Goal: Task Accomplishment & Management: Complete application form

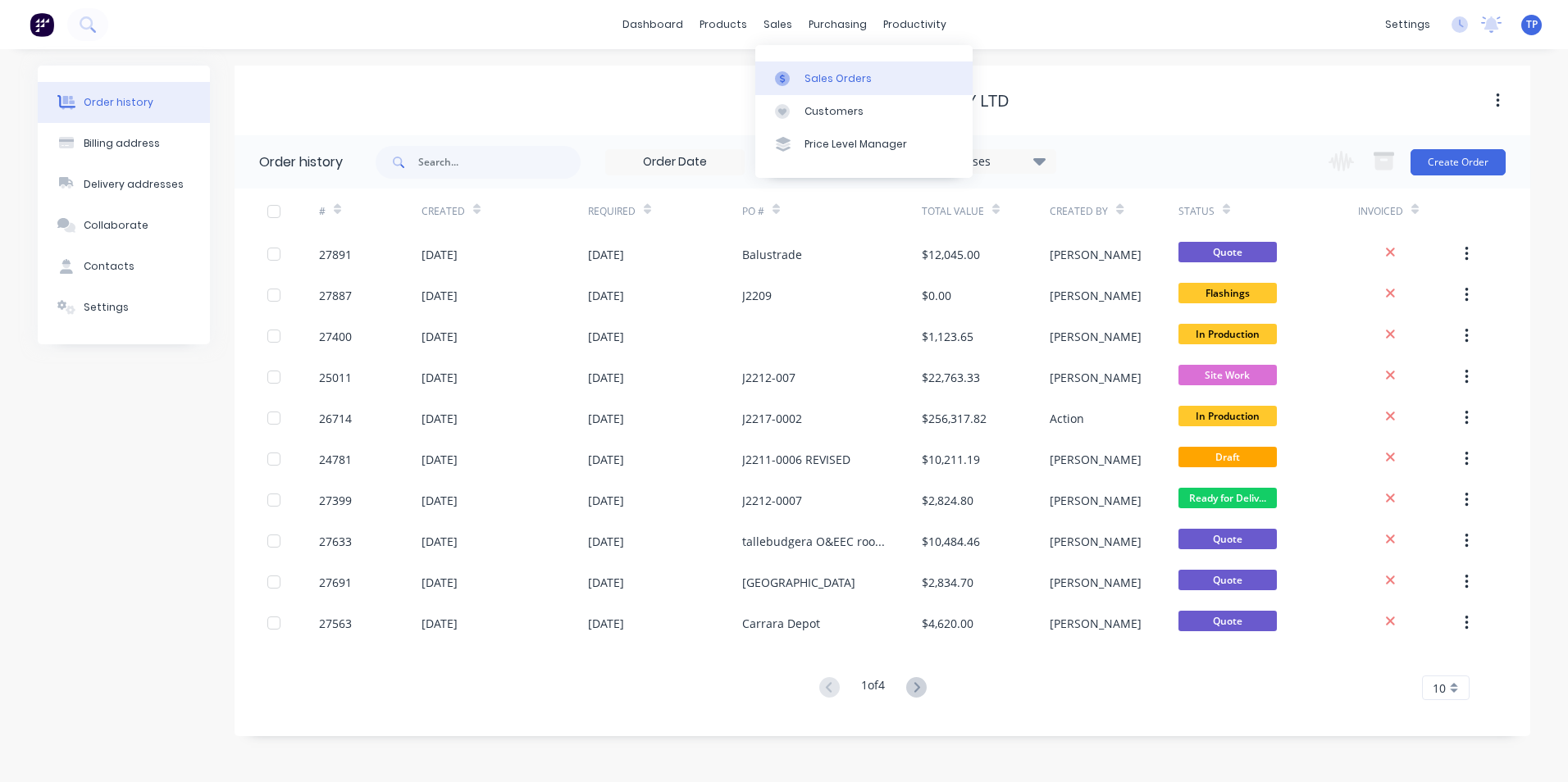
click at [817, 76] on div "Sales Orders" at bounding box center [838, 79] width 67 height 15
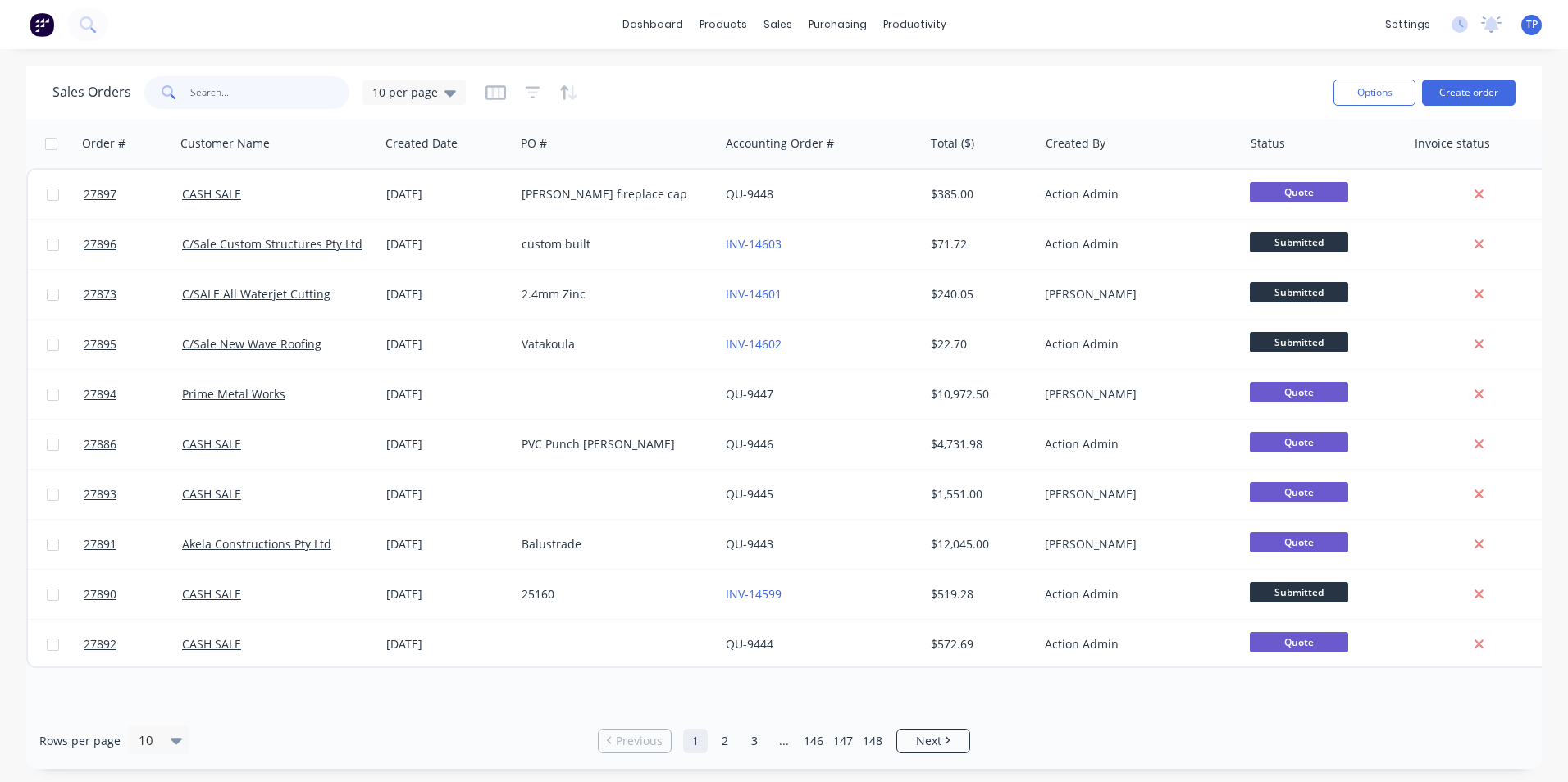
click at [219, 87] on input "text" at bounding box center [270, 92] width 160 height 33
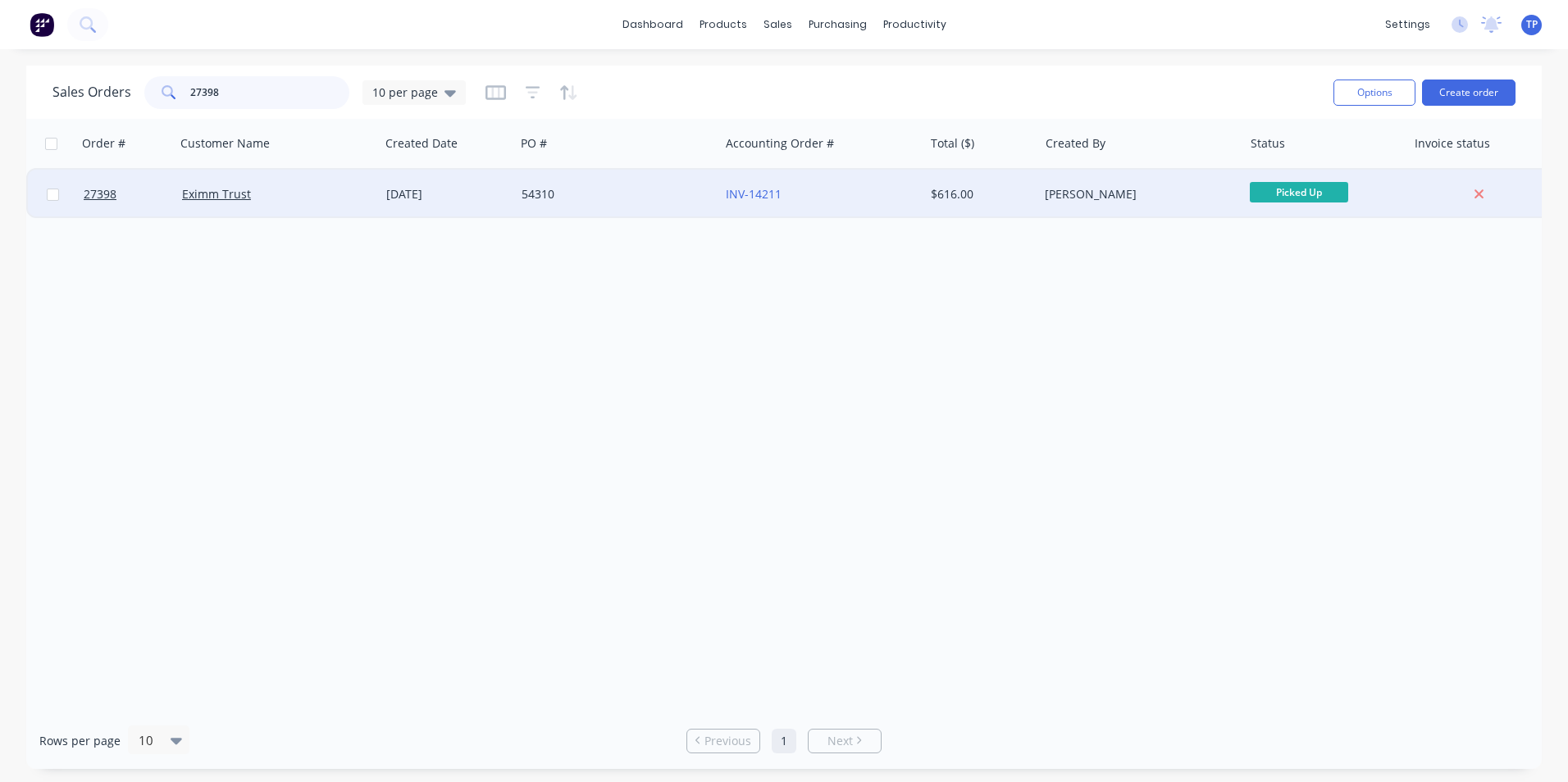
type input "27398"
click at [289, 192] on div "Eximm Trust" at bounding box center [273, 195] width 182 height 17
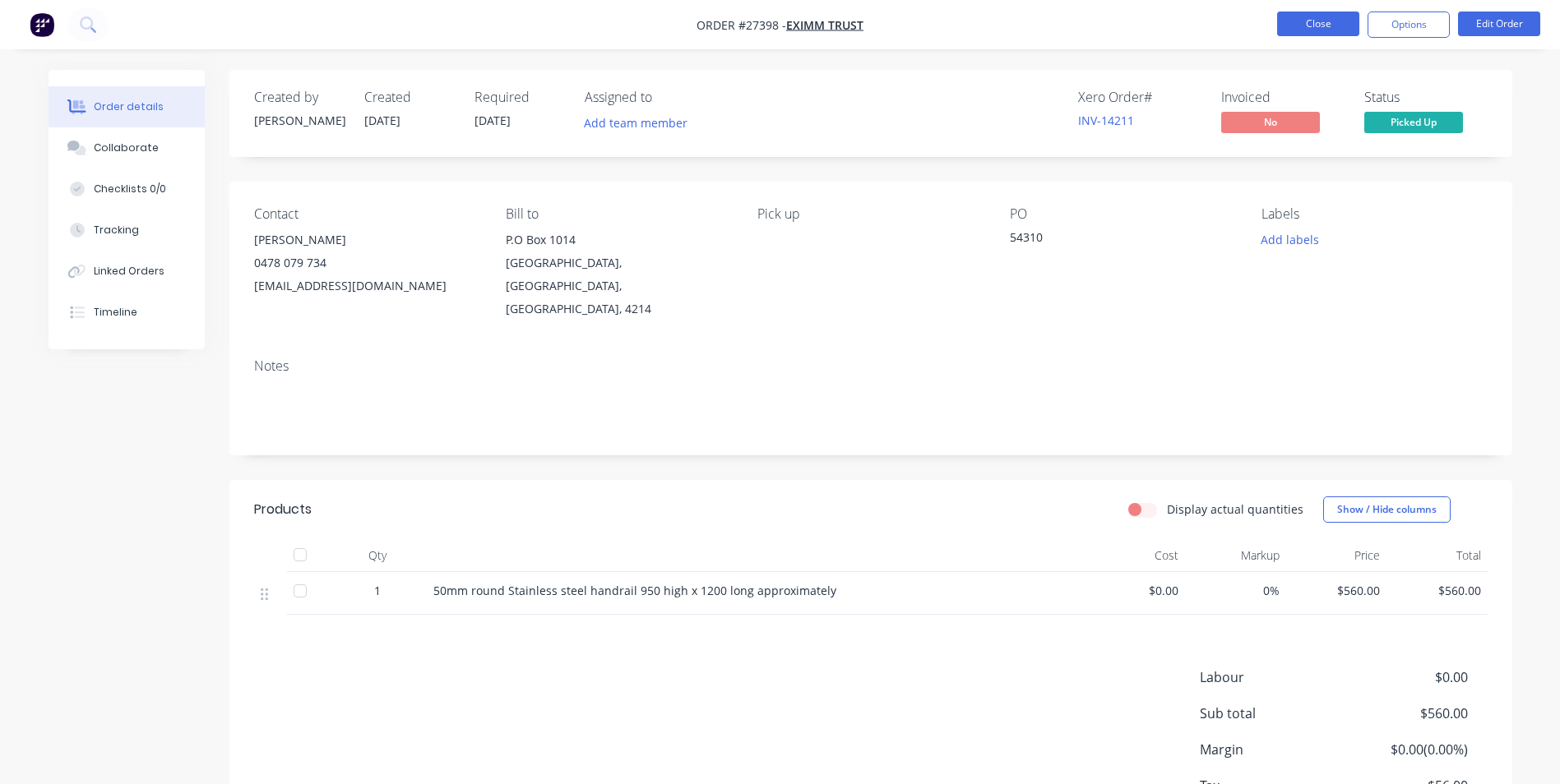
click at [1301, 26] on button "Close" at bounding box center [1318, 24] width 83 height 24
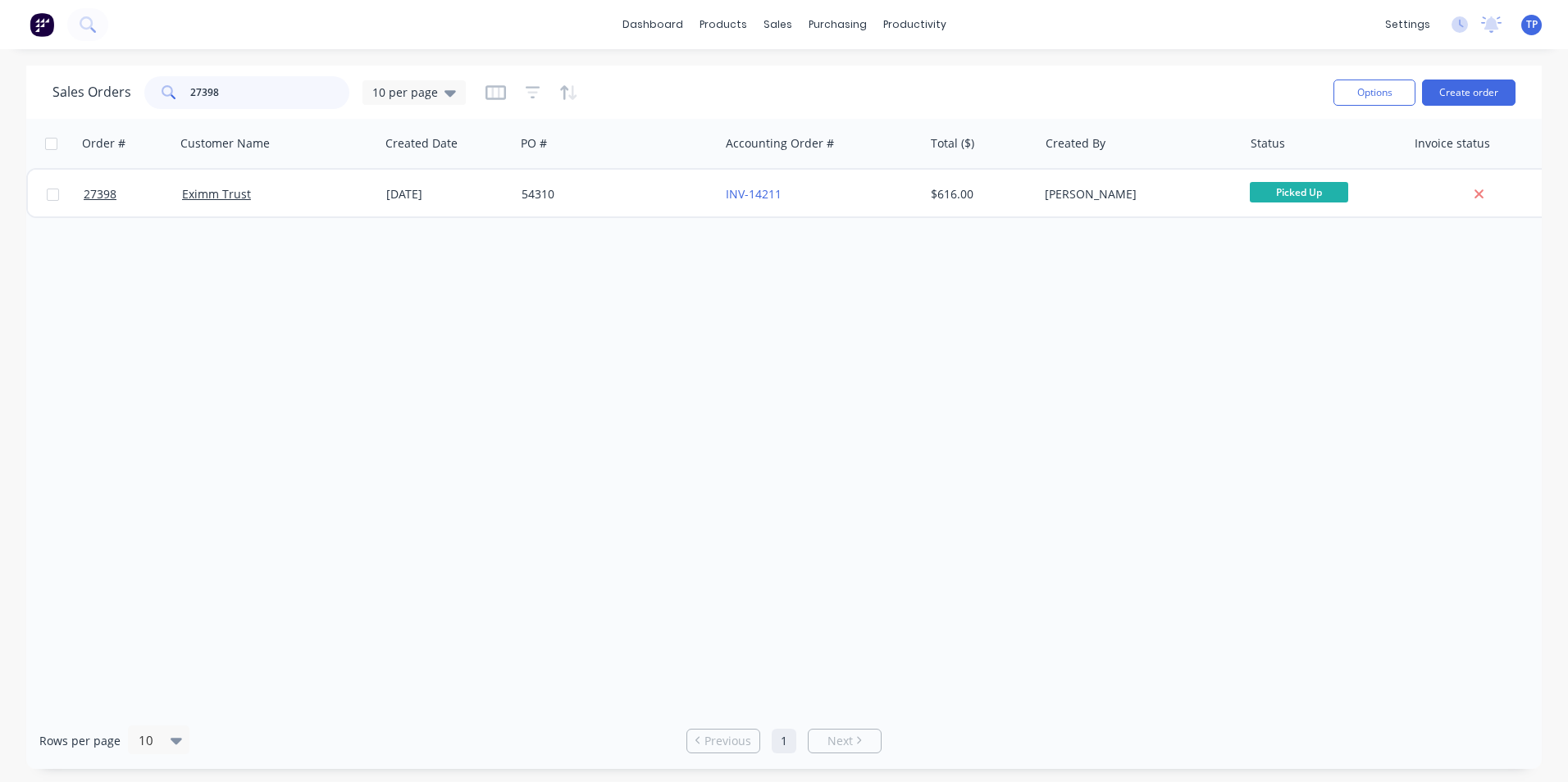
click at [233, 92] on input "27398" at bounding box center [270, 92] width 160 height 33
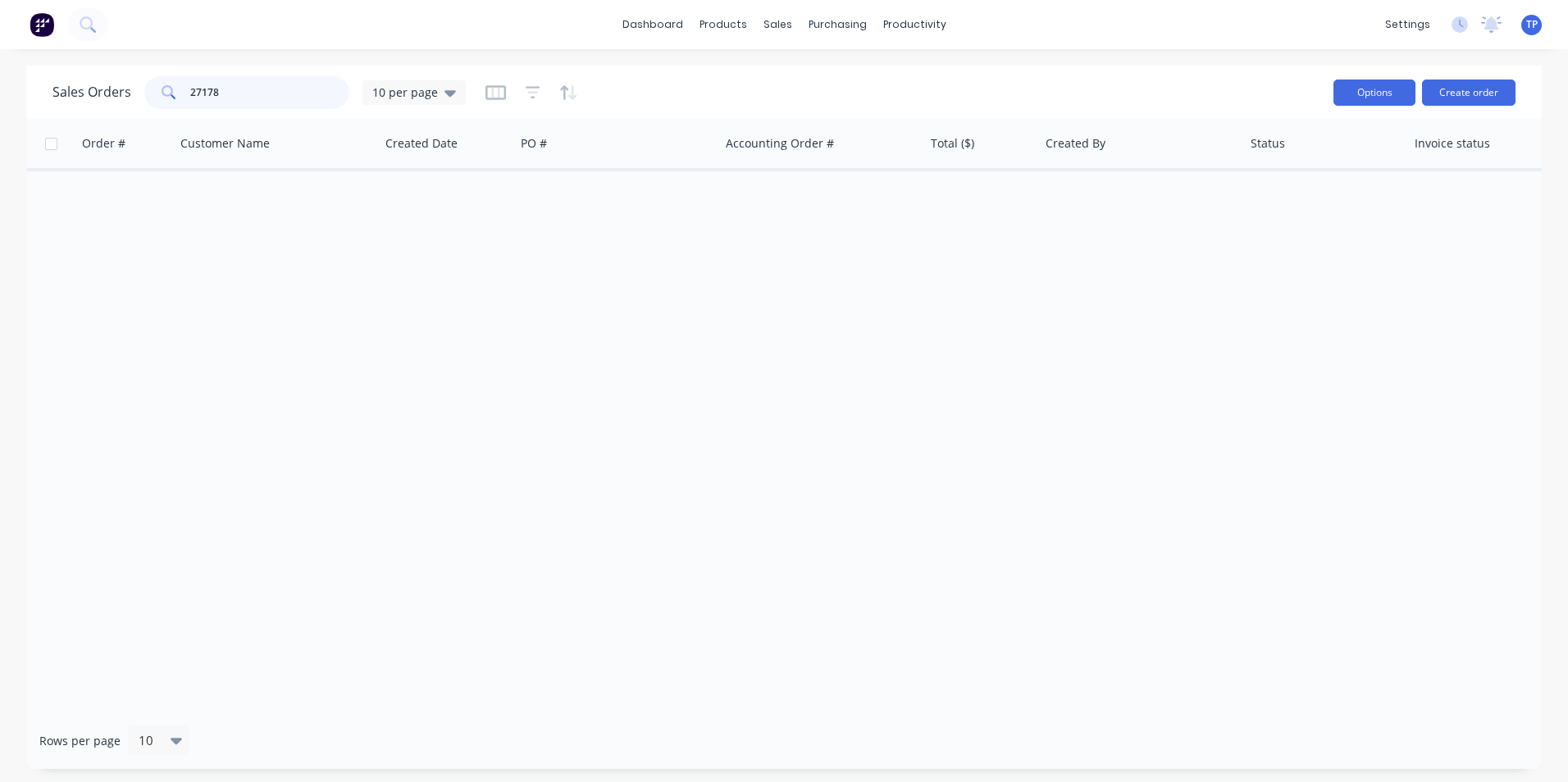
type input "27178"
click at [1343, 95] on button "Options" at bounding box center [1375, 92] width 82 height 26
click at [973, 314] on div "Order # Customer Name Created Date PO # Accounting Order # Total ($) Created By…" at bounding box center [784, 416] width 1515 height 594
click at [1493, 96] on button "Create order" at bounding box center [1468, 92] width 93 height 26
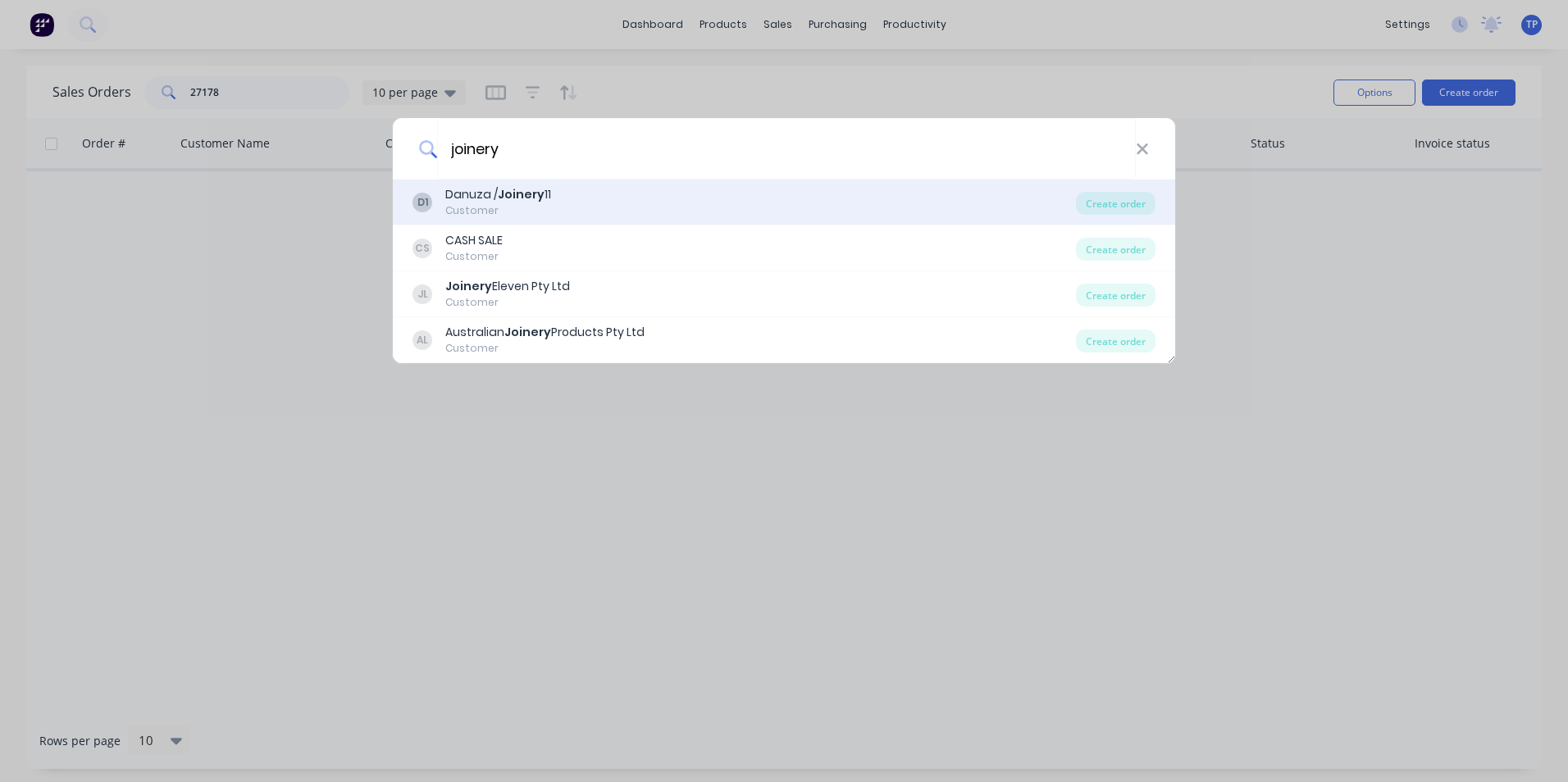
type input "joinery"
click at [573, 196] on div "D1 Danuza / Joinery 11 Customer" at bounding box center [744, 202] width 663 height 32
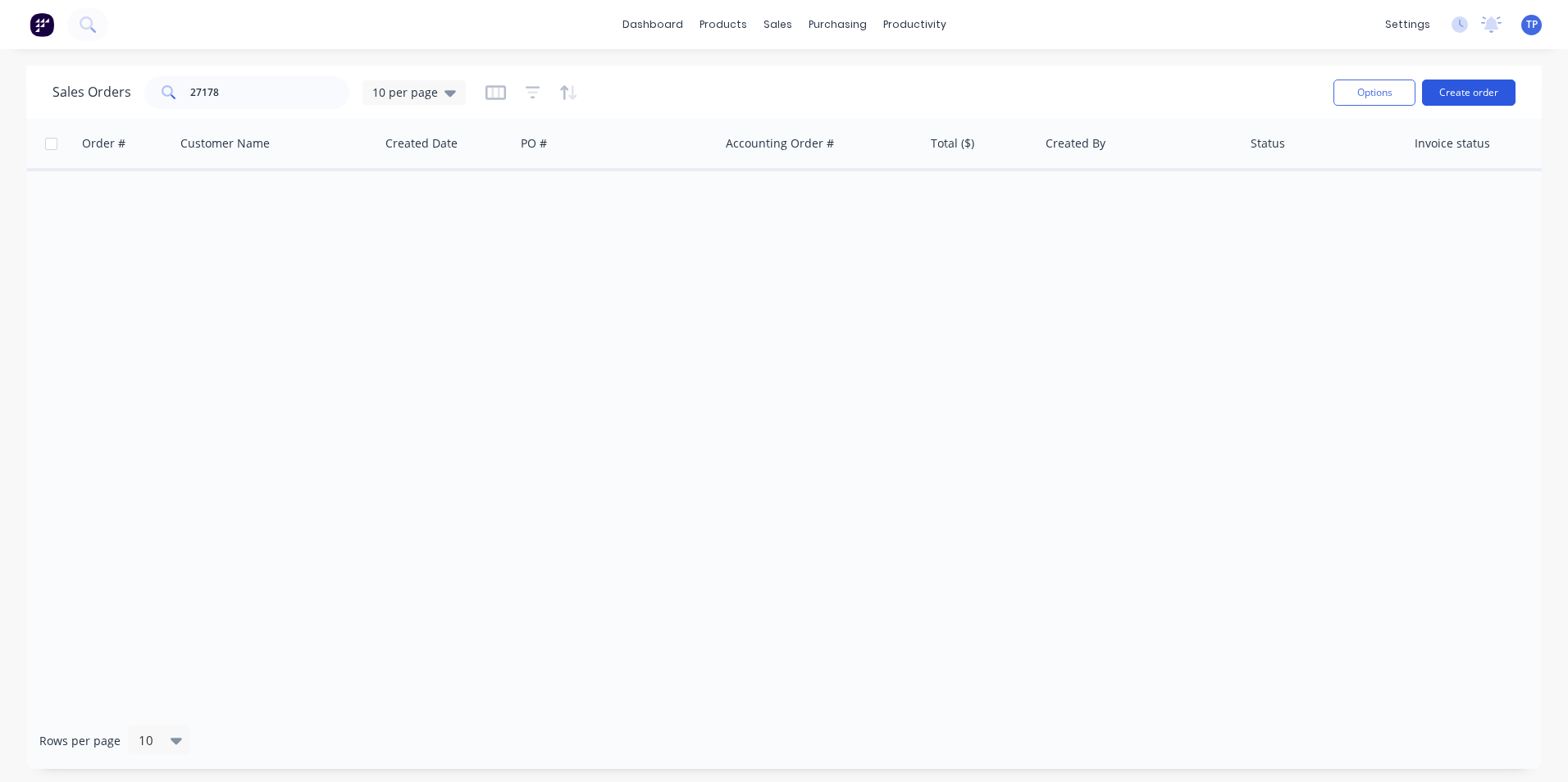
click at [1441, 88] on button "Create order" at bounding box center [1468, 92] width 93 height 26
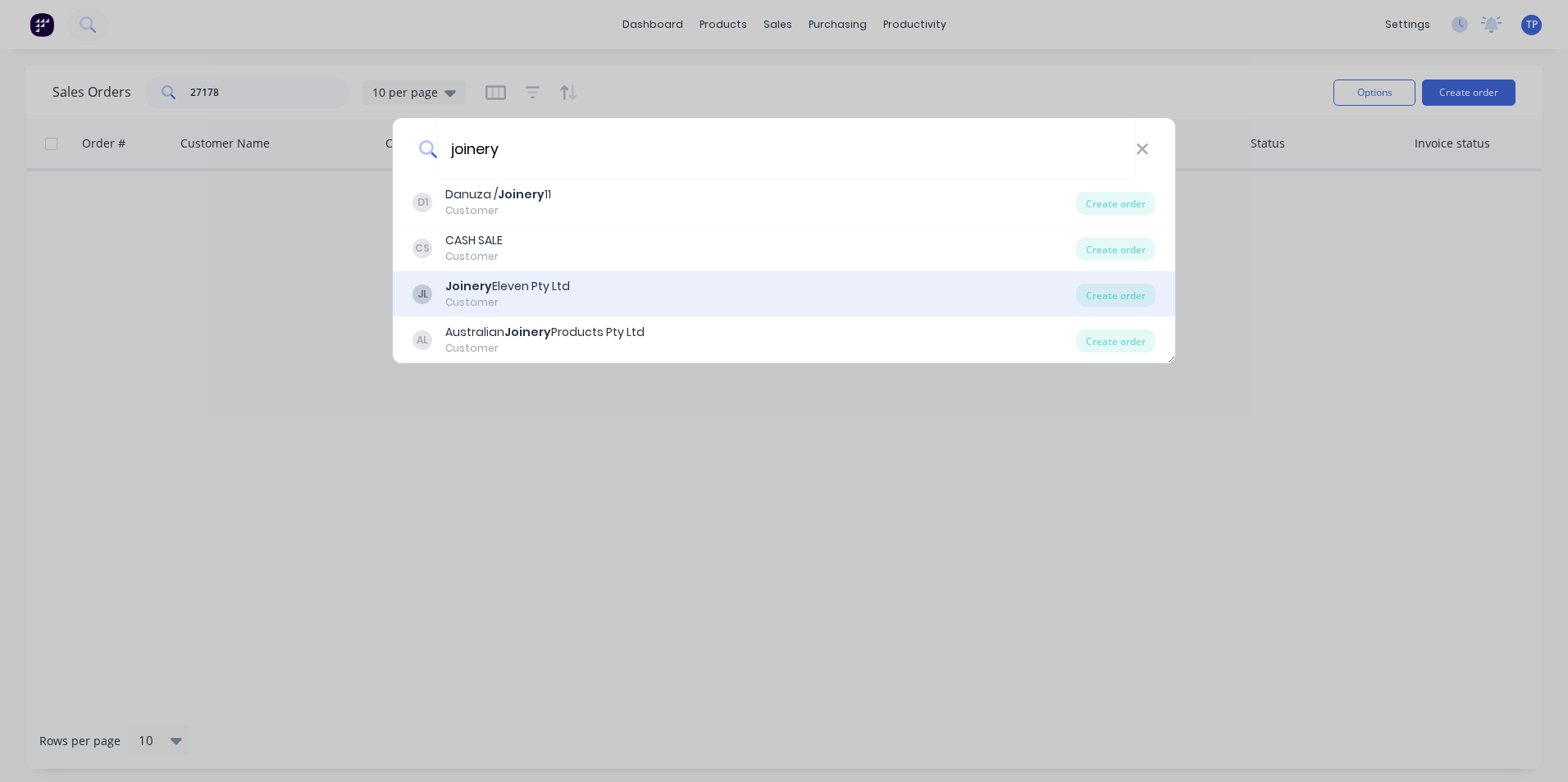
type input "joinery"
click at [549, 281] on div "Joinery Eleven Pty Ltd" at bounding box center [507, 286] width 124 height 18
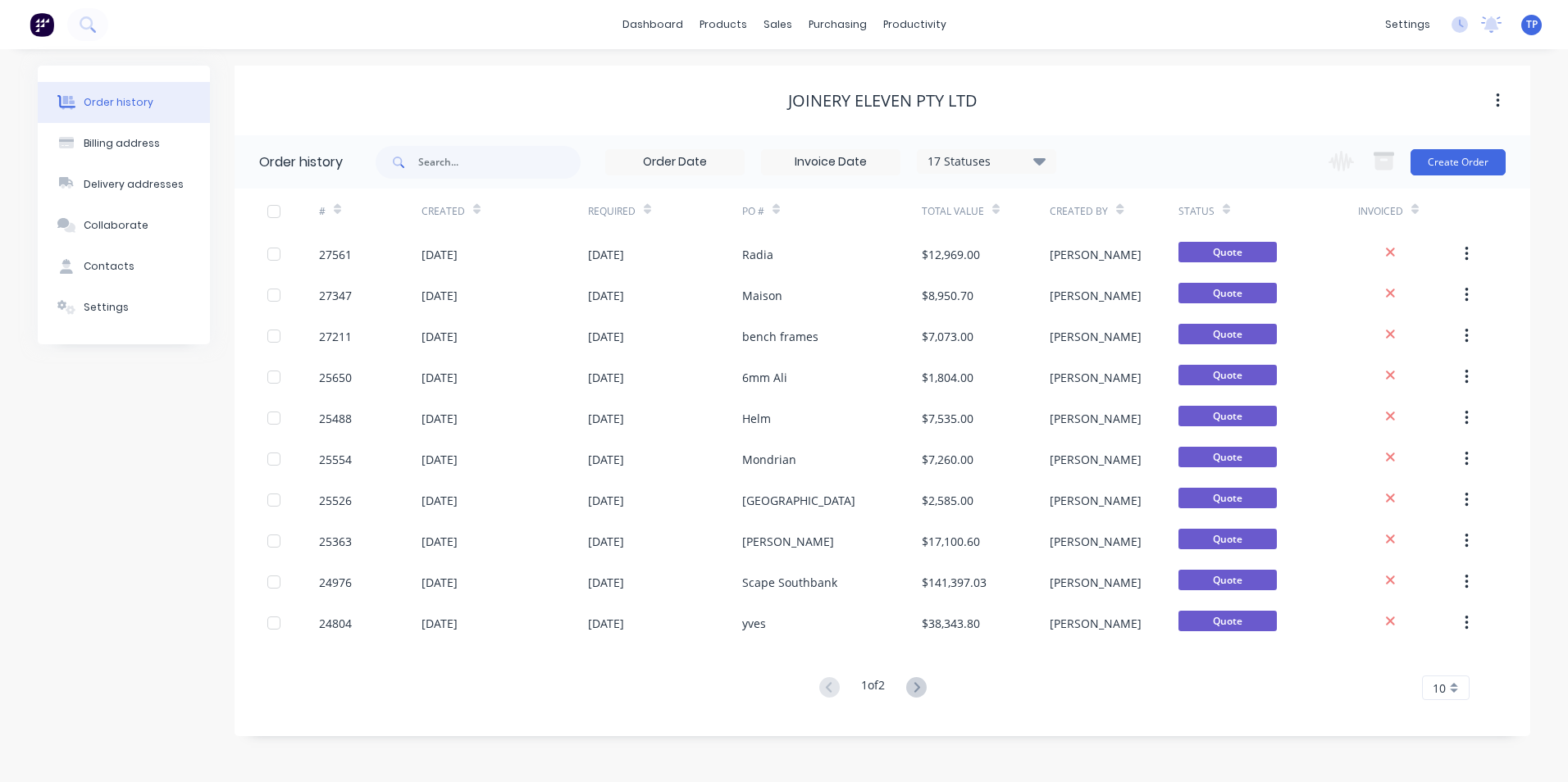
click at [1041, 160] on icon at bounding box center [1039, 160] width 13 height 8
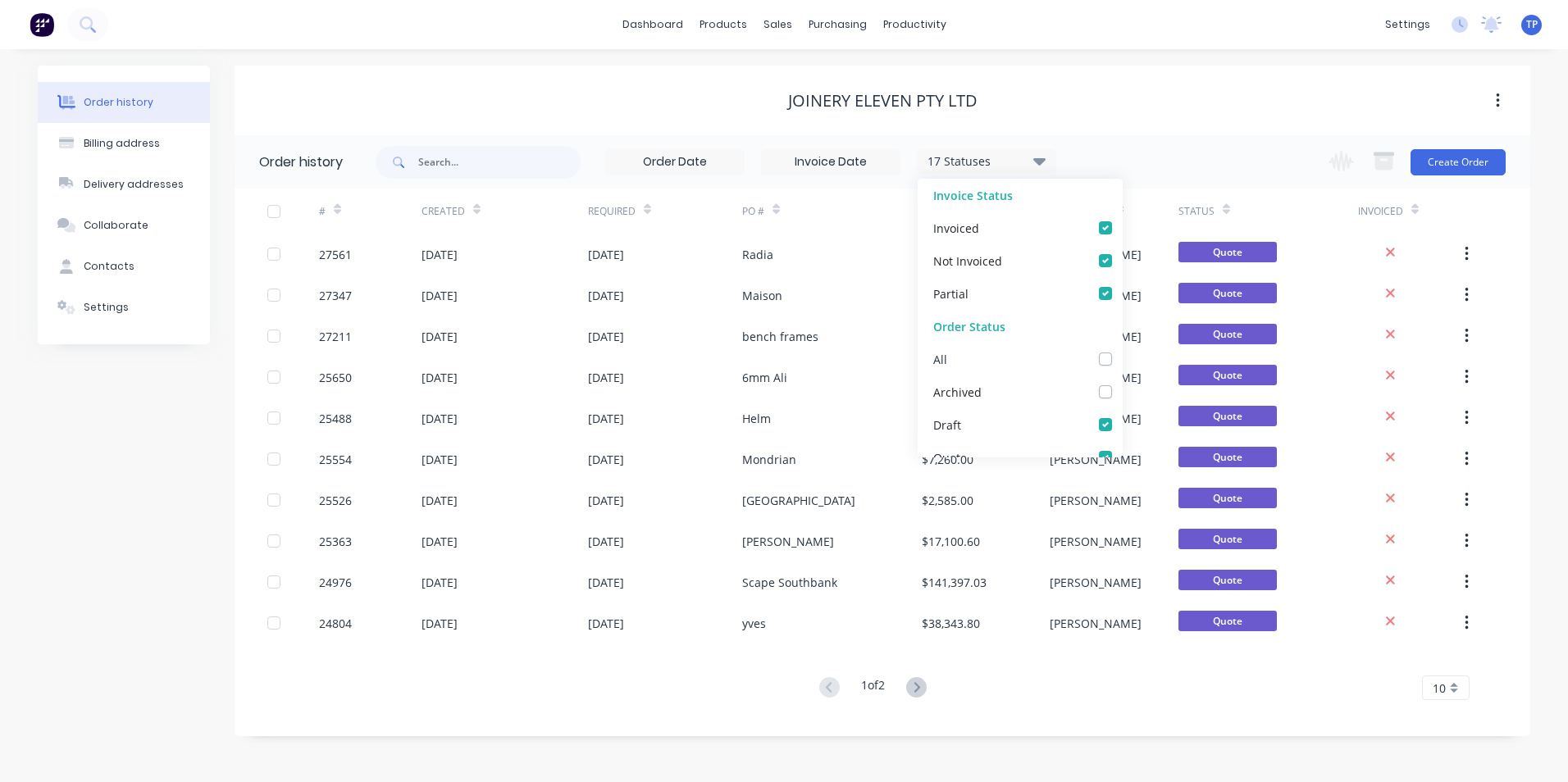
click at [1122, 350] on label at bounding box center [1122, 350] width 0 height 0
click at [1122, 360] on input "checkbox" at bounding box center [1129, 358] width 13 height 16
checkbox input "true"
click at [941, 754] on div "Order history Billing address Delivery addresses Collaborate Contacts Settings …" at bounding box center [784, 416] width 1568 height 733
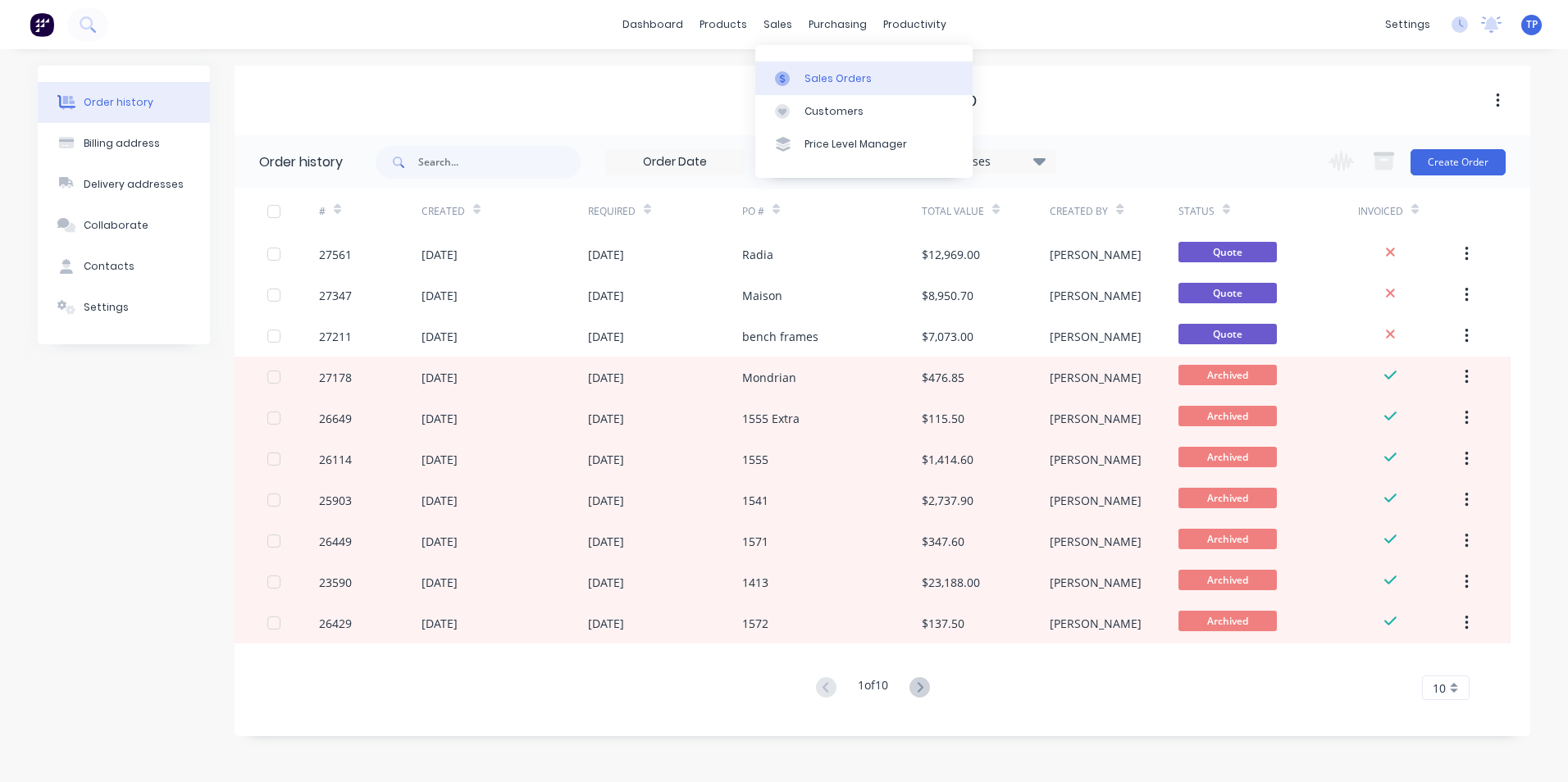
click at [815, 77] on div "Sales Orders" at bounding box center [838, 79] width 67 height 15
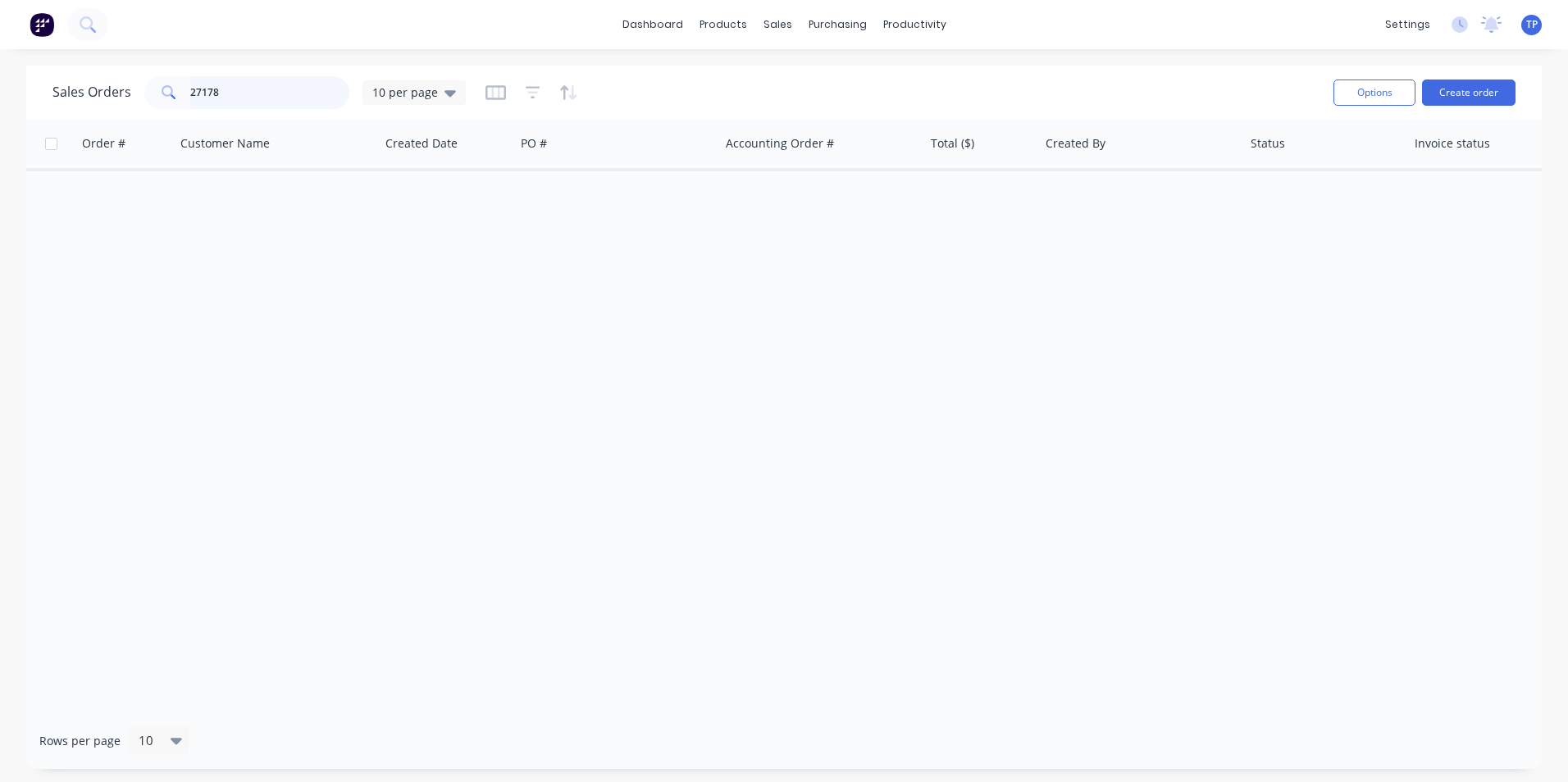
click at [245, 96] on input "27178" at bounding box center [270, 92] width 160 height 33
type input "2"
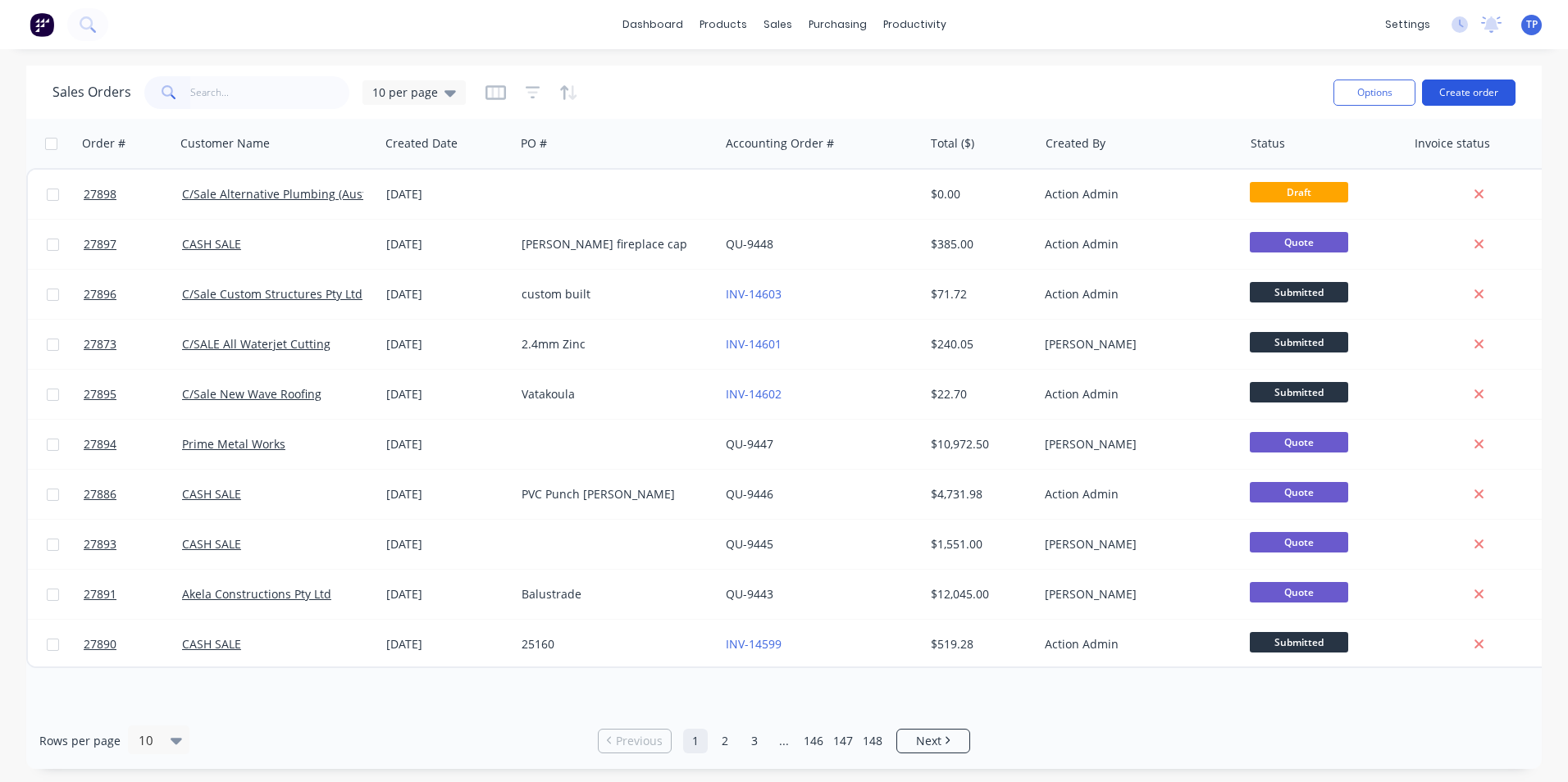
click at [1485, 87] on button "Create order" at bounding box center [1468, 92] width 93 height 26
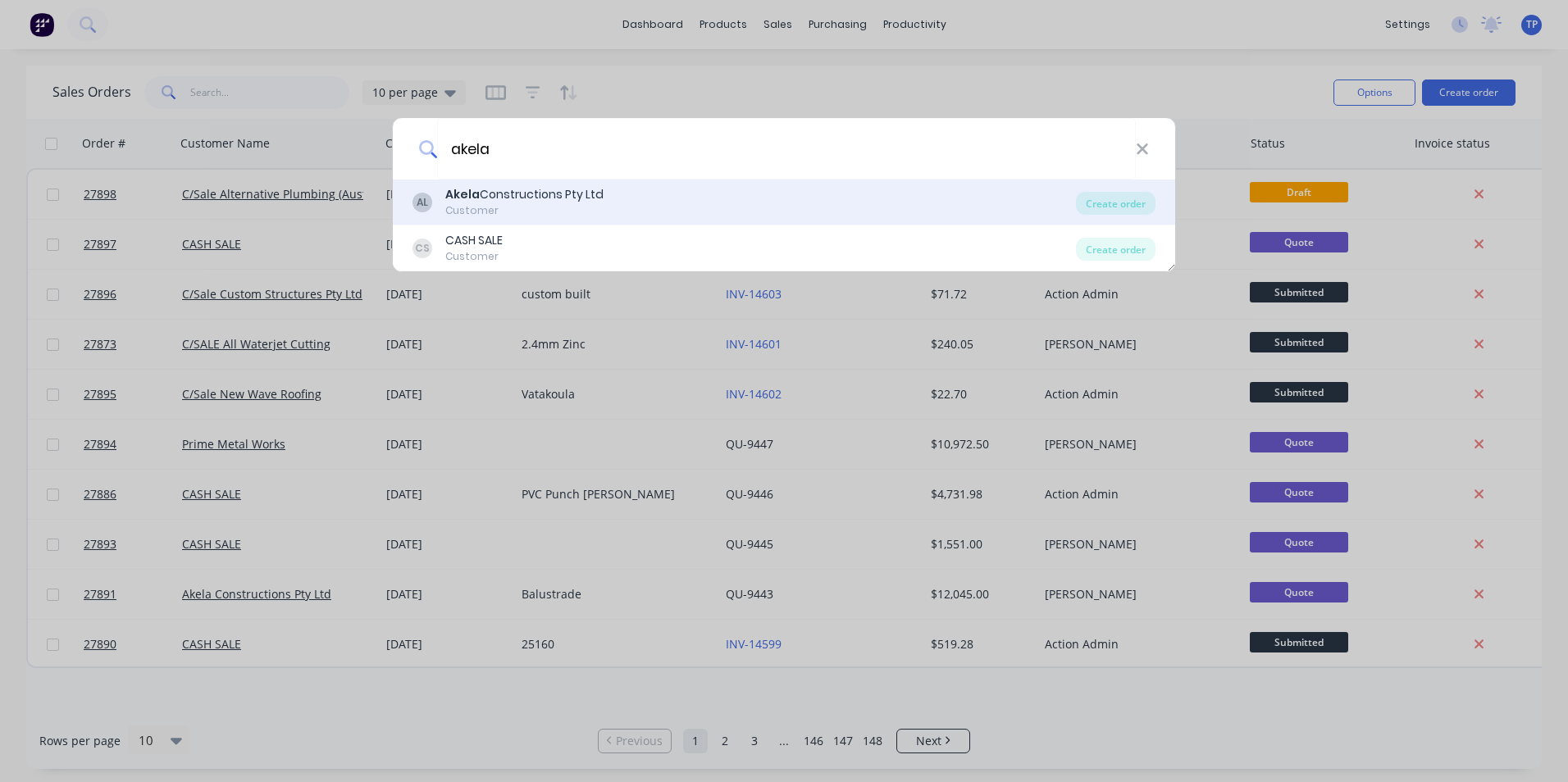
type input "akela"
click at [590, 213] on div "Customer" at bounding box center [524, 211] width 158 height 15
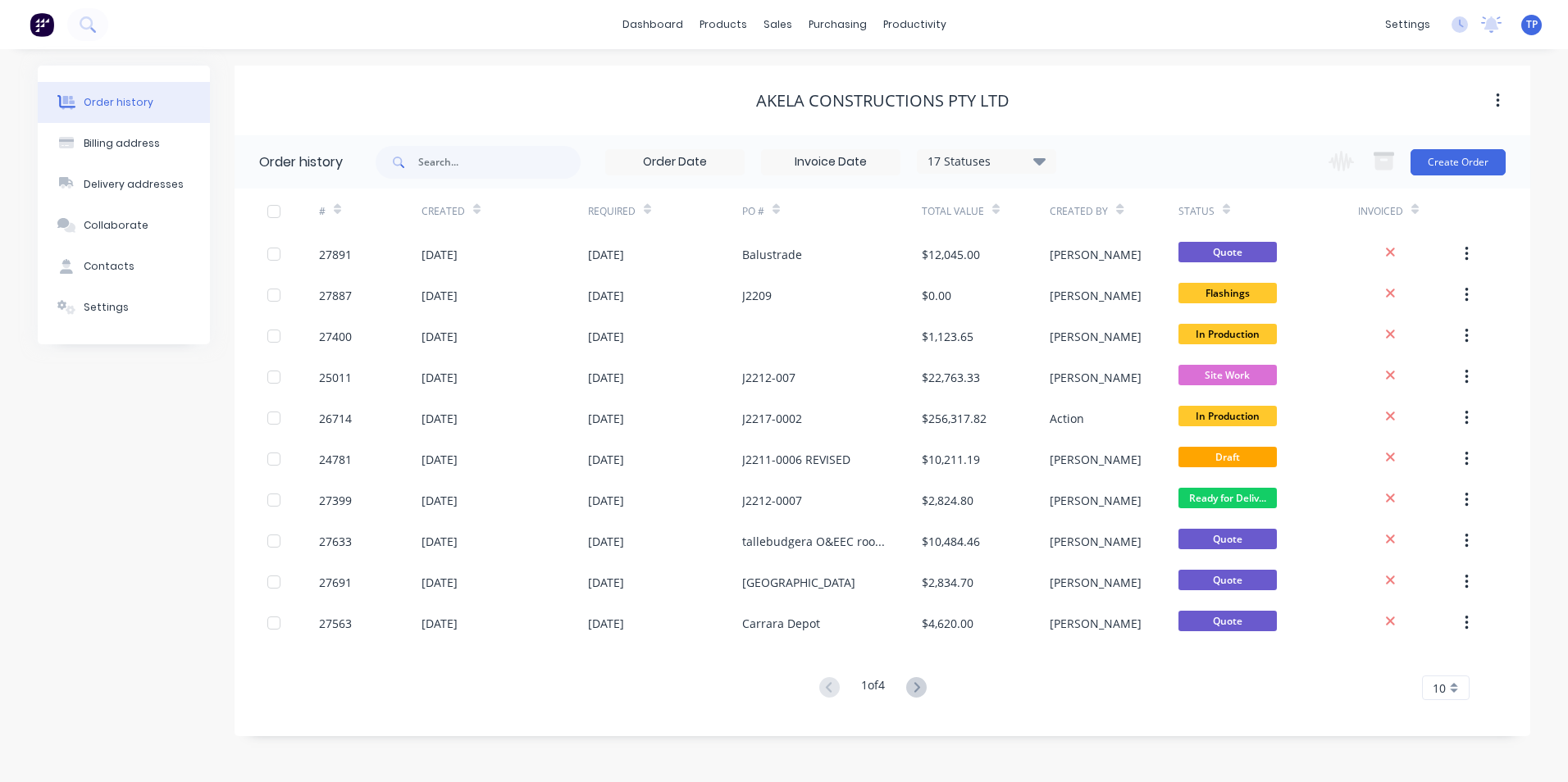
click at [1043, 165] on icon at bounding box center [1039, 160] width 13 height 19
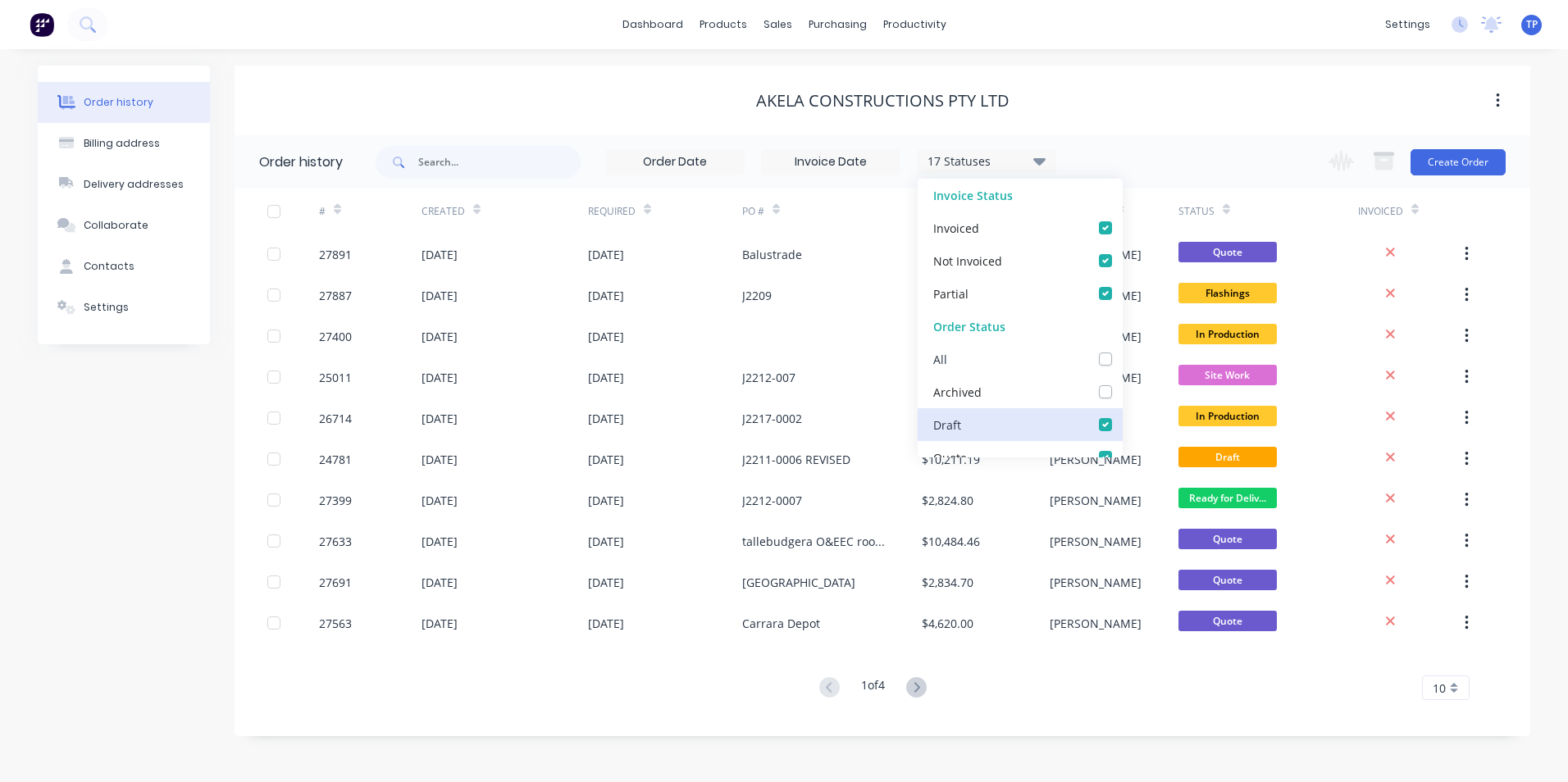
drag, startPoint x: 1088, startPoint y: 364, endPoint x: 1030, endPoint y: 432, distance: 89.4
click at [1122, 350] on label at bounding box center [1122, 350] width 0 height 0
click at [1122, 365] on input "checkbox" at bounding box center [1129, 358] width 13 height 16
checkbox input "true"
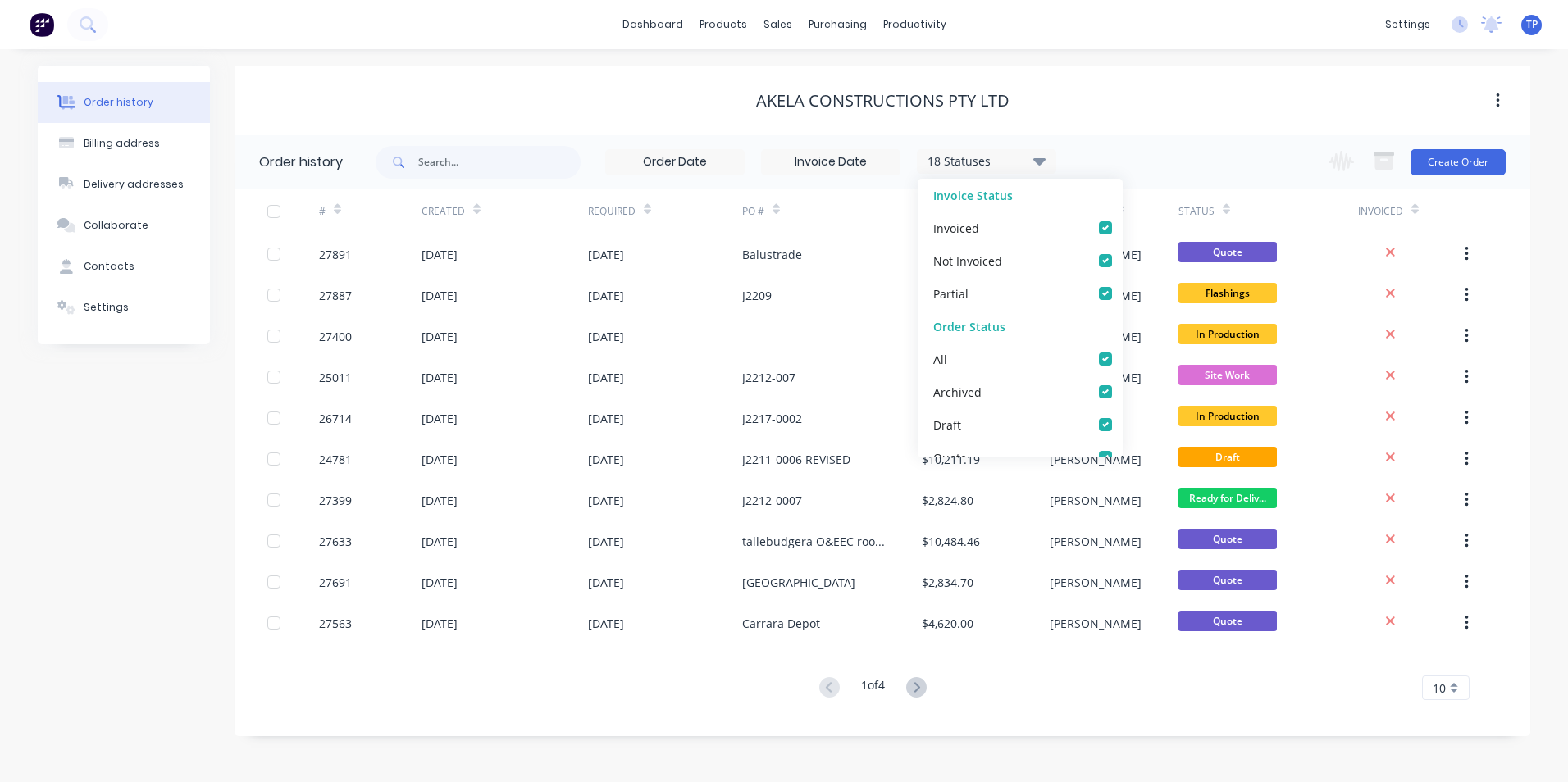
click at [747, 748] on div "Order history Billing address Delivery addresses Collaborate Contacts Settings …" at bounding box center [784, 416] width 1568 height 733
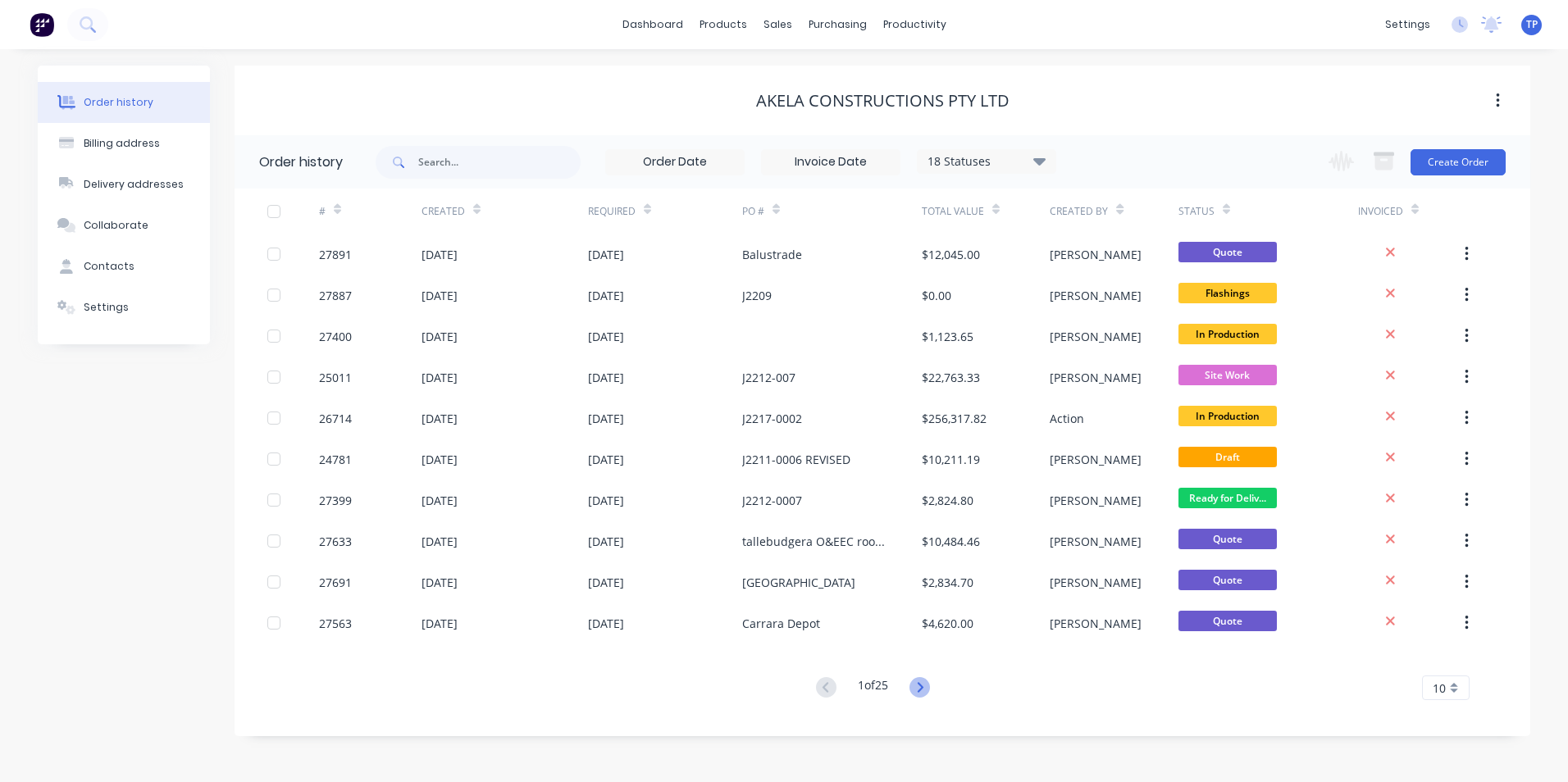
click at [919, 687] on icon at bounding box center [920, 687] width 20 height 20
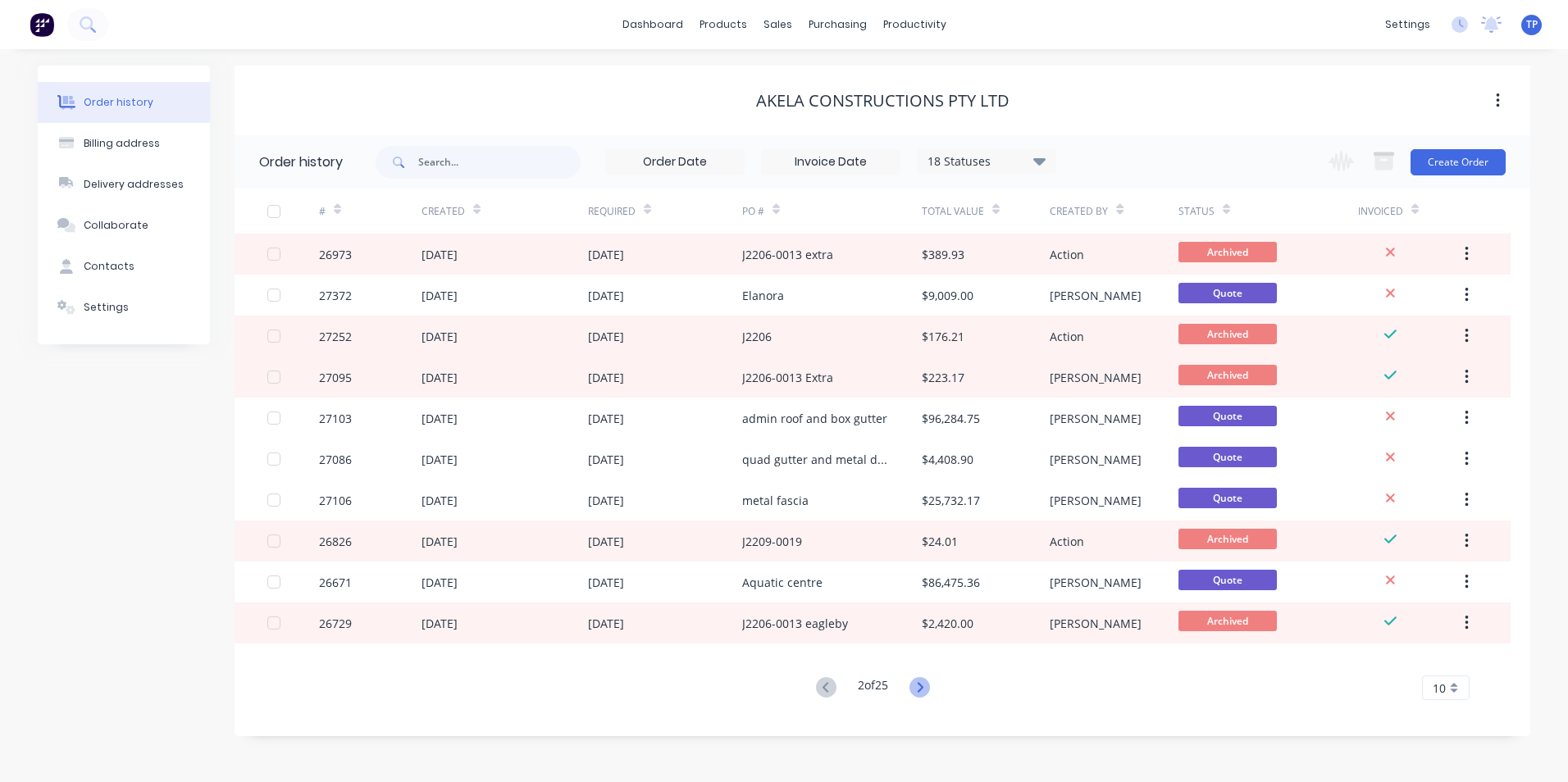
click at [918, 687] on icon at bounding box center [920, 687] width 20 height 20
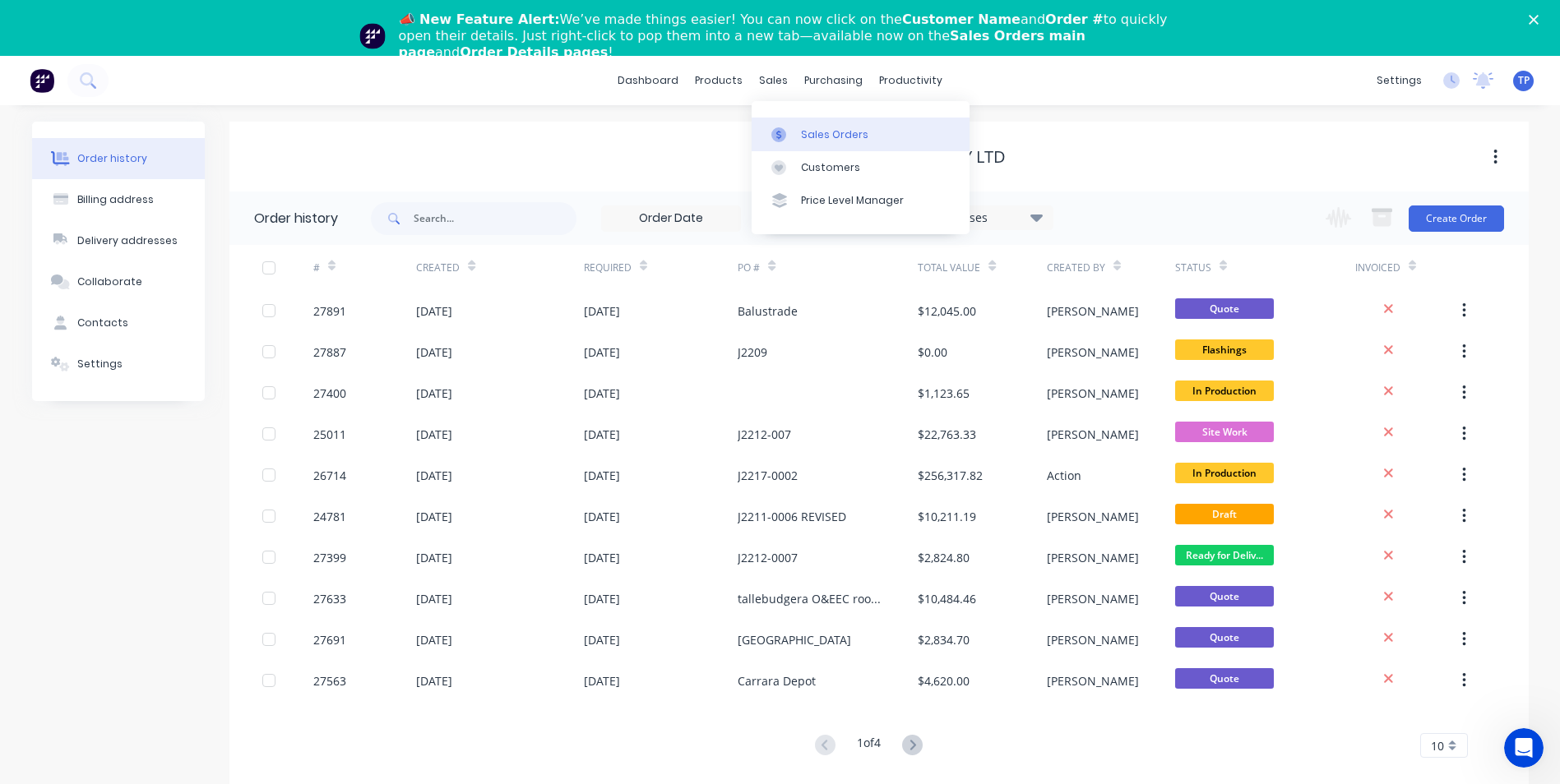
click at [824, 133] on div "Sales Orders" at bounding box center [835, 135] width 67 height 15
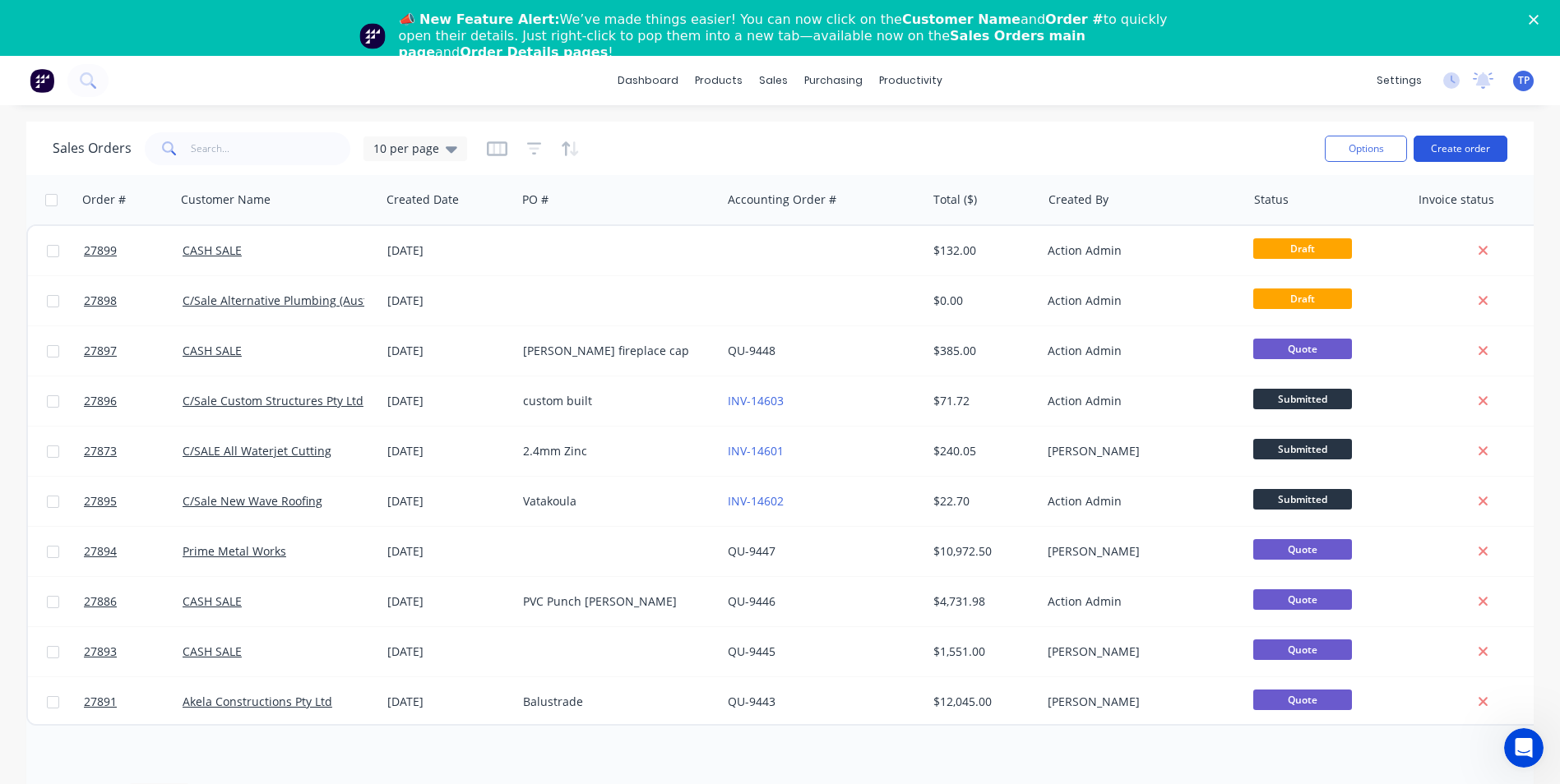
click at [1451, 147] on button "Create order" at bounding box center [1460, 148] width 93 height 26
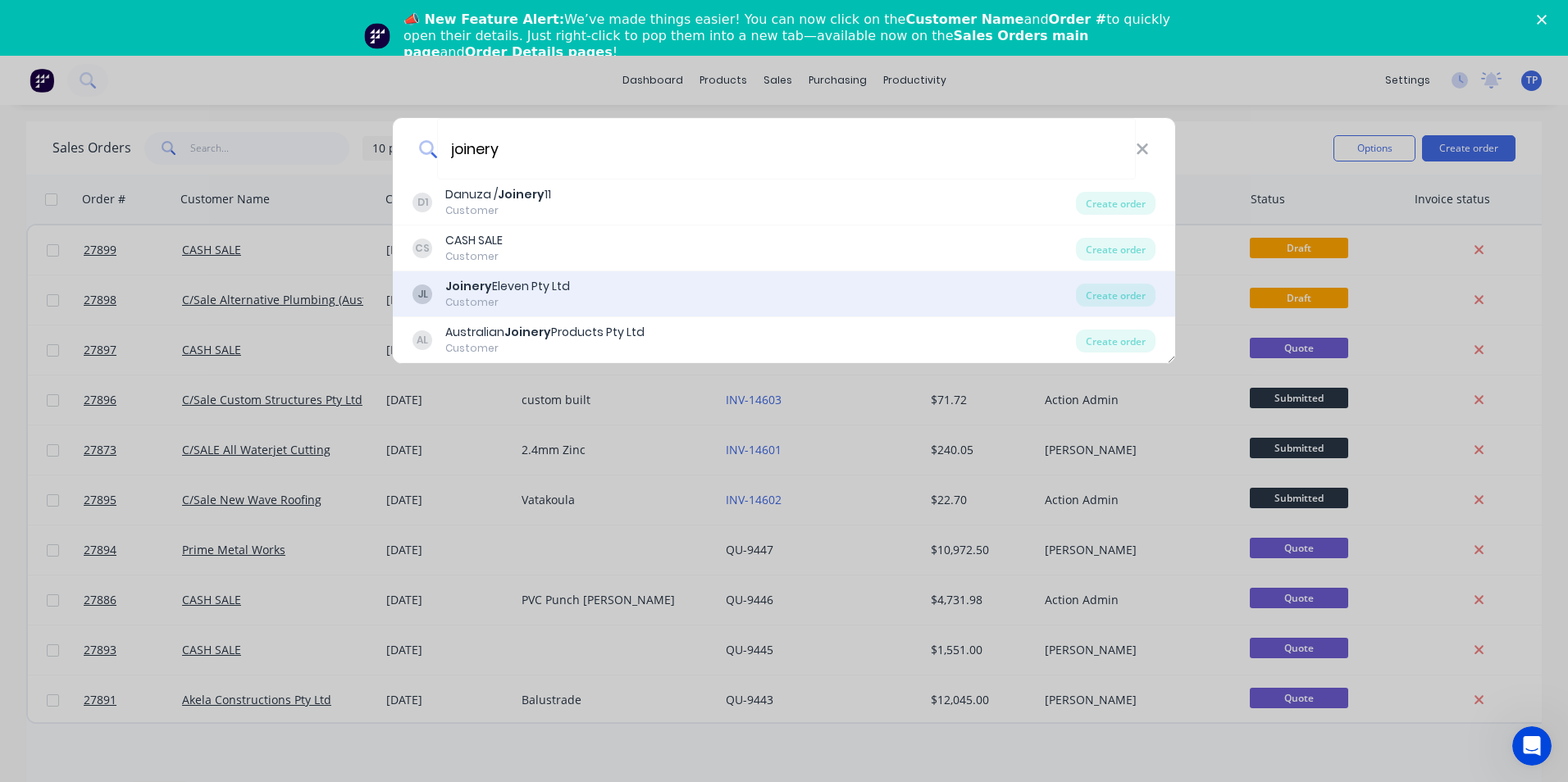
type input "joinery"
click at [515, 295] on div "Joinery Eleven Pty Ltd" at bounding box center [507, 286] width 124 height 18
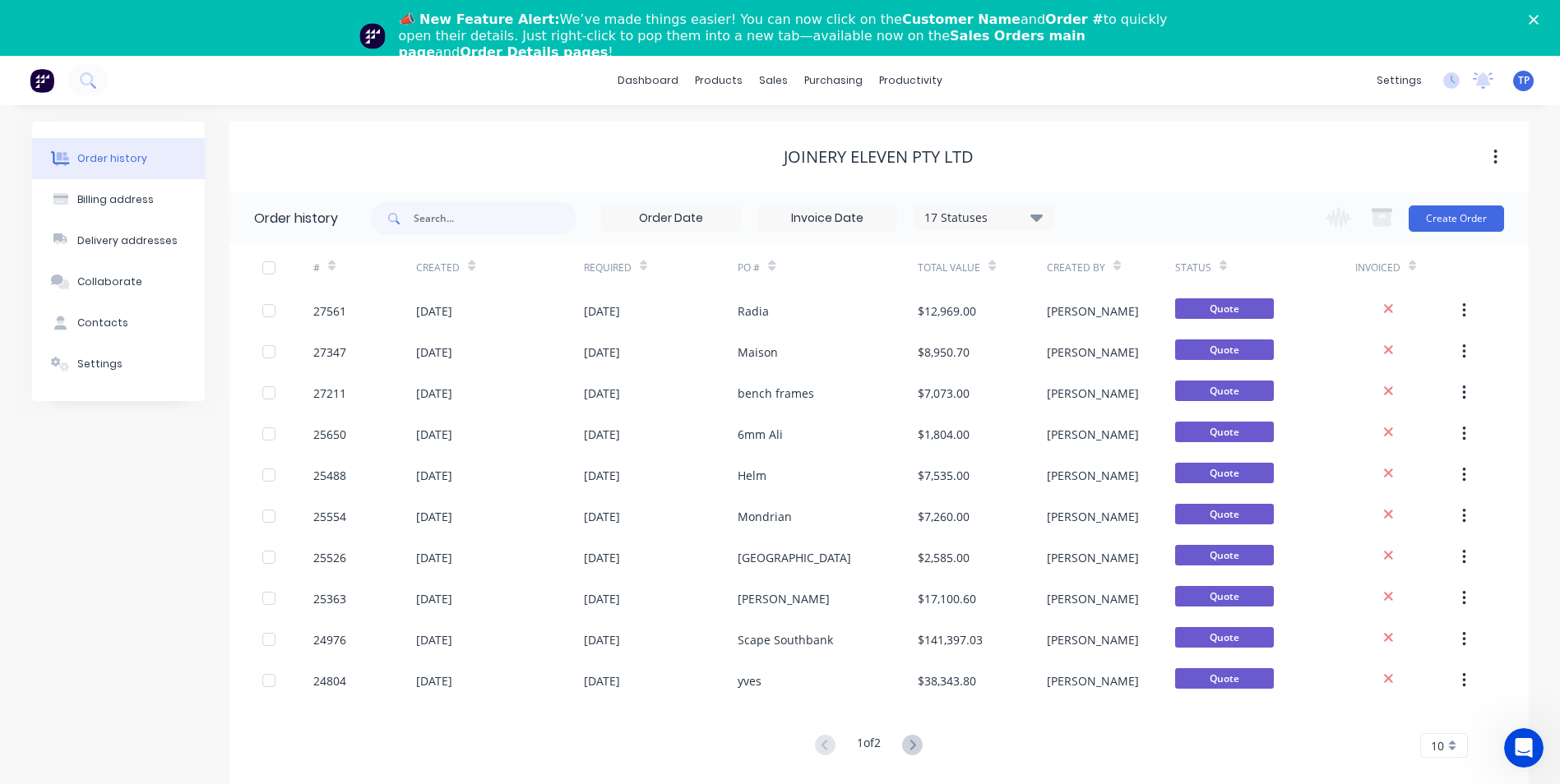
click at [1031, 218] on icon at bounding box center [1036, 216] width 13 height 19
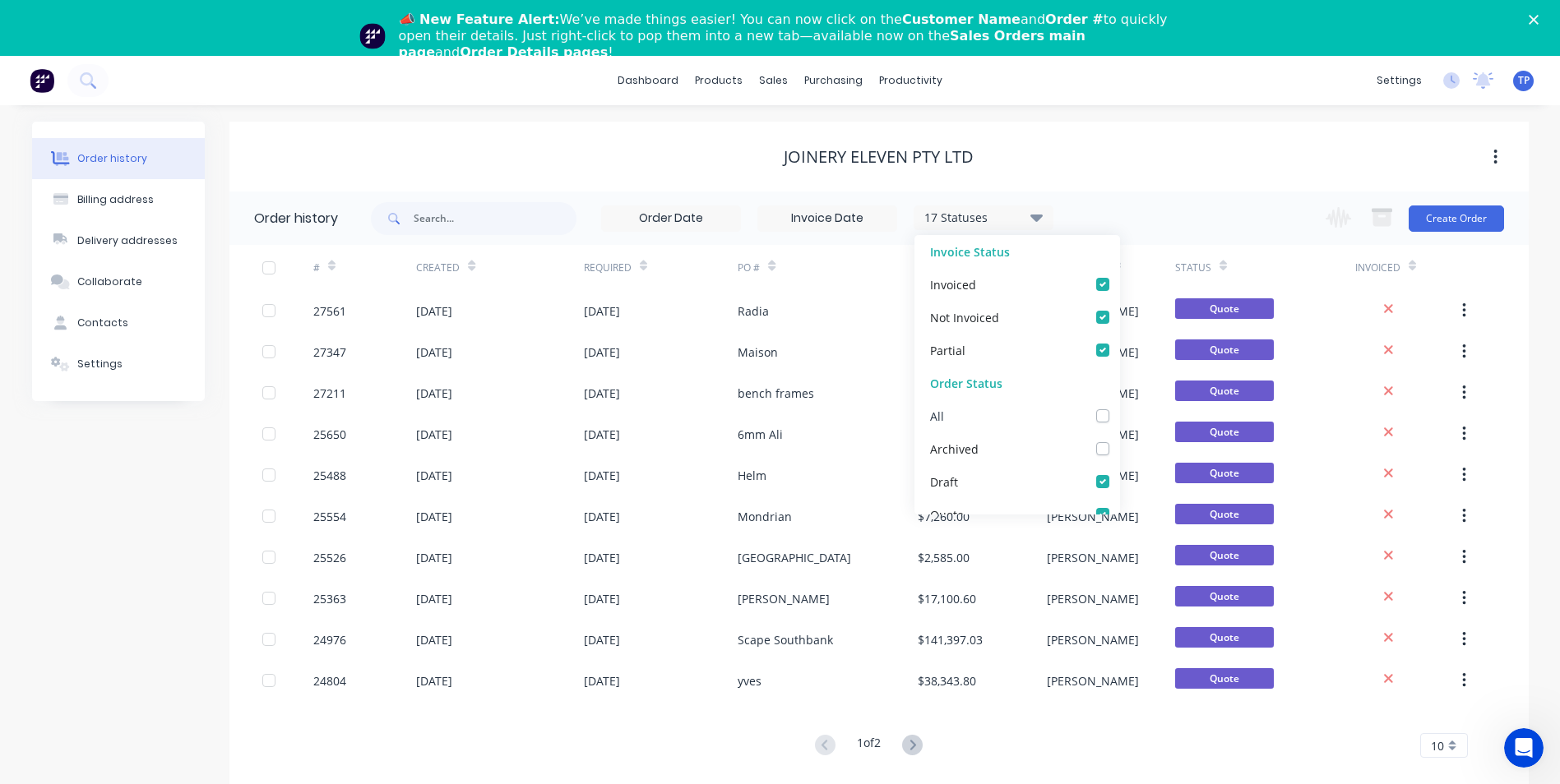
click at [1119, 407] on label at bounding box center [1119, 407] width 0 height 0
click at [1119, 415] on input "checkbox" at bounding box center [1126, 414] width 13 height 16
checkbox input "true"
click at [1135, 749] on div "1 of 2 10 5 10 15 20 25 30 35" at bounding box center [868, 746] width 1280 height 24
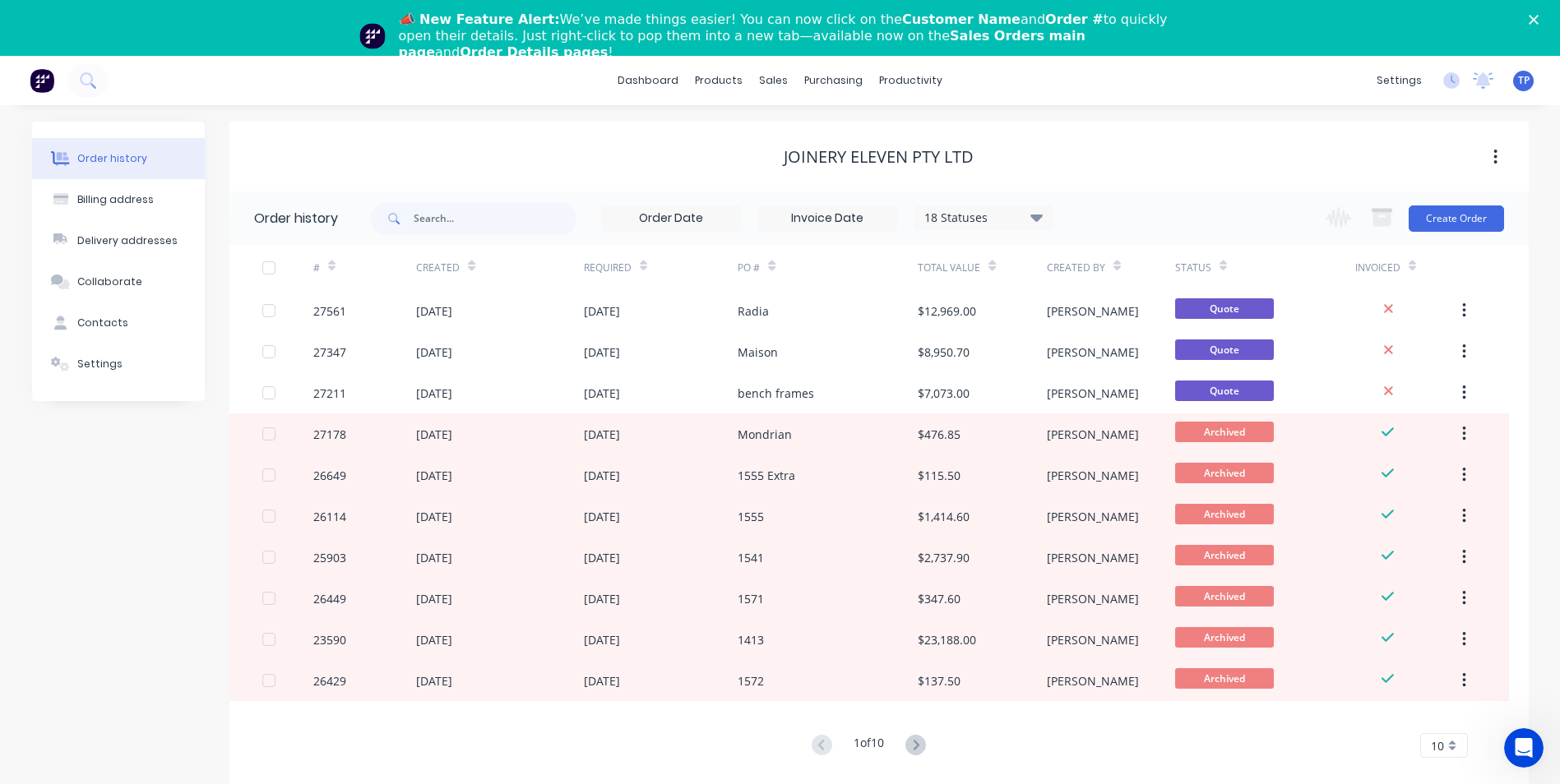
click at [1539, 16] on icon "Close" at bounding box center [1534, 20] width 10 height 10
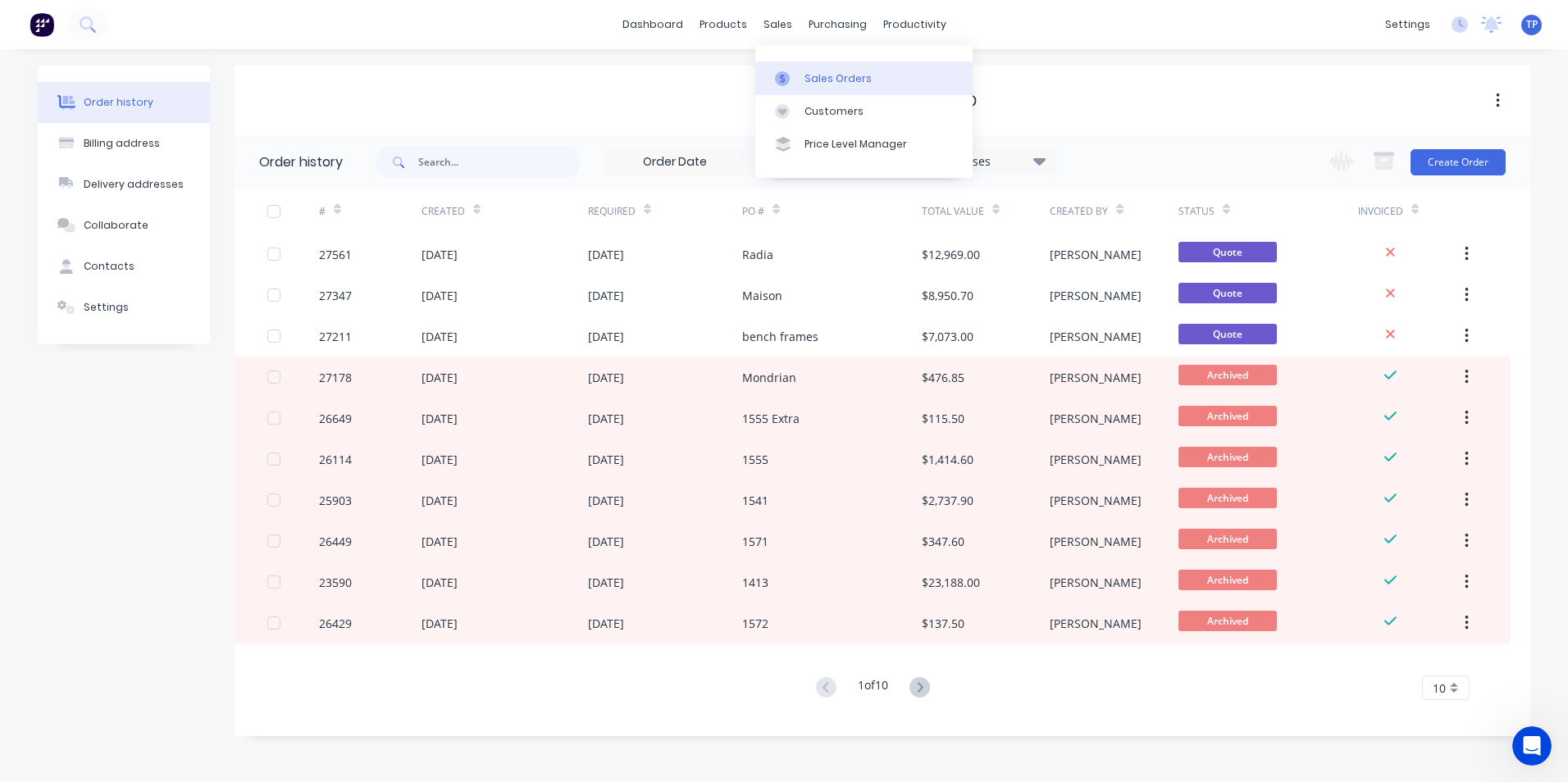
click at [828, 82] on div "Sales Orders" at bounding box center [838, 79] width 67 height 15
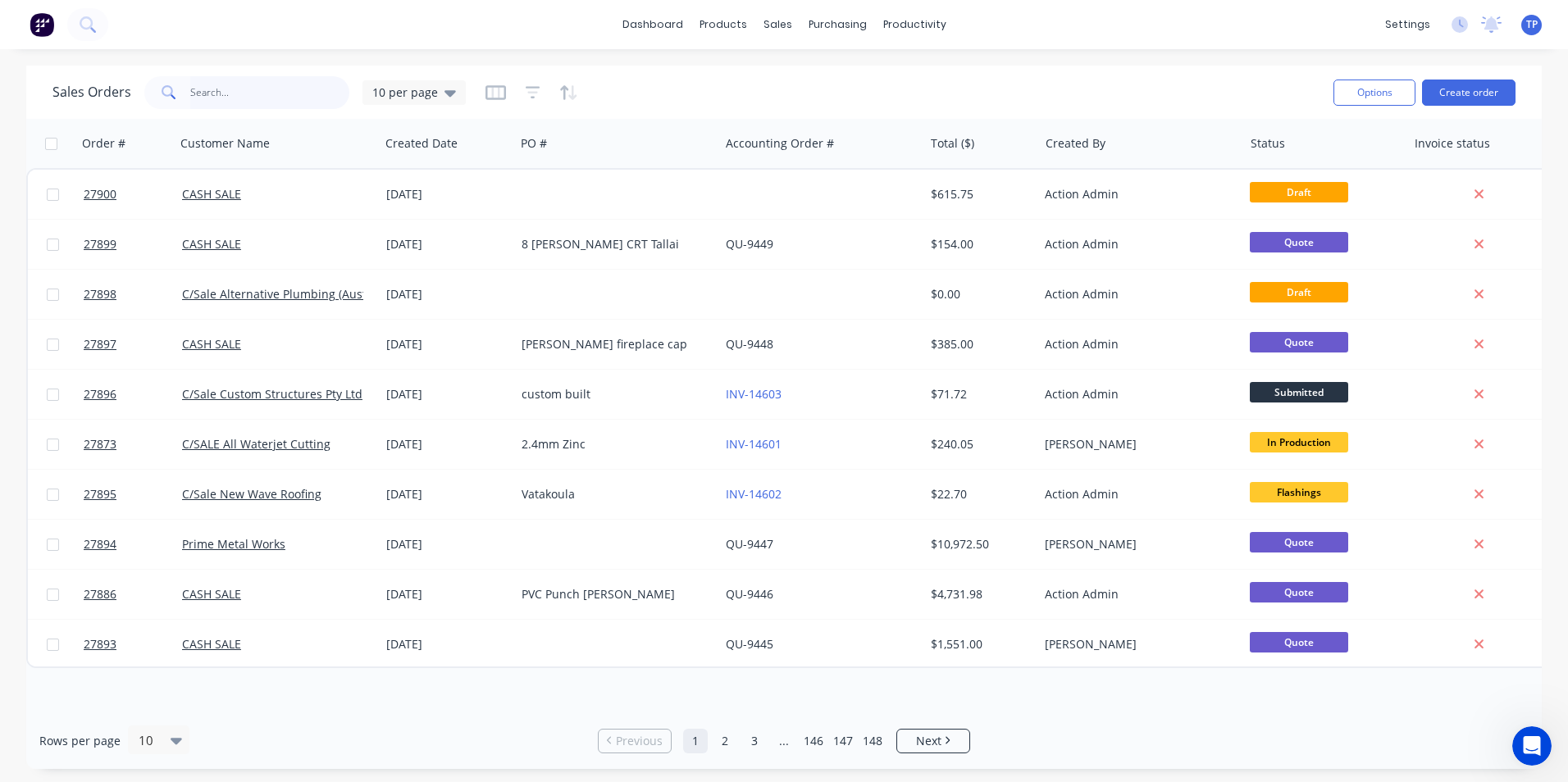
click at [246, 92] on input "text" at bounding box center [270, 92] width 160 height 33
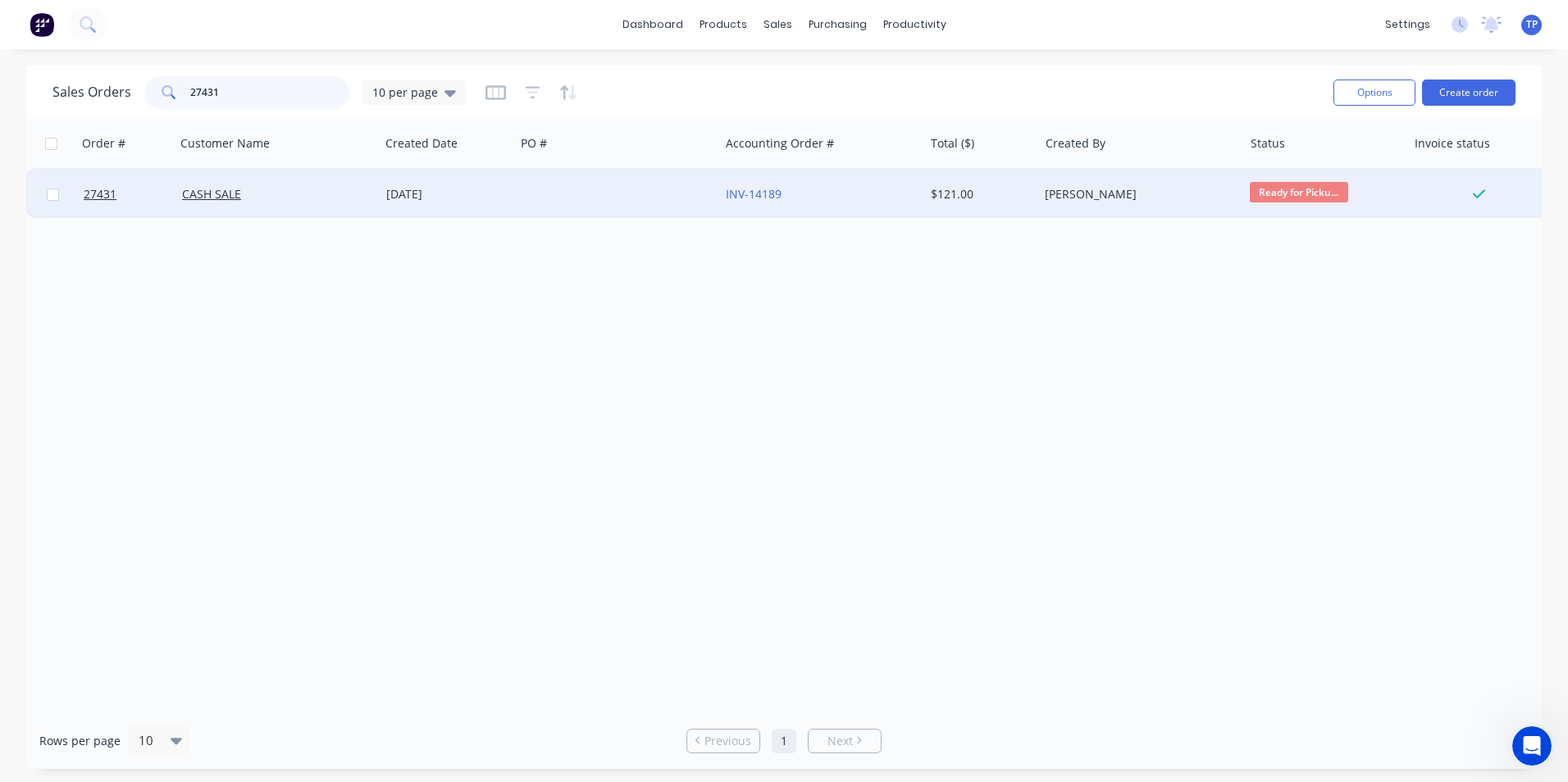
type input "27431"
click at [641, 187] on div at bounding box center [616, 194] width 204 height 50
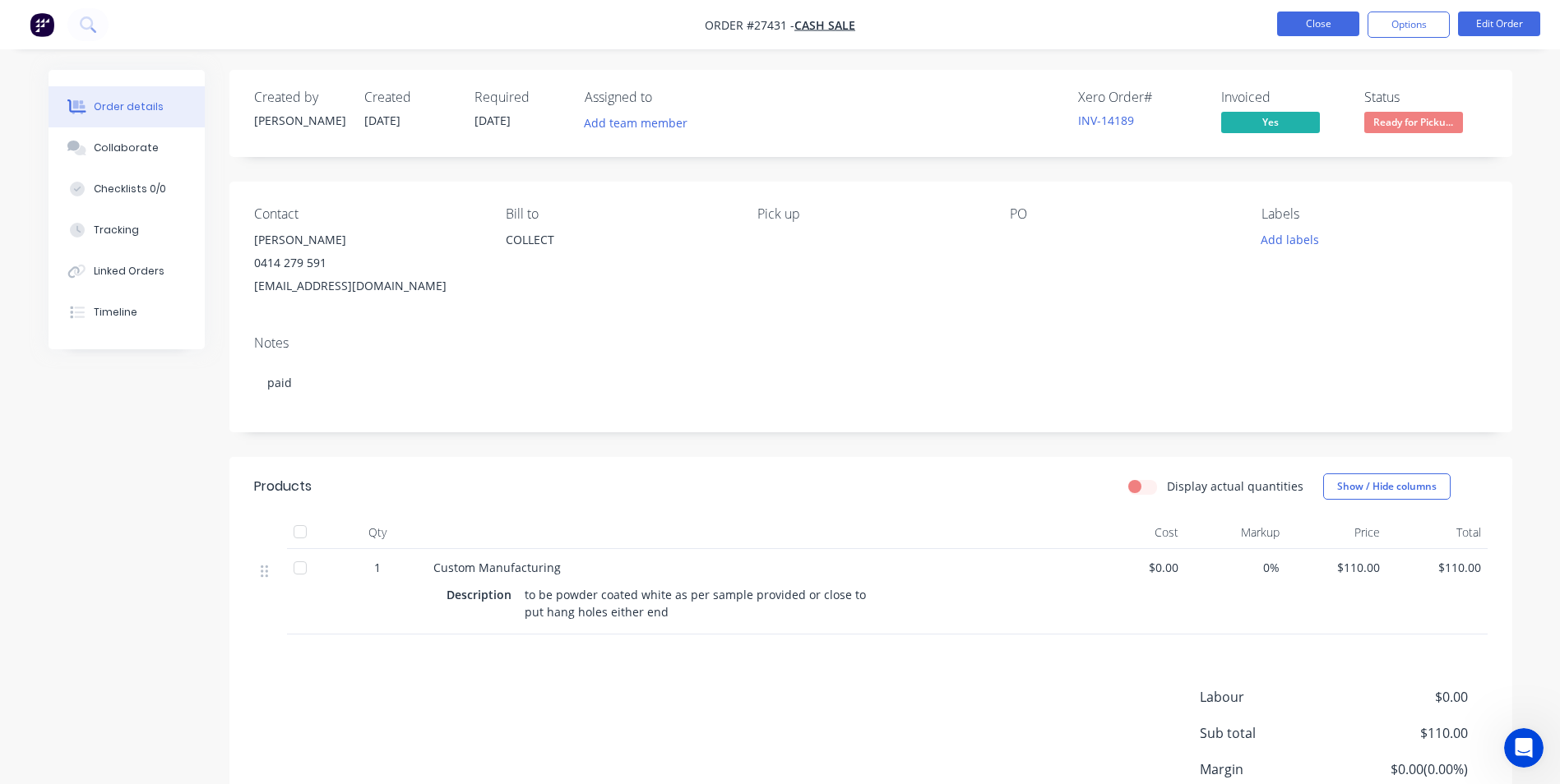
click at [1286, 26] on button "Close" at bounding box center [1318, 24] width 83 height 24
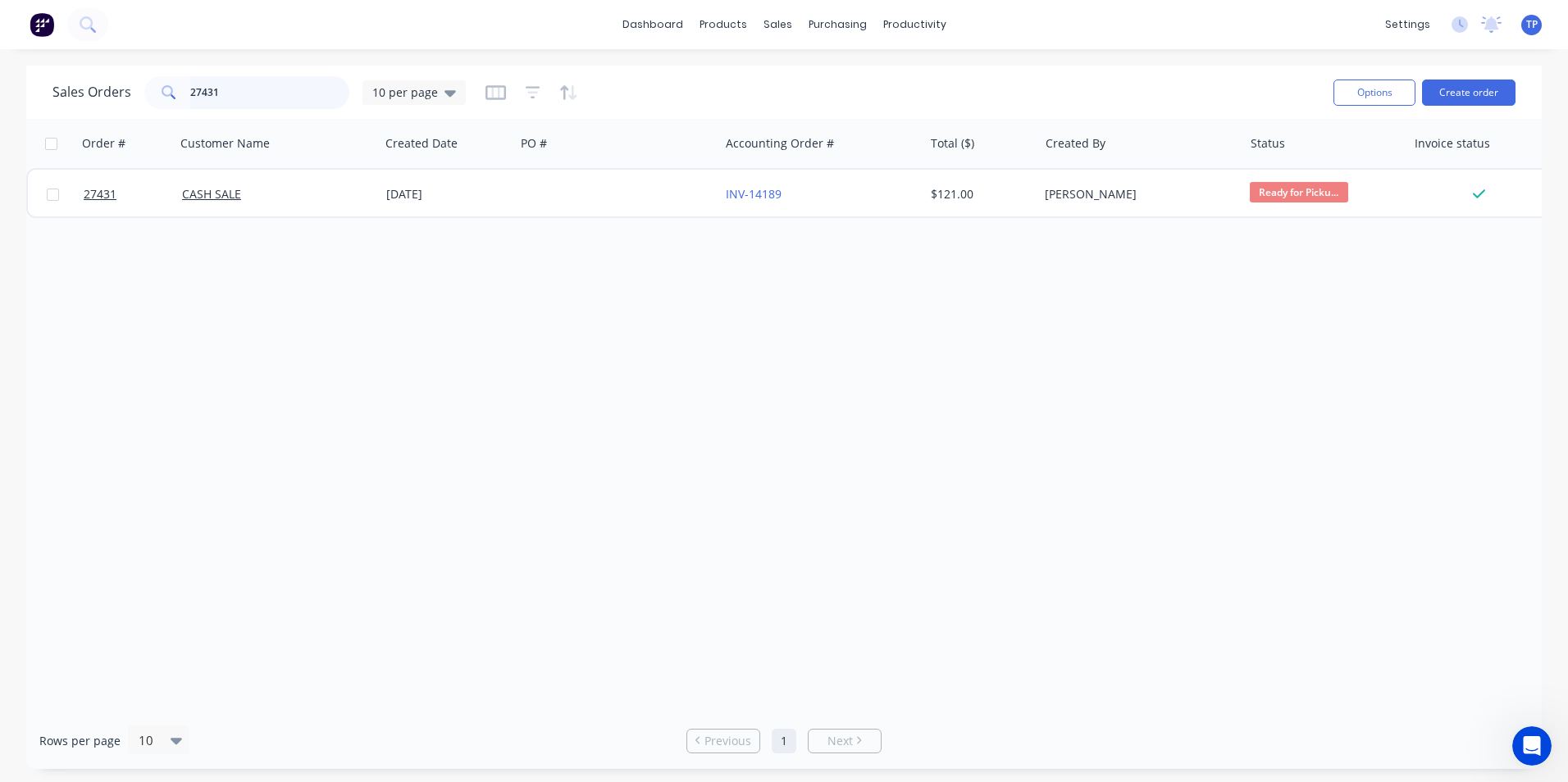
click at [243, 90] on input "27431" at bounding box center [270, 92] width 160 height 33
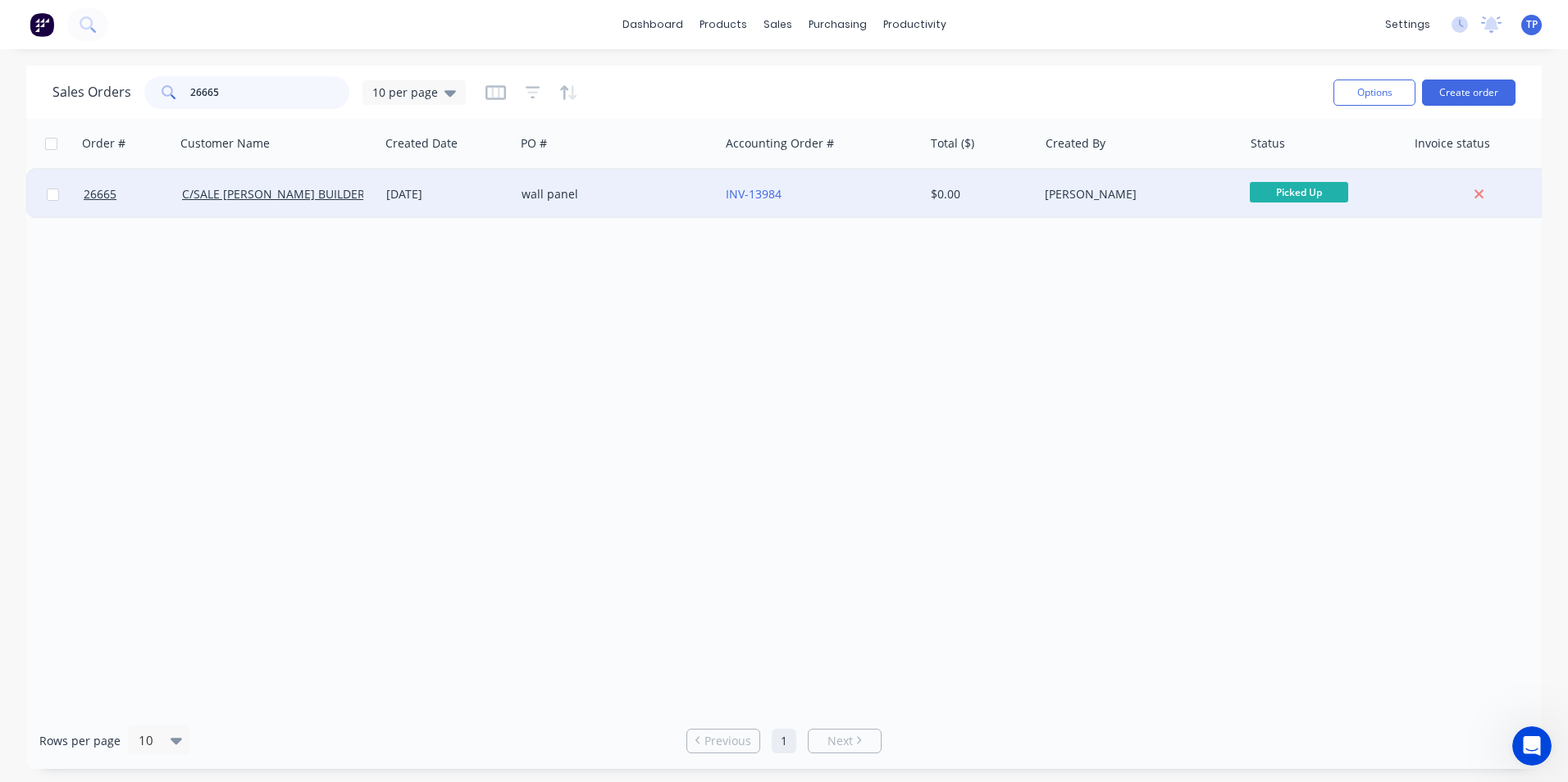
type input "26665"
click at [847, 191] on div "INV-13984" at bounding box center [816, 195] width 182 height 17
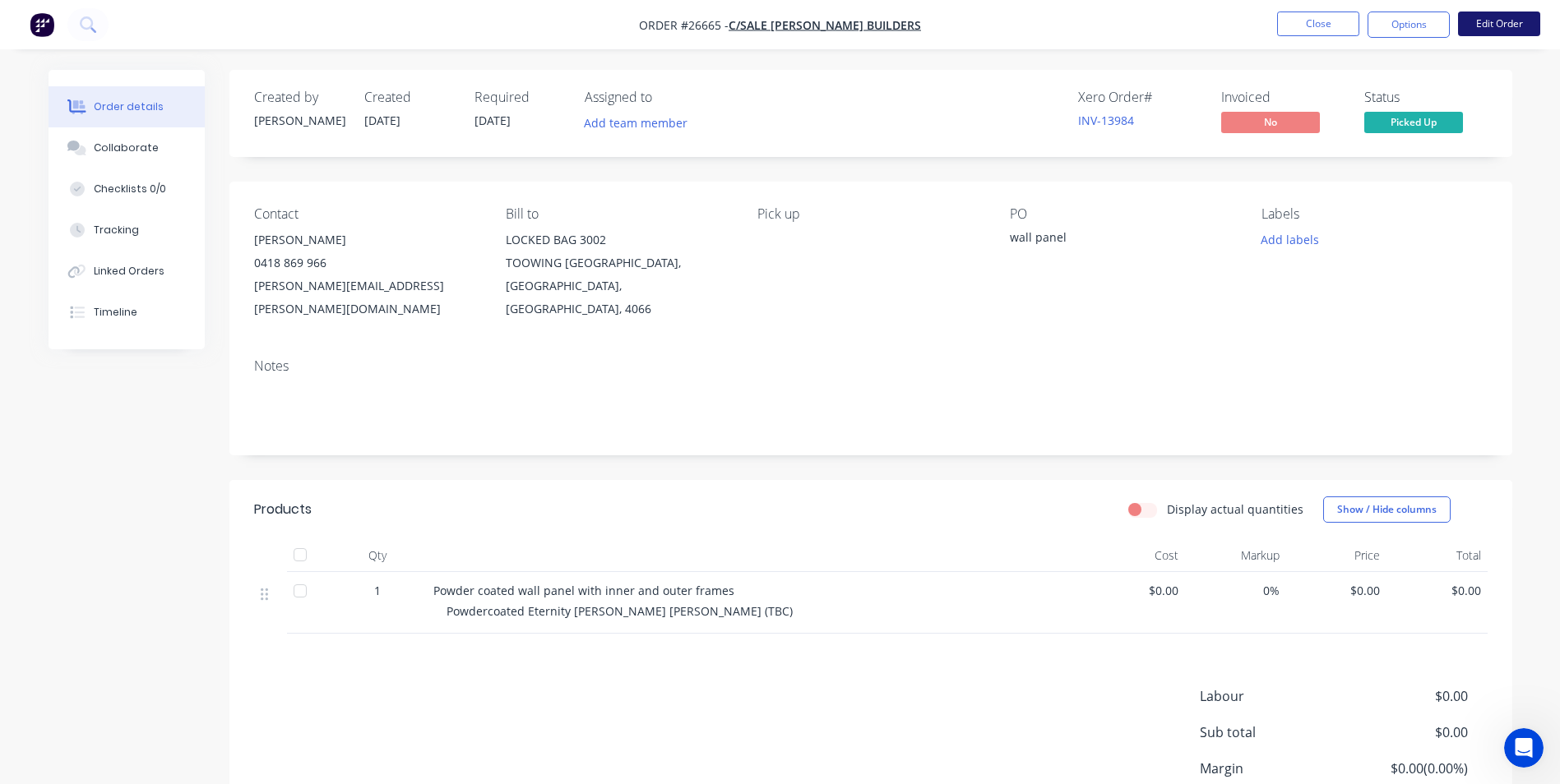
click at [1488, 22] on button "Edit Order" at bounding box center [1499, 24] width 83 height 24
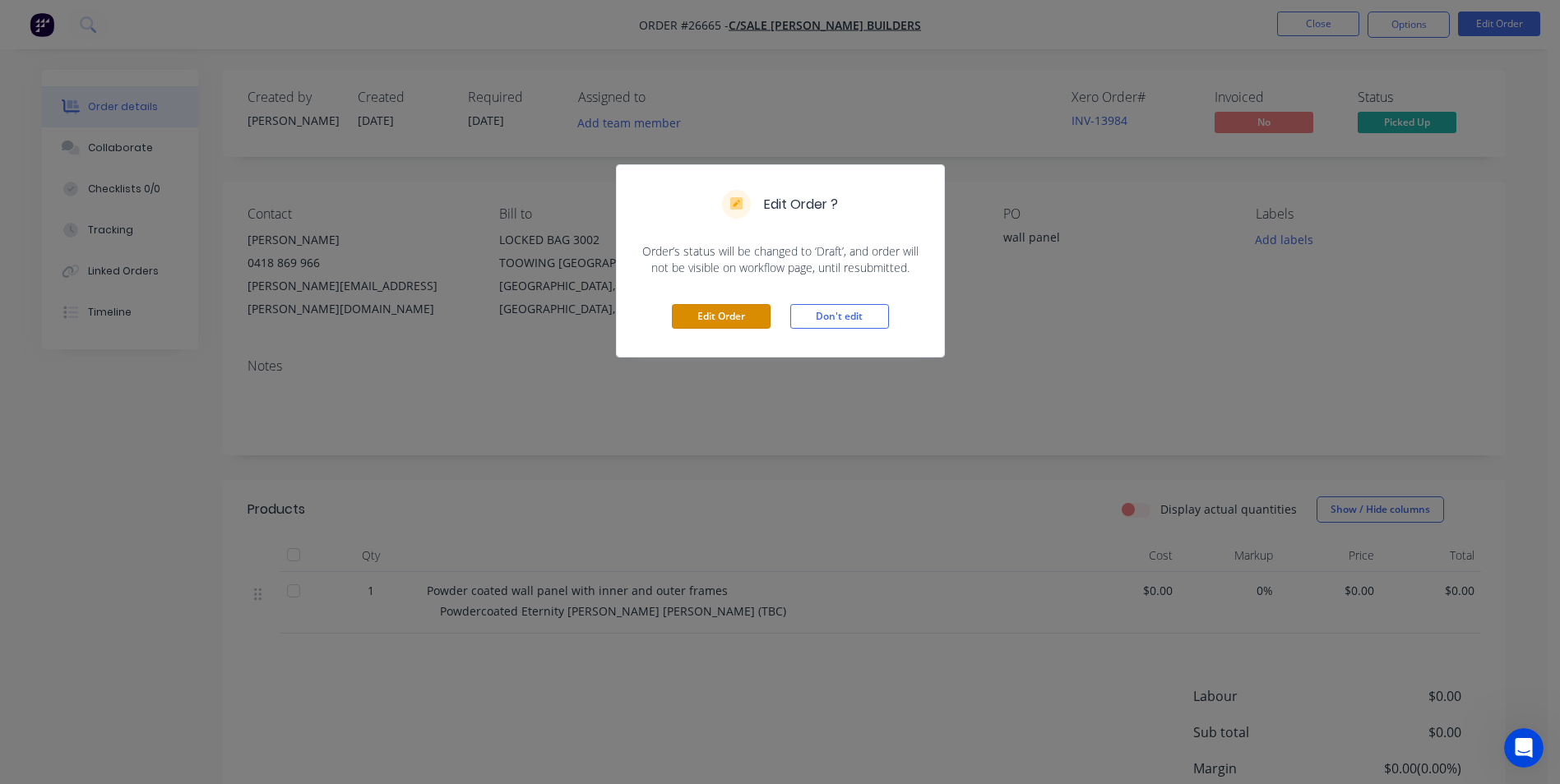
drag, startPoint x: 749, startPoint y: 319, endPoint x: 757, endPoint y: 331, distance: 14.4
click at [749, 323] on button "Edit Order" at bounding box center [721, 316] width 99 height 24
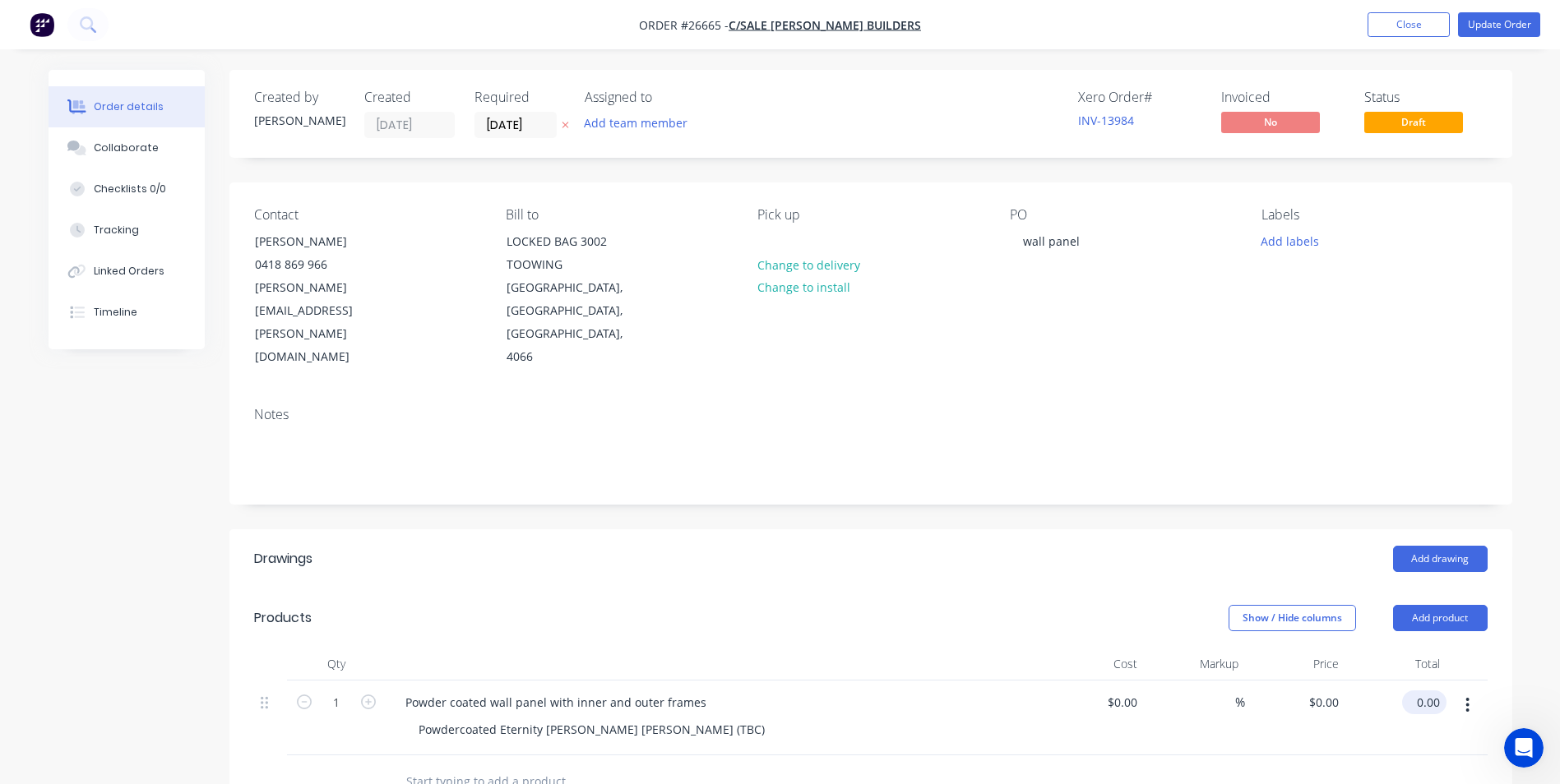
click at [1431, 691] on input "0.00" at bounding box center [1428, 702] width 38 height 24
type input "1120"
type input "$1,120.00"
drag, startPoint x: 1531, startPoint y: 194, endPoint x: 1552, endPoint y: 35, distance: 160.4
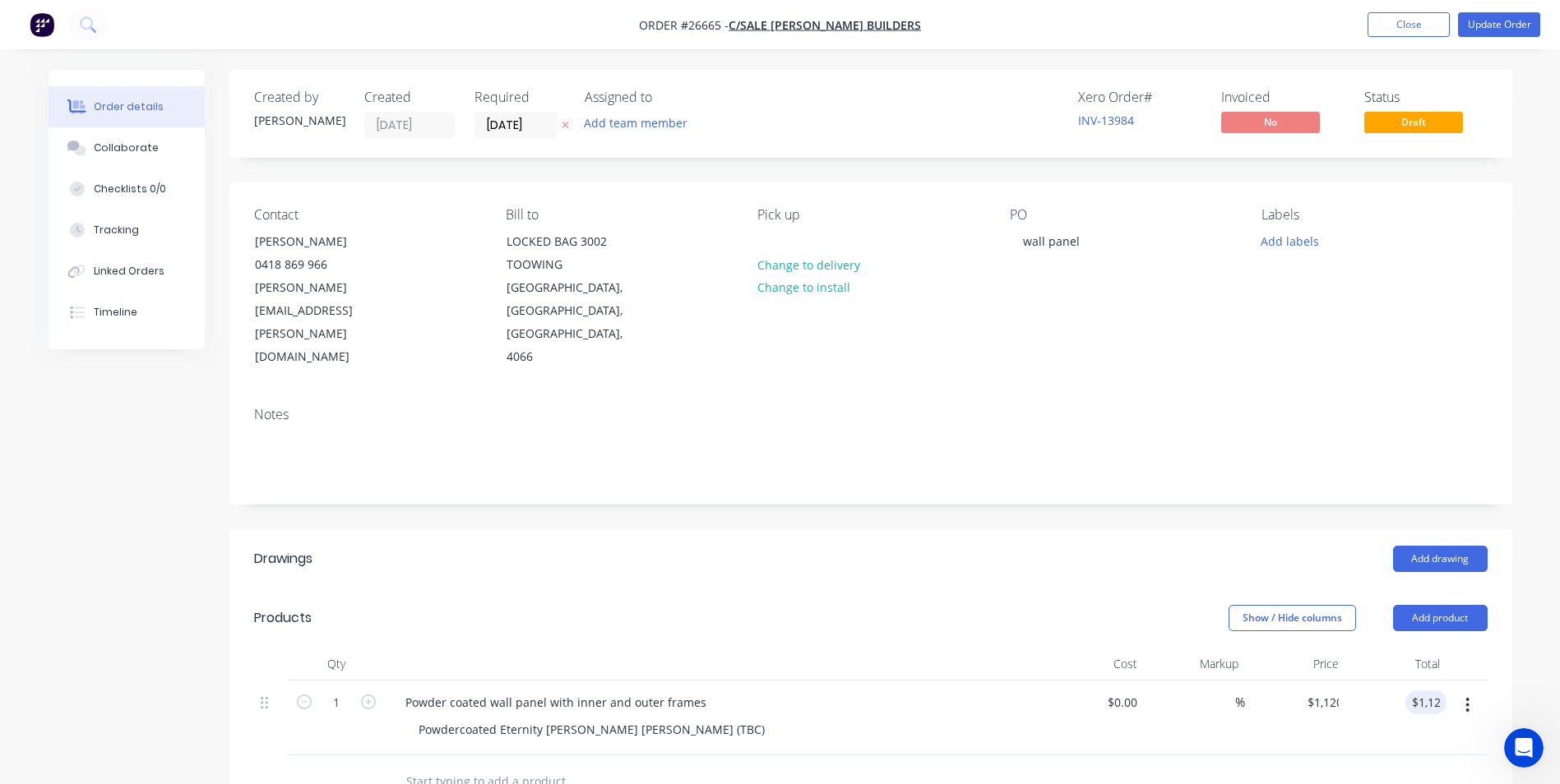
click at [1531, 192] on div "Order details Collaborate Checklists 0/0 Tracking Linked Orders Timeline Order …" at bounding box center [780, 614] width 1560 height 1229
click at [1491, 20] on button "Update Order" at bounding box center [1499, 24] width 83 height 24
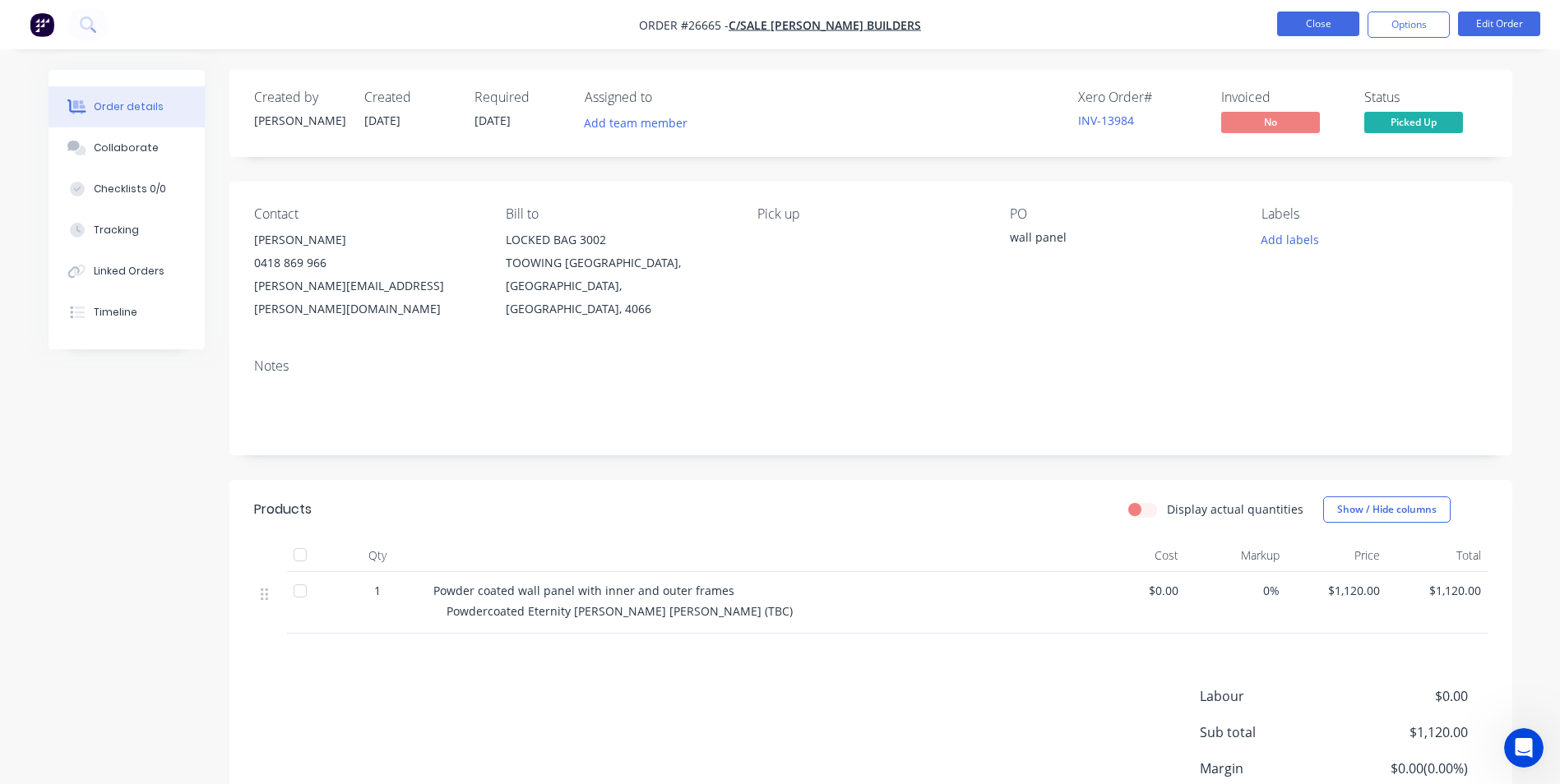
click at [1290, 18] on button "Close" at bounding box center [1318, 24] width 83 height 24
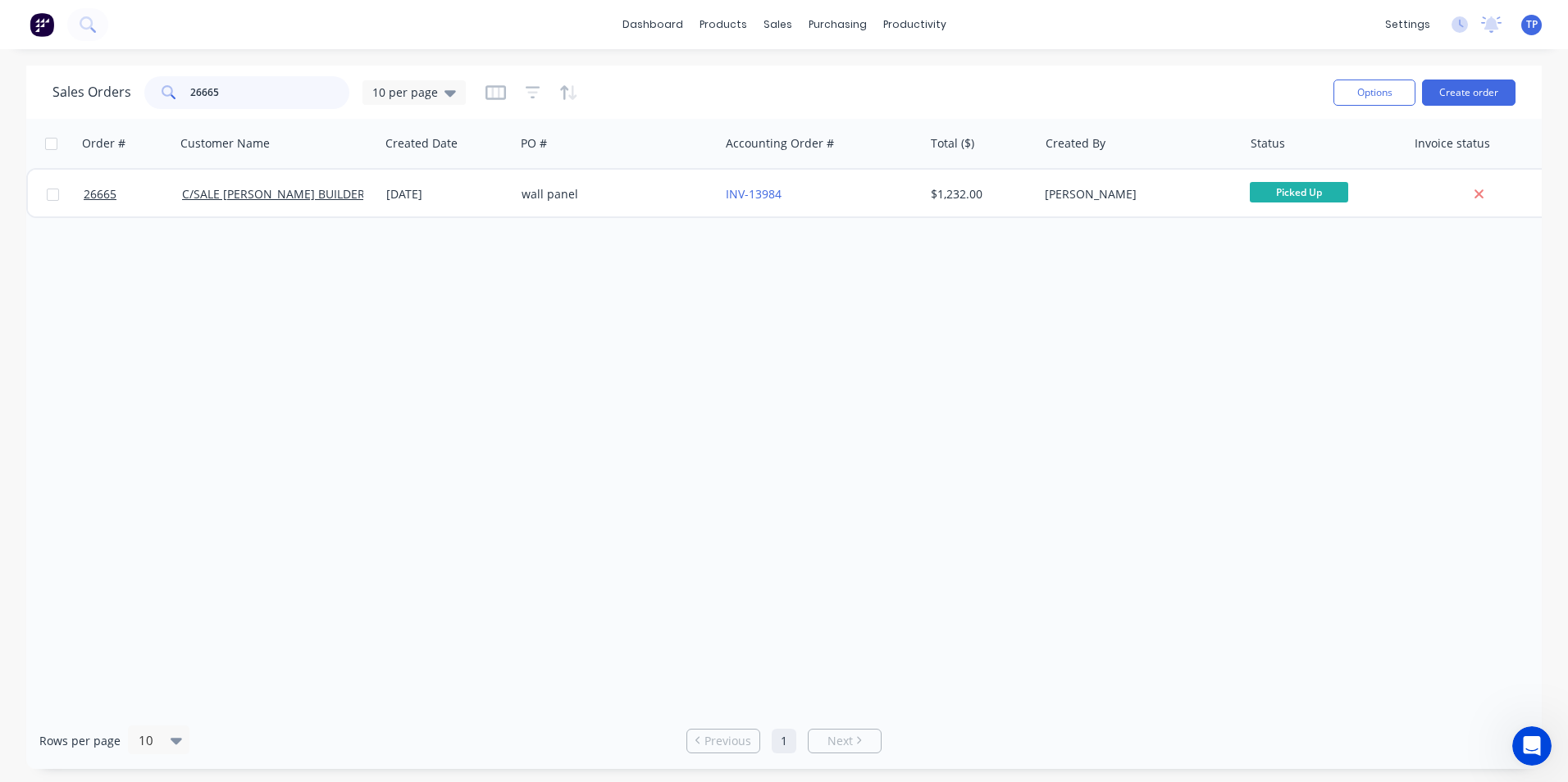
click at [241, 94] on input "26665" at bounding box center [270, 92] width 160 height 33
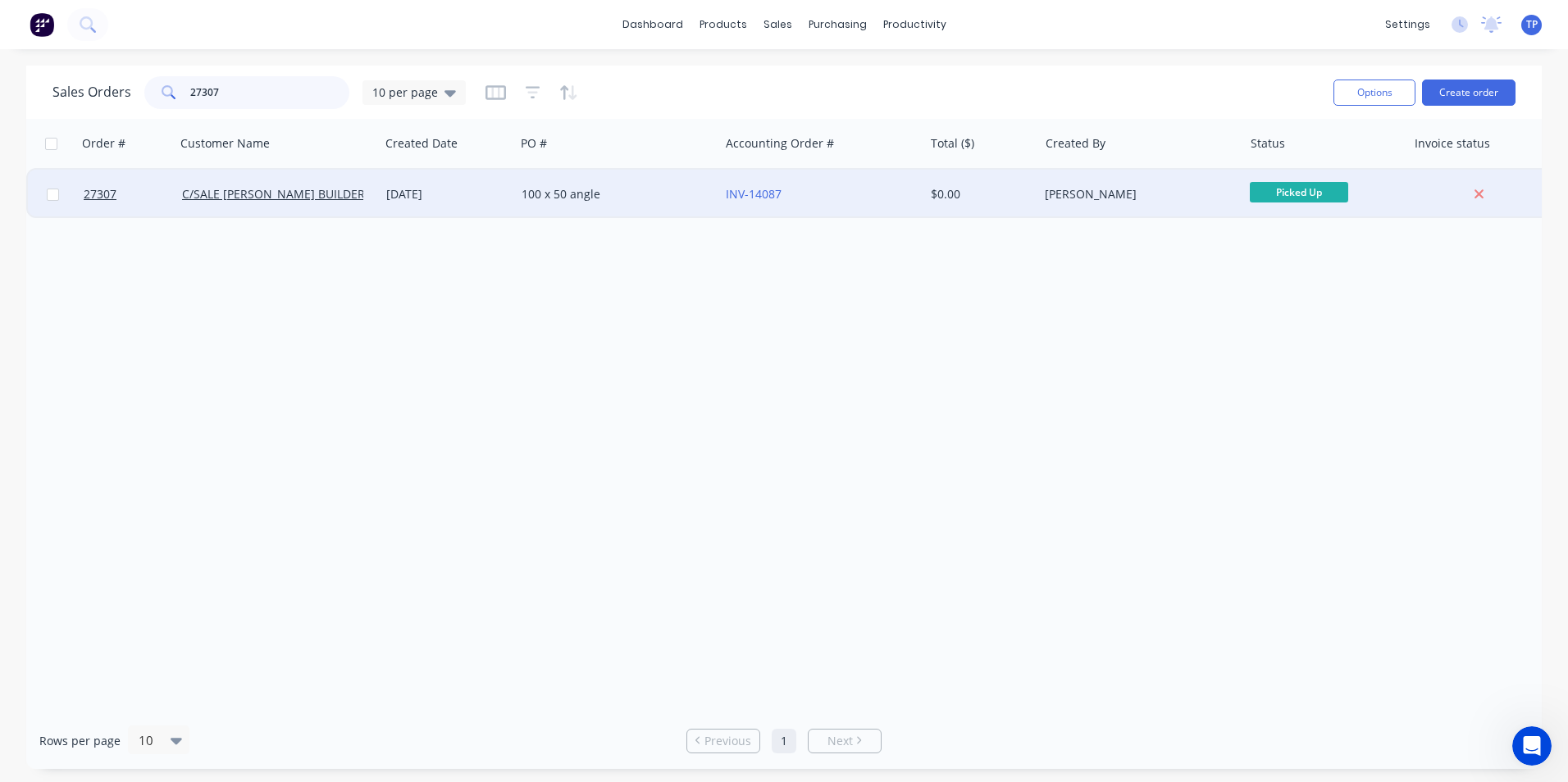
type input "27307"
click at [1020, 204] on div "$0.00" at bounding box center [981, 194] width 115 height 50
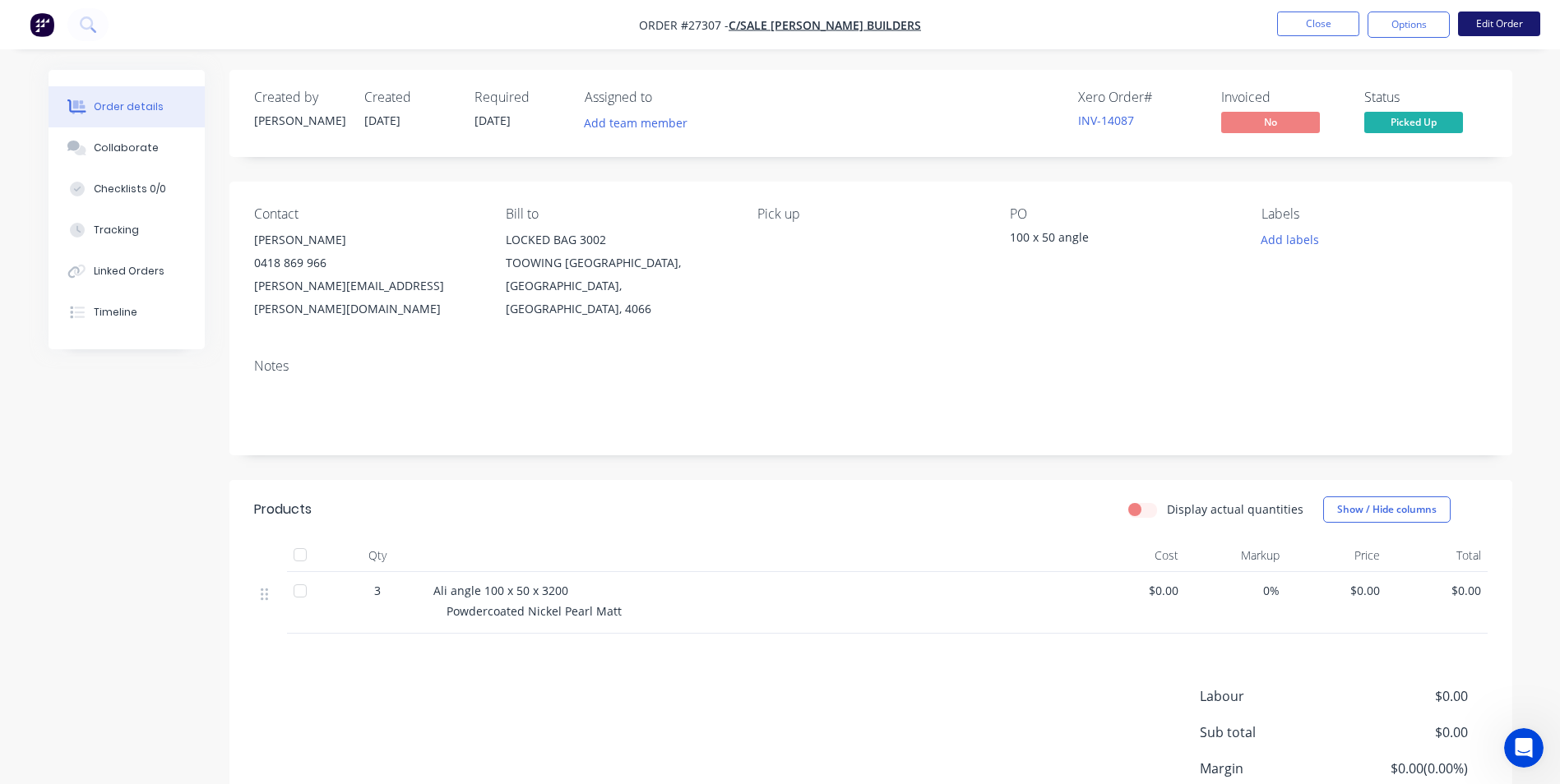
click at [1483, 24] on button "Edit Order" at bounding box center [1499, 24] width 83 height 24
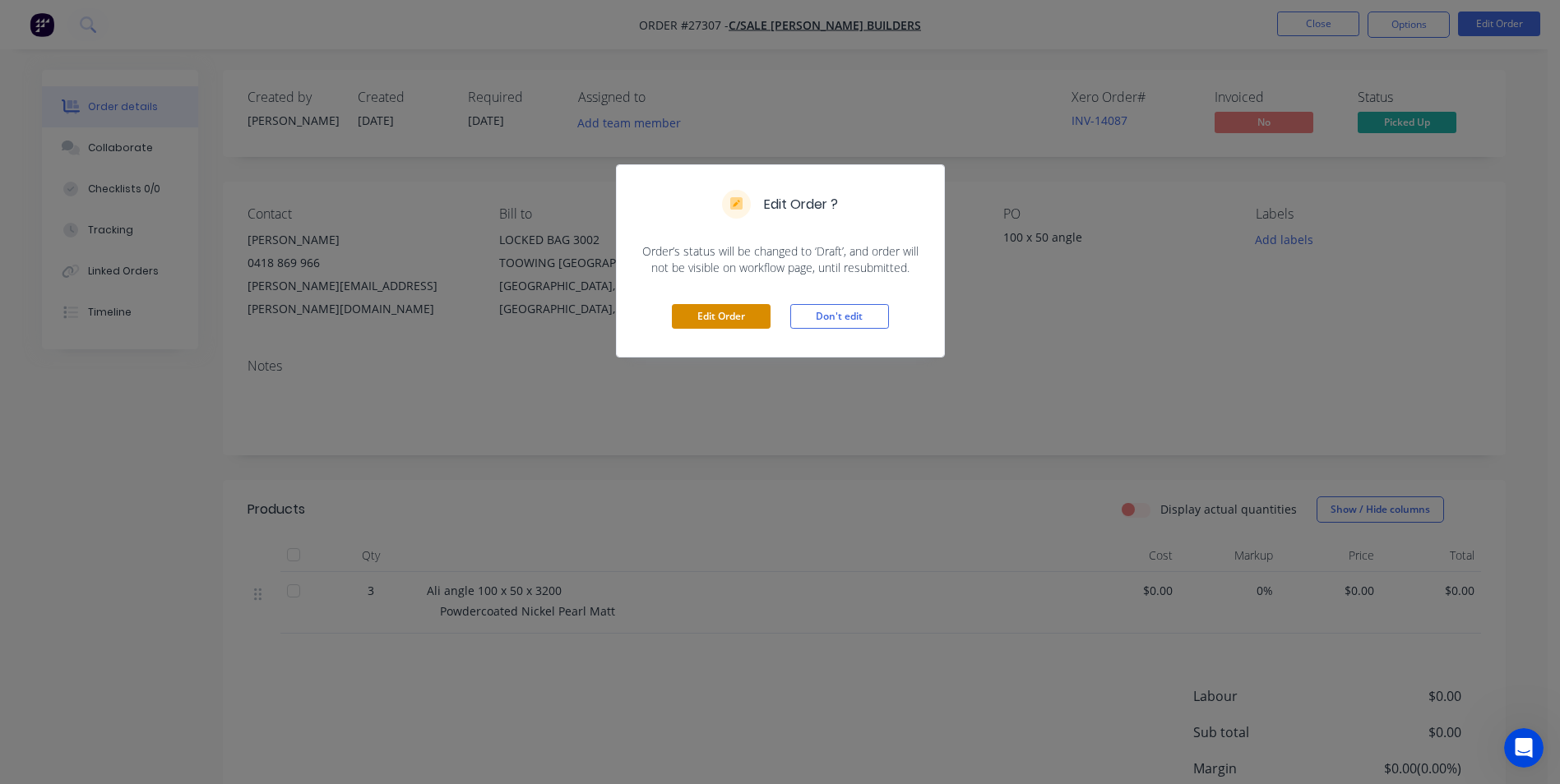
click at [675, 320] on button "Edit Order" at bounding box center [721, 316] width 99 height 24
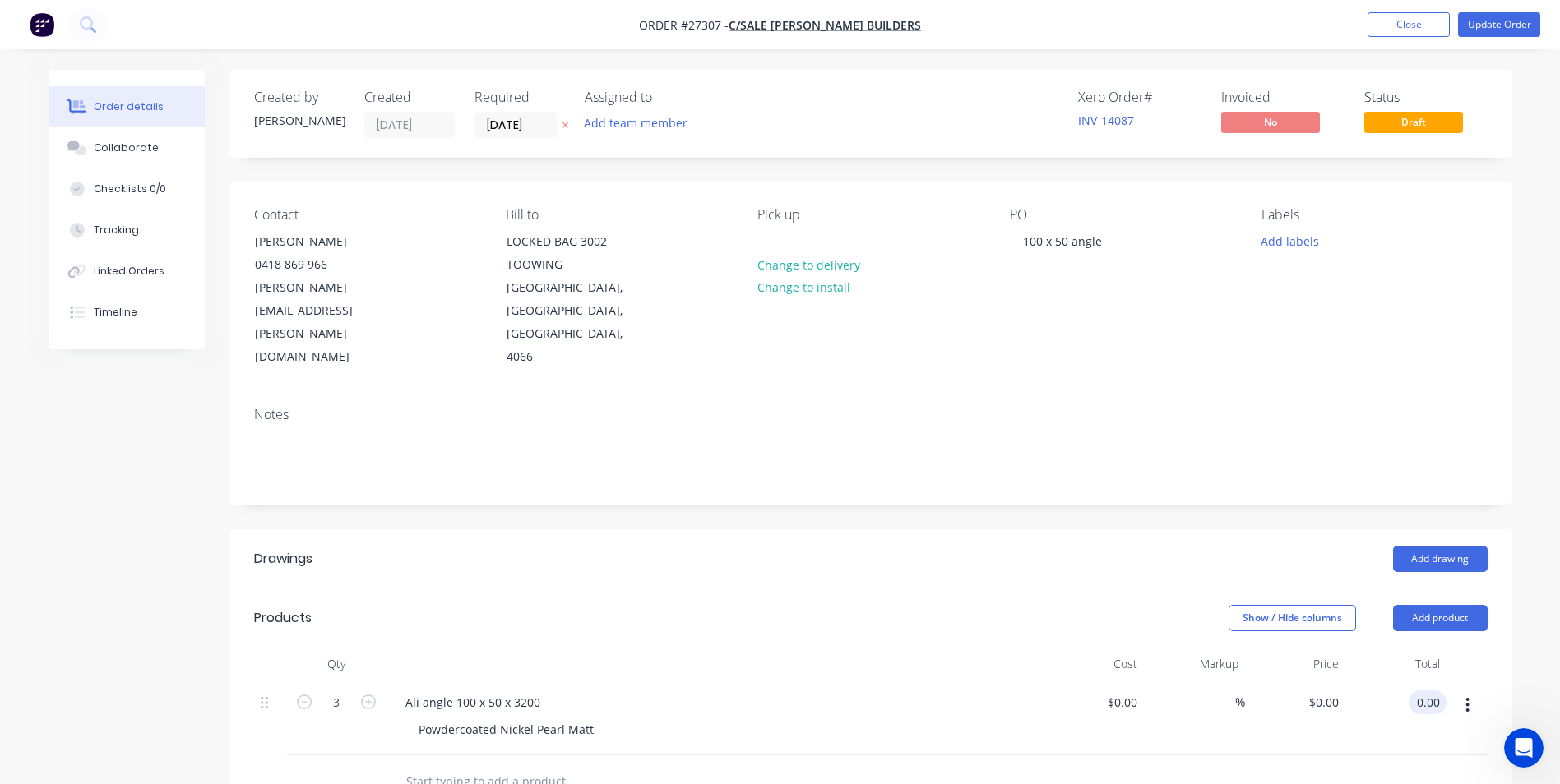
click at [1435, 691] on input "0.00" at bounding box center [1430, 702] width 31 height 24
type input "255"
type input "$85.00"
type input "$255.00"
click at [1258, 755] on div at bounding box center [871, 781] width 1234 height 53
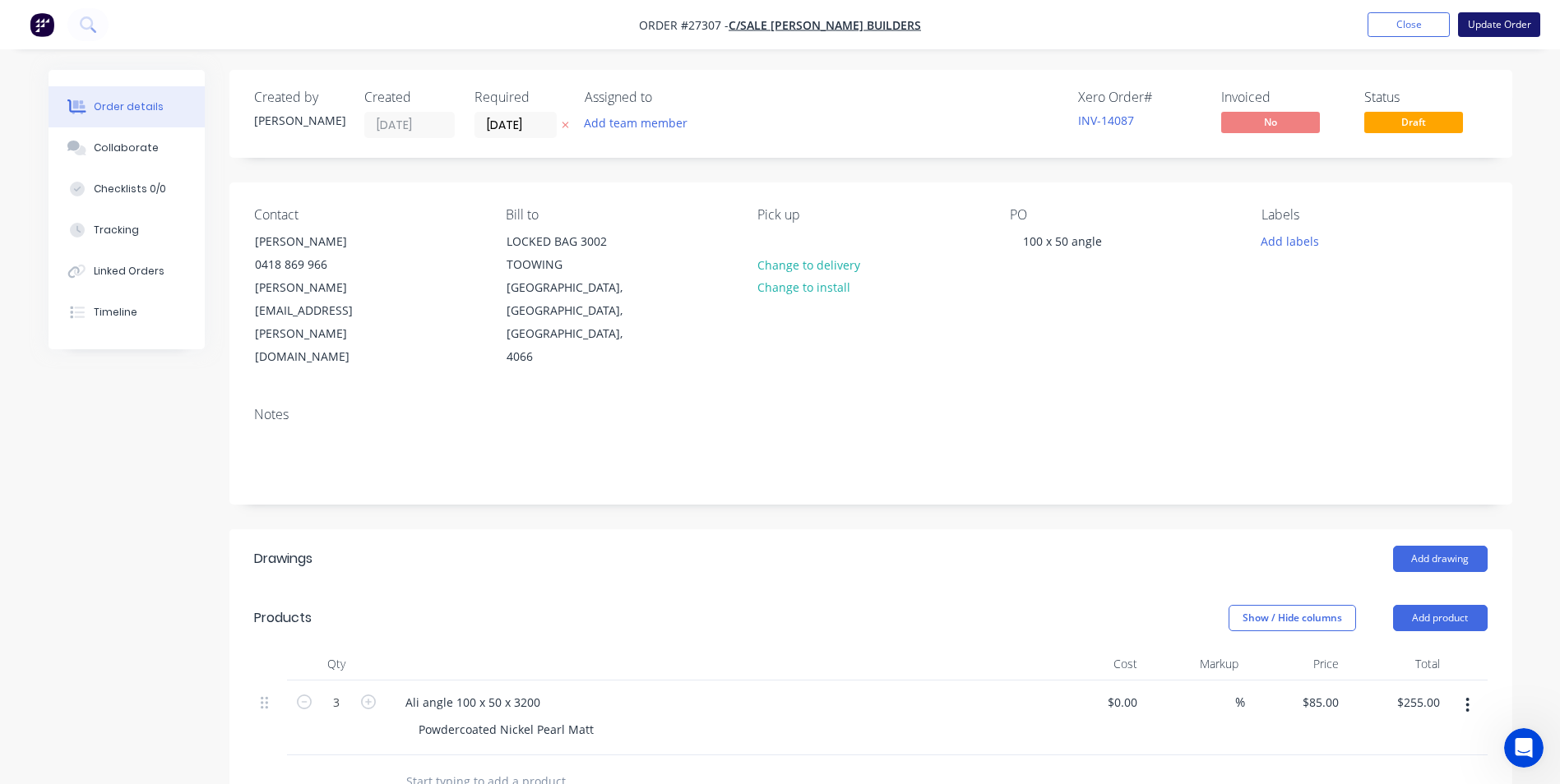
click at [1502, 29] on button "Update Order" at bounding box center [1499, 24] width 83 height 24
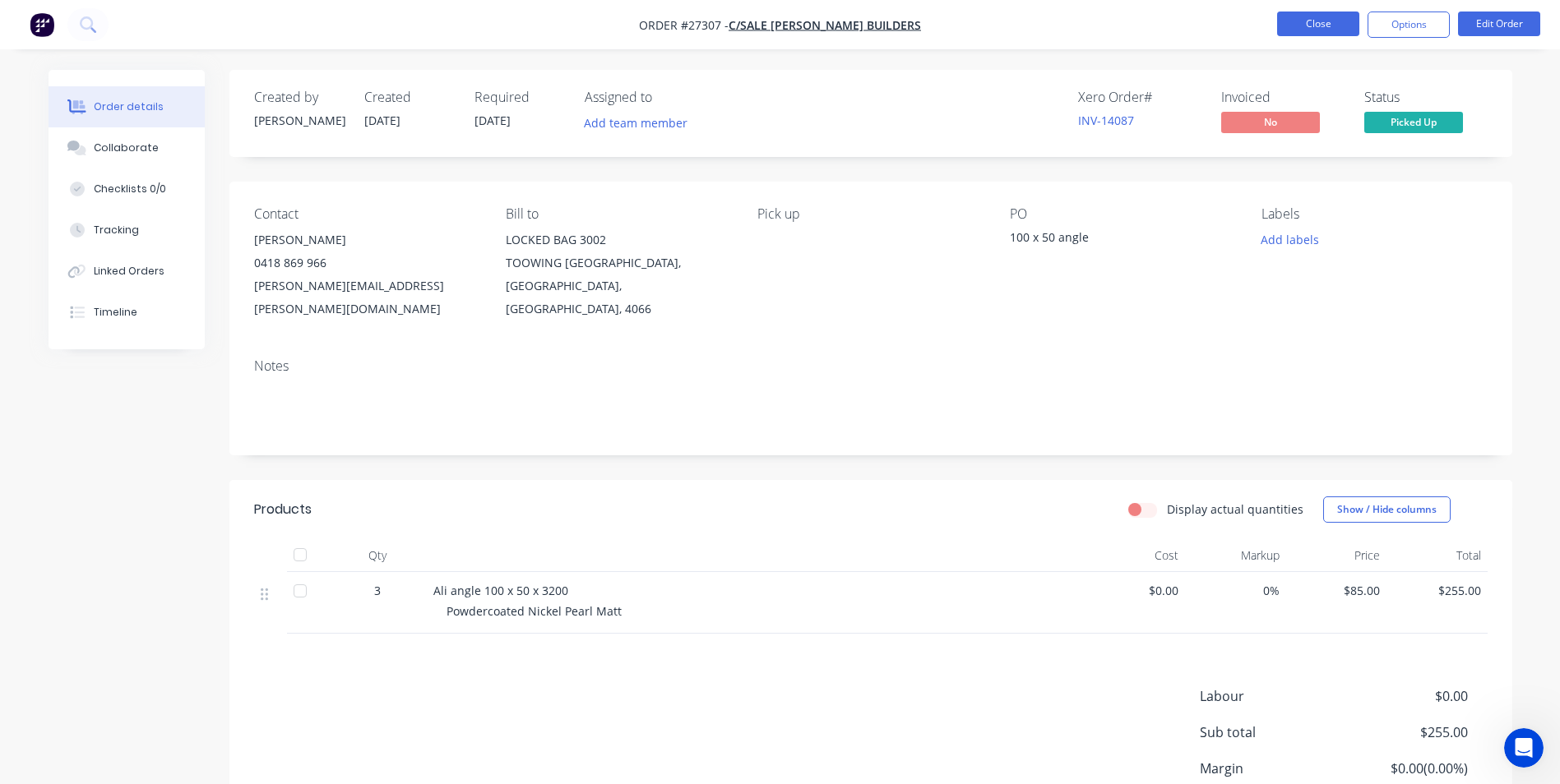
click at [1324, 18] on button "Close" at bounding box center [1318, 24] width 83 height 24
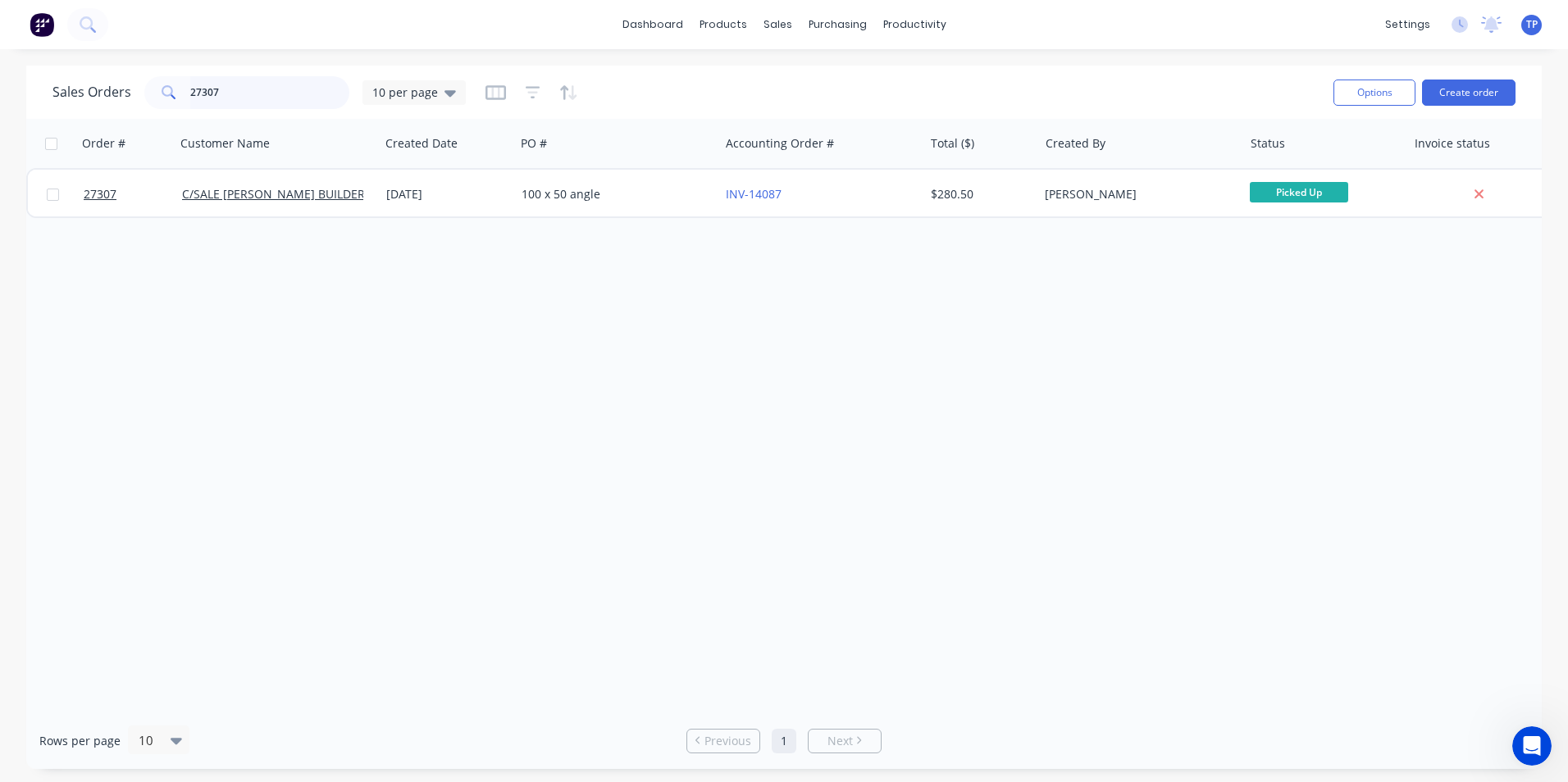
click at [240, 87] on input "27307" at bounding box center [270, 92] width 160 height 33
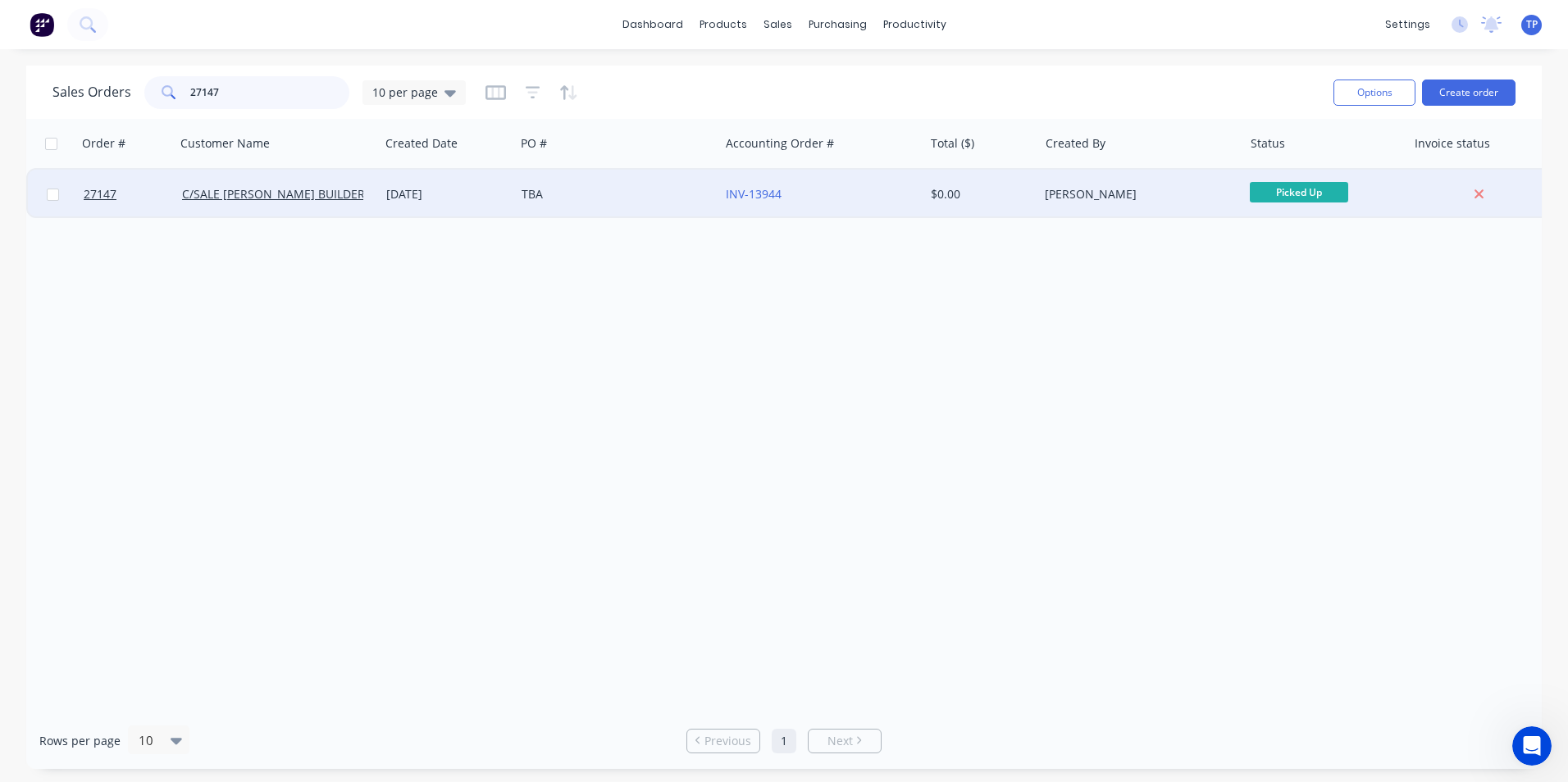
type input "27147"
click at [623, 197] on div "TBA" at bounding box center [612, 195] width 182 height 17
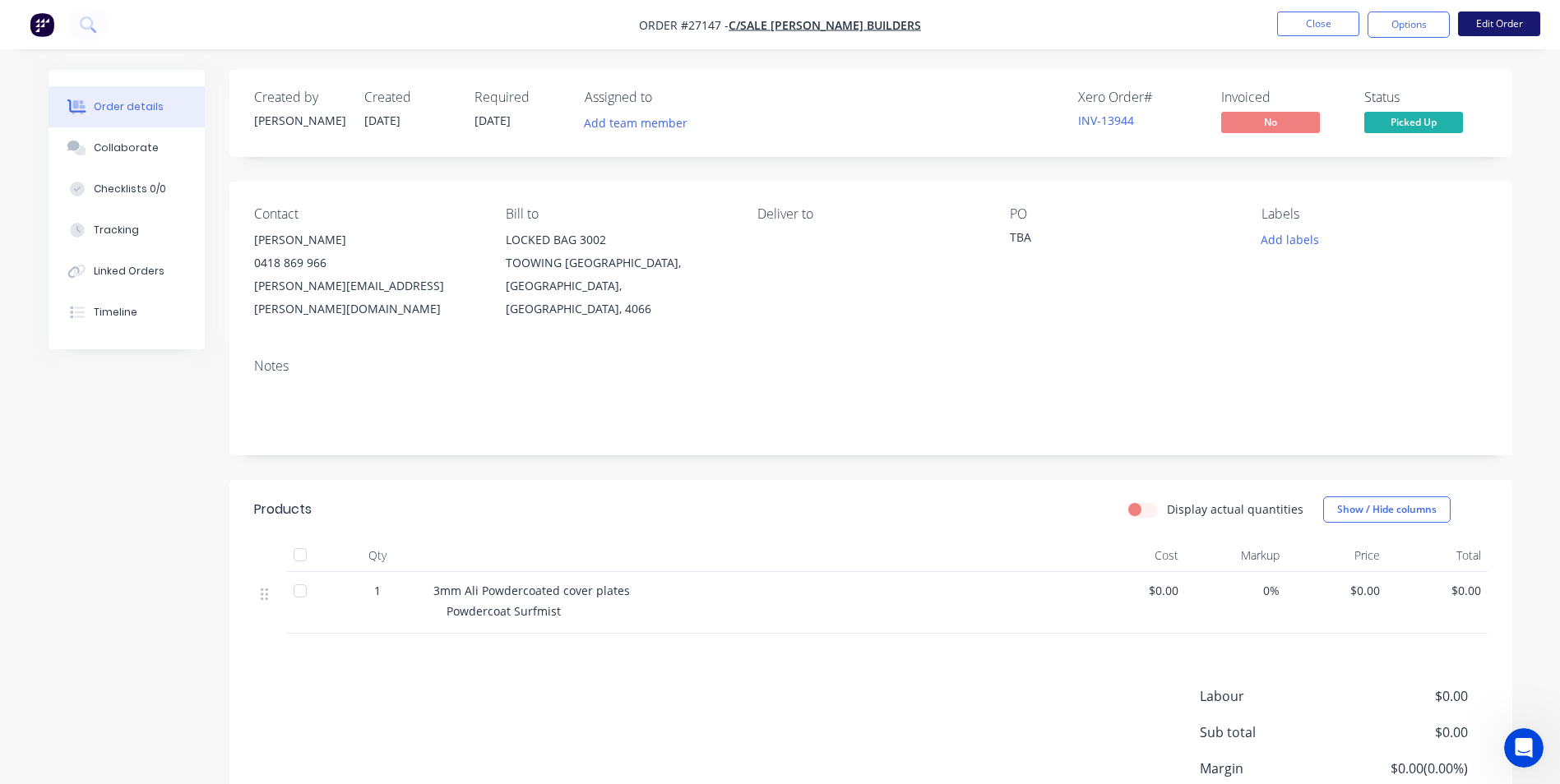
click at [1493, 29] on button "Edit Order" at bounding box center [1499, 24] width 83 height 24
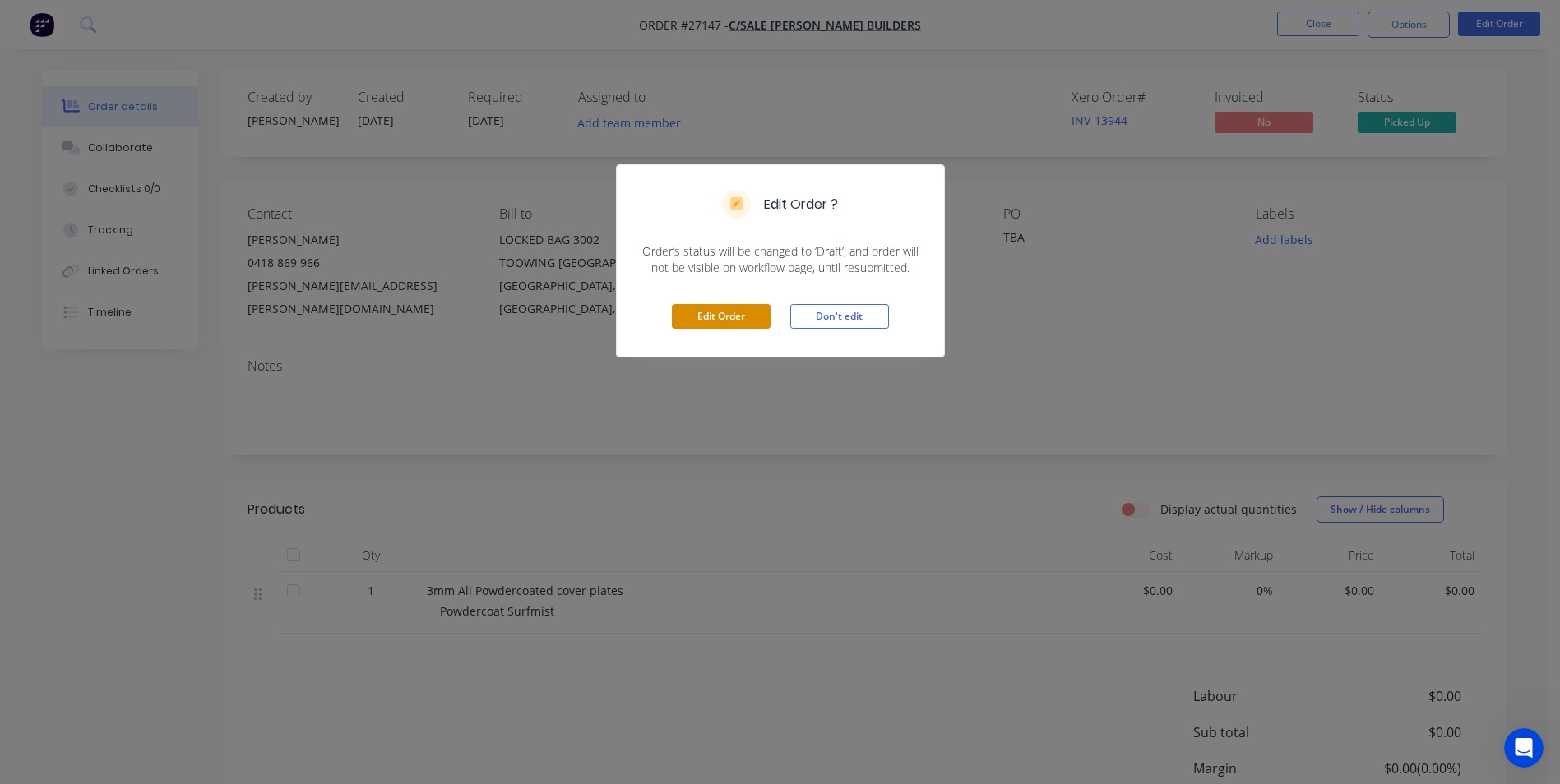
click at [697, 317] on button "Edit Order" at bounding box center [721, 316] width 99 height 24
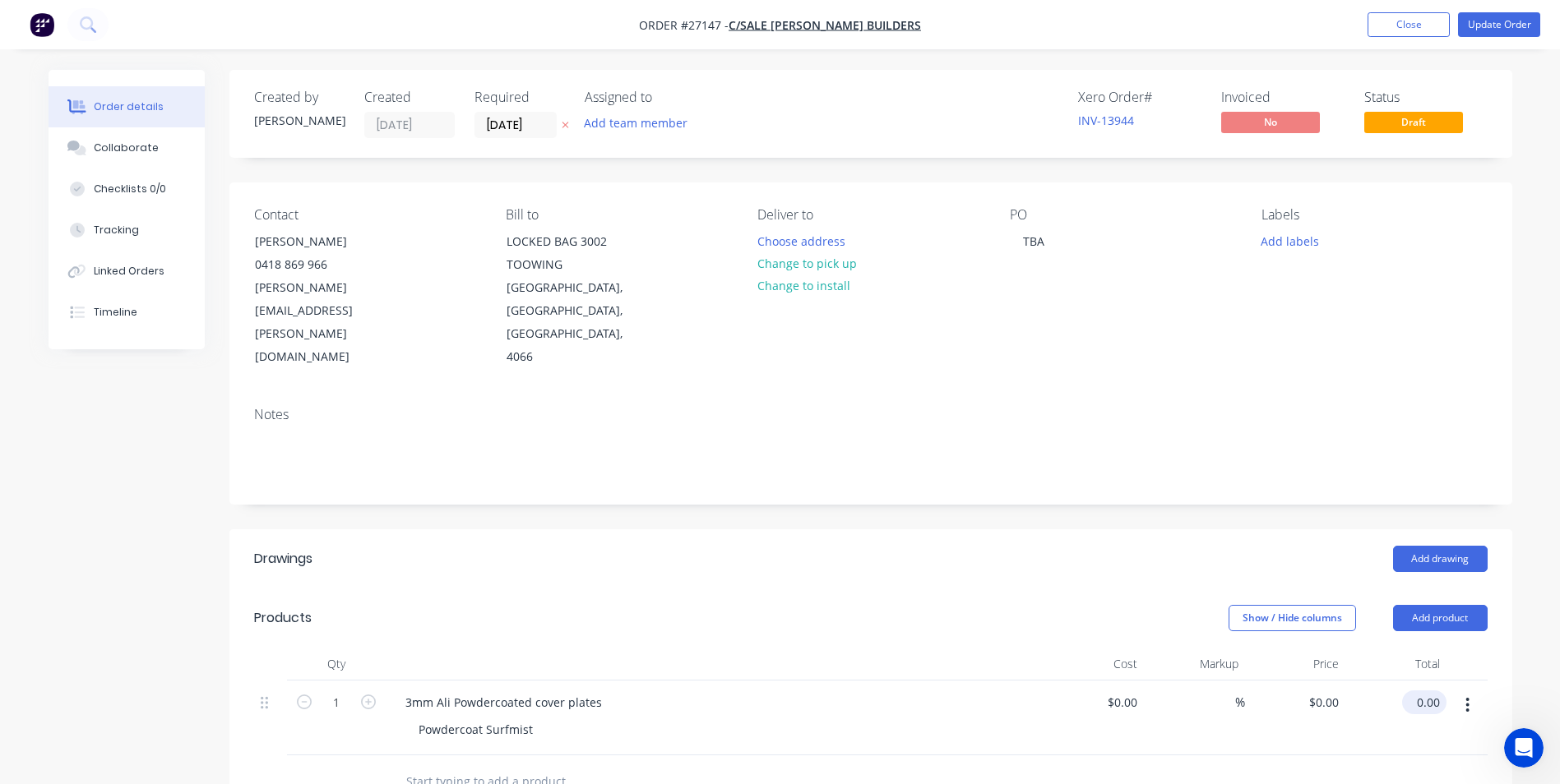
click at [1429, 691] on input "0.00" at bounding box center [1428, 702] width 38 height 24
type input "138"
type input "$138.00"
click at [1234, 546] on div "Add drawing" at bounding box center [1001, 558] width 971 height 26
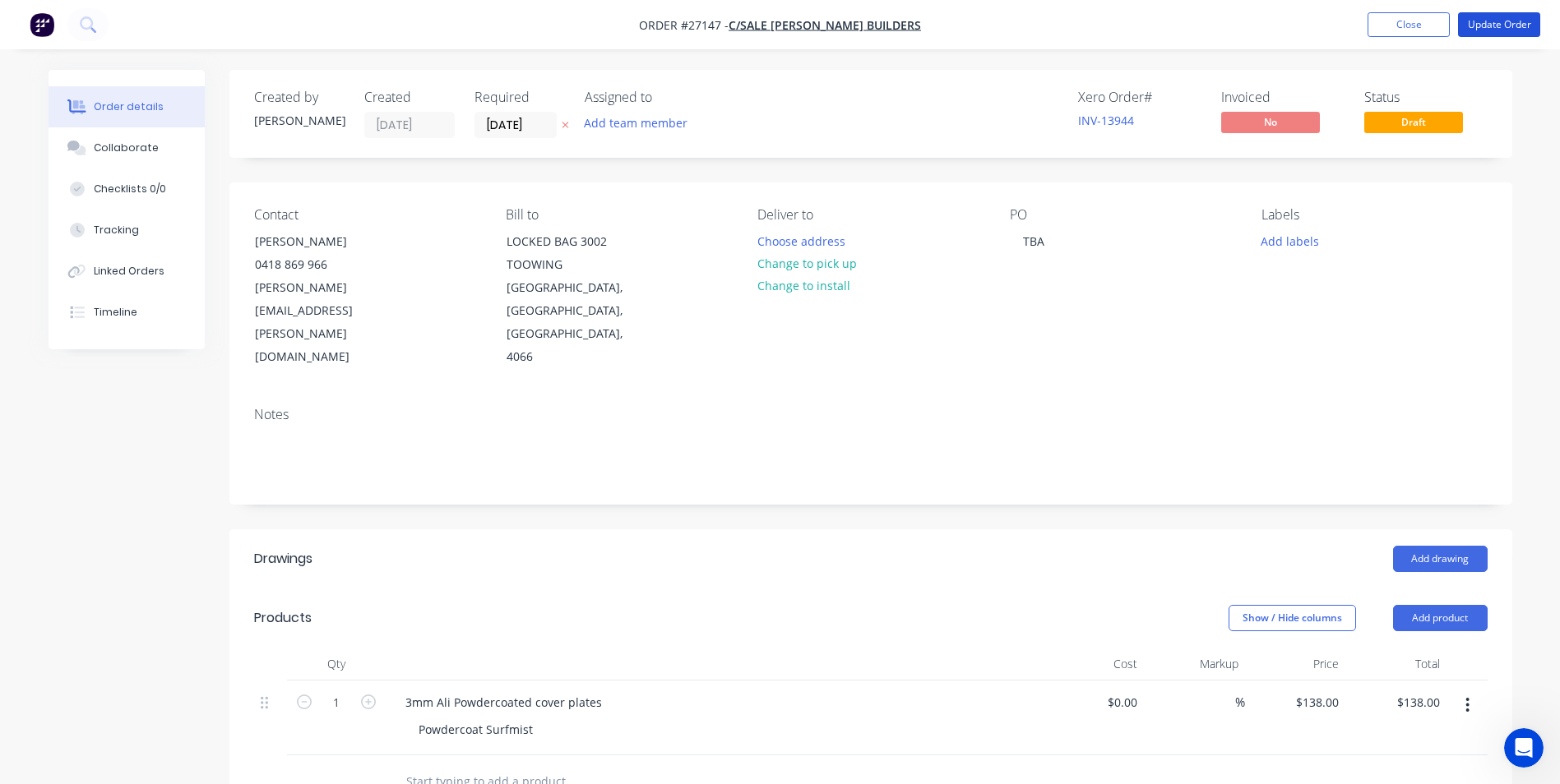
drag, startPoint x: 1494, startPoint y: 28, endPoint x: 1490, endPoint y: 38, distance: 10.8
click at [1494, 29] on button "Update Order" at bounding box center [1499, 24] width 83 height 24
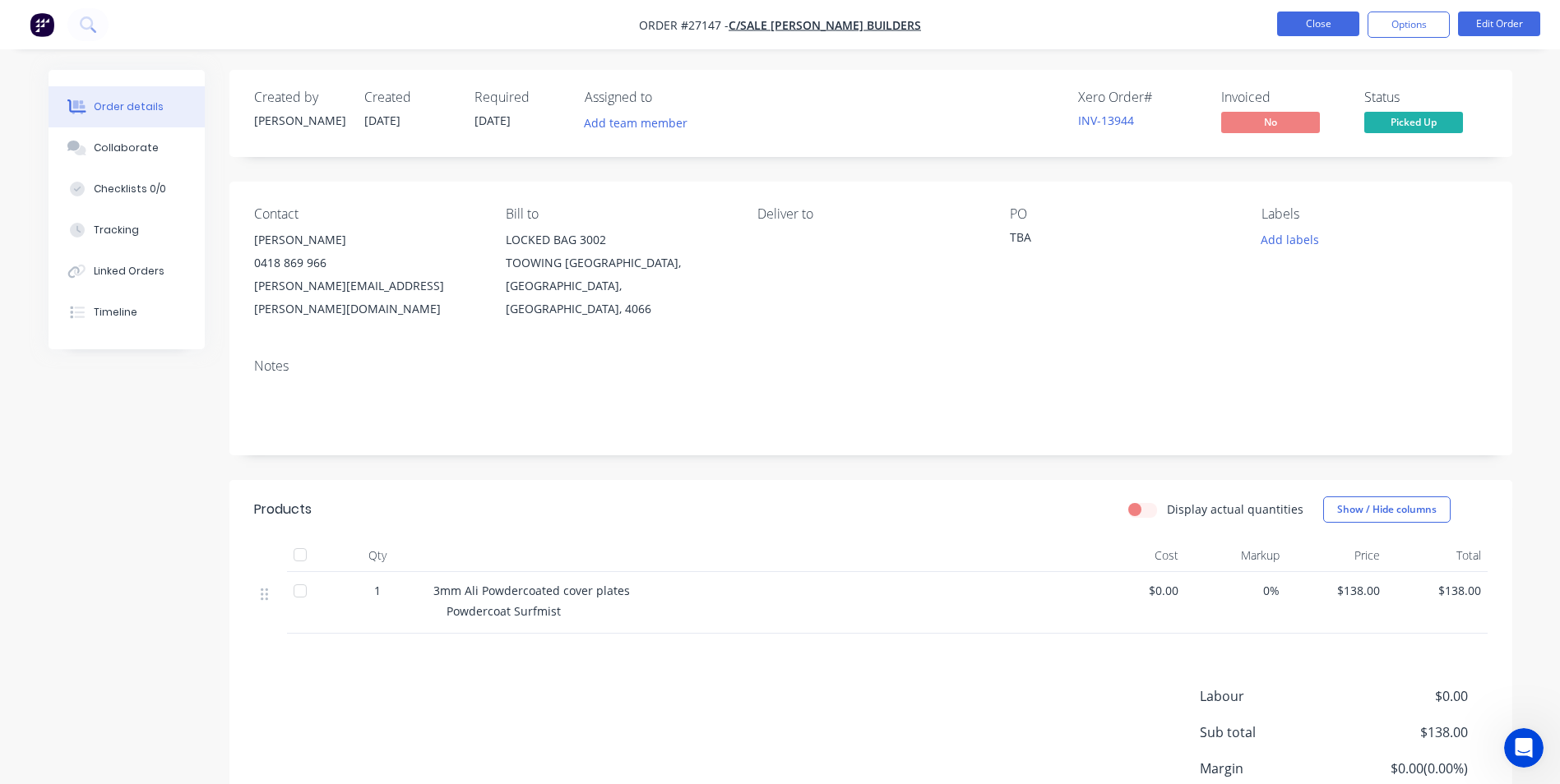
click at [1294, 25] on button "Close" at bounding box center [1318, 24] width 83 height 24
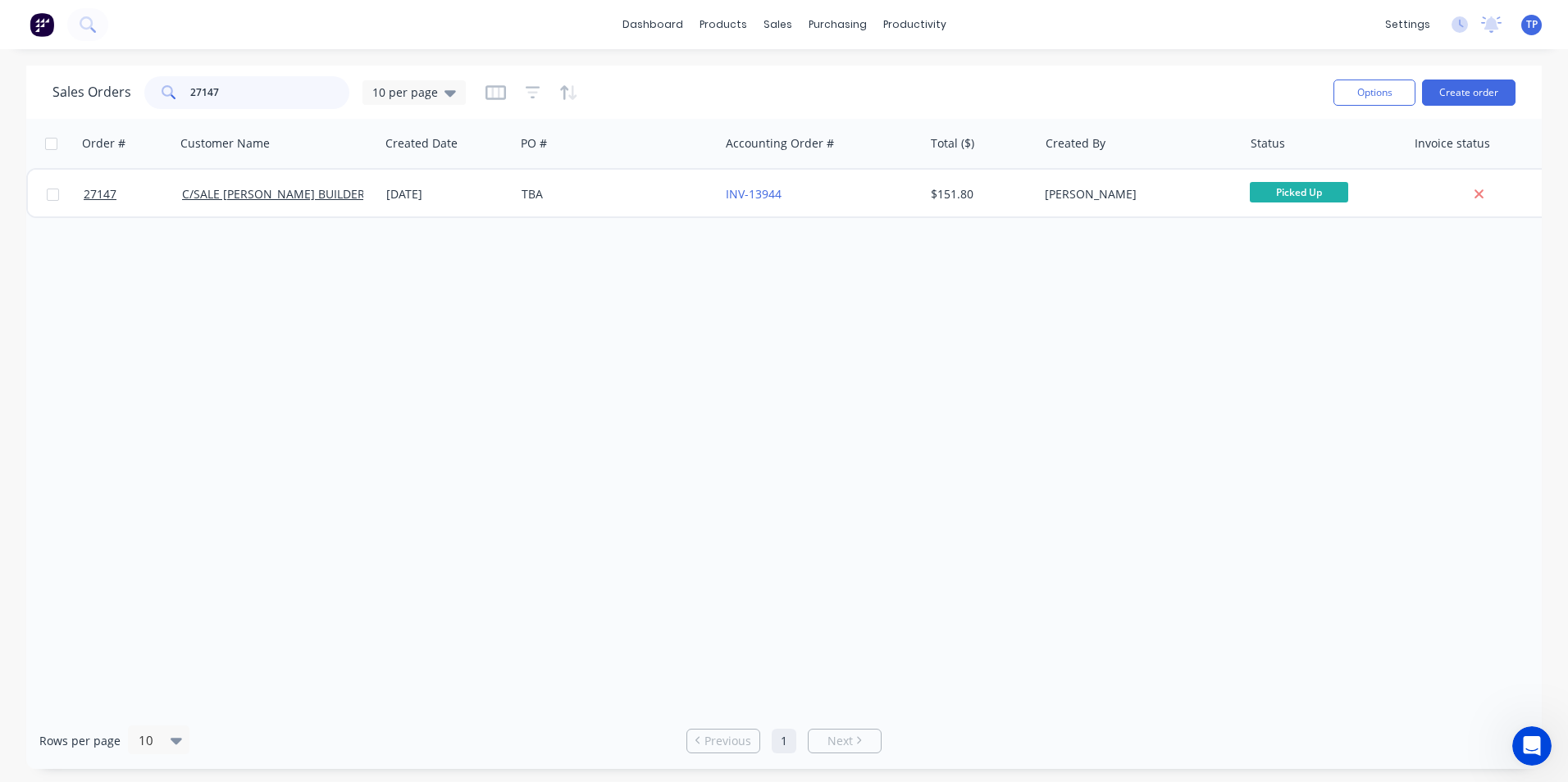
click at [247, 90] on input "27147" at bounding box center [270, 92] width 160 height 33
type input "2"
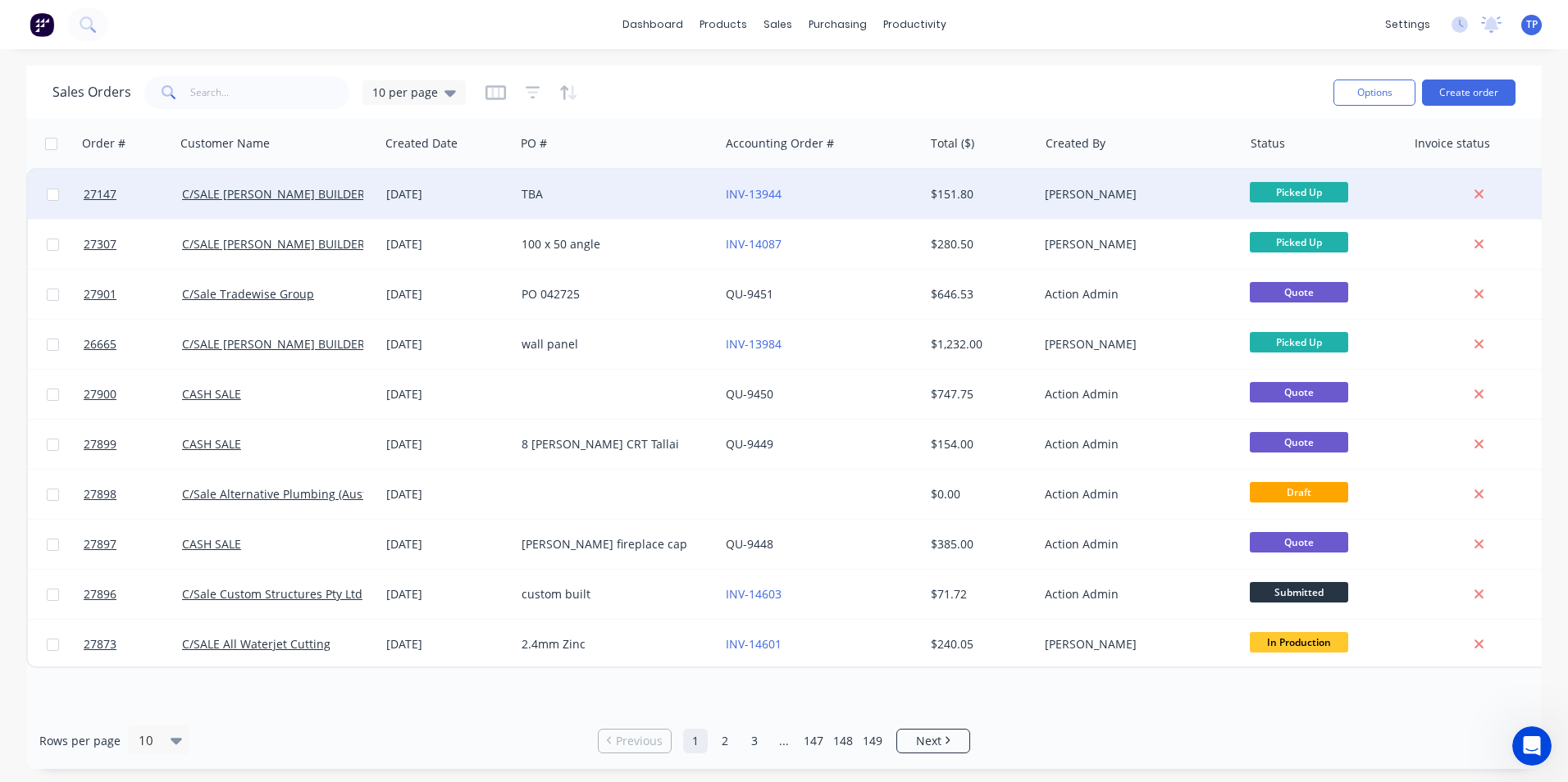
click at [606, 188] on div "TBA" at bounding box center [612, 195] width 182 height 17
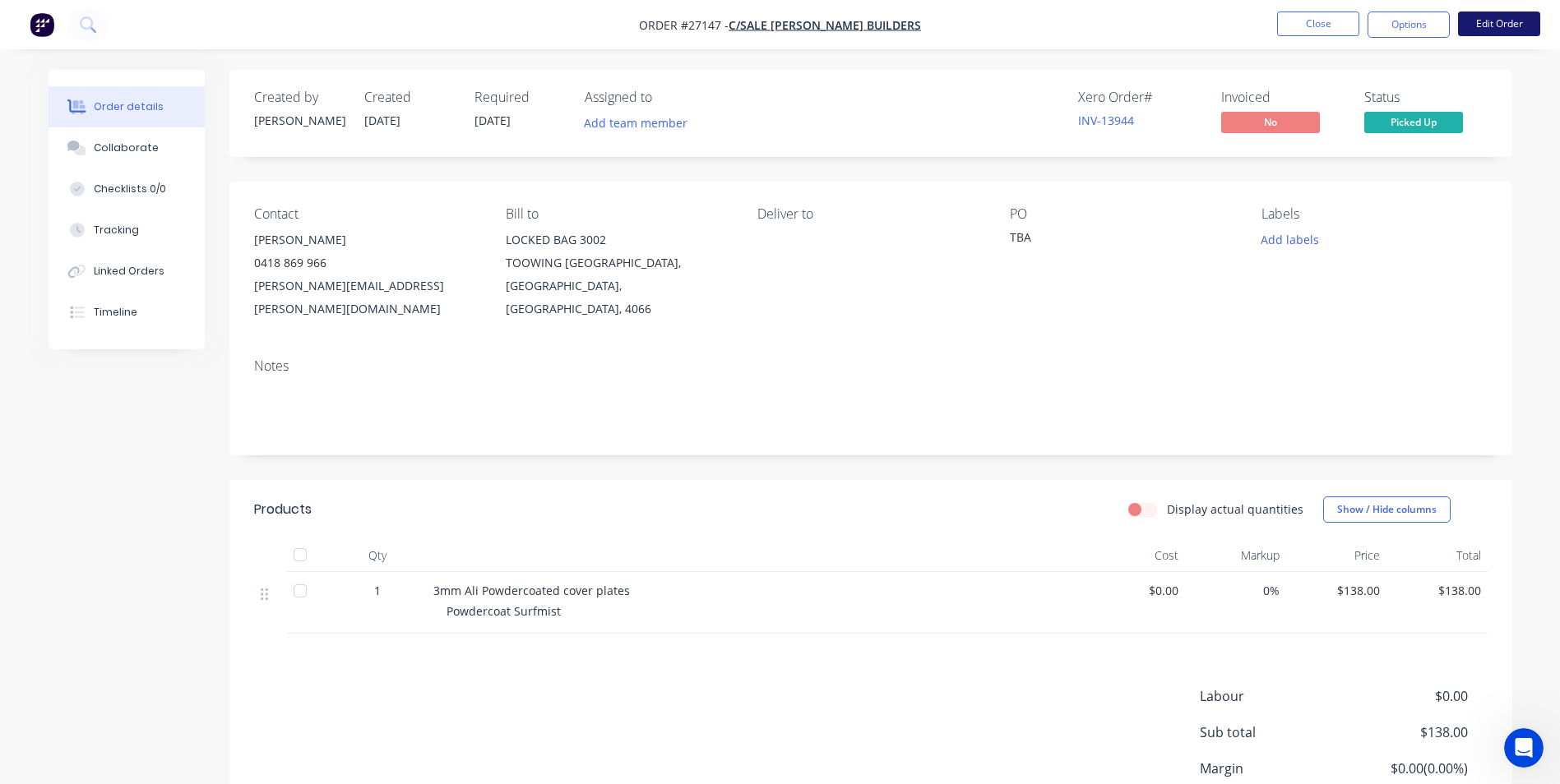
click at [1511, 22] on button "Edit Order" at bounding box center [1499, 24] width 83 height 24
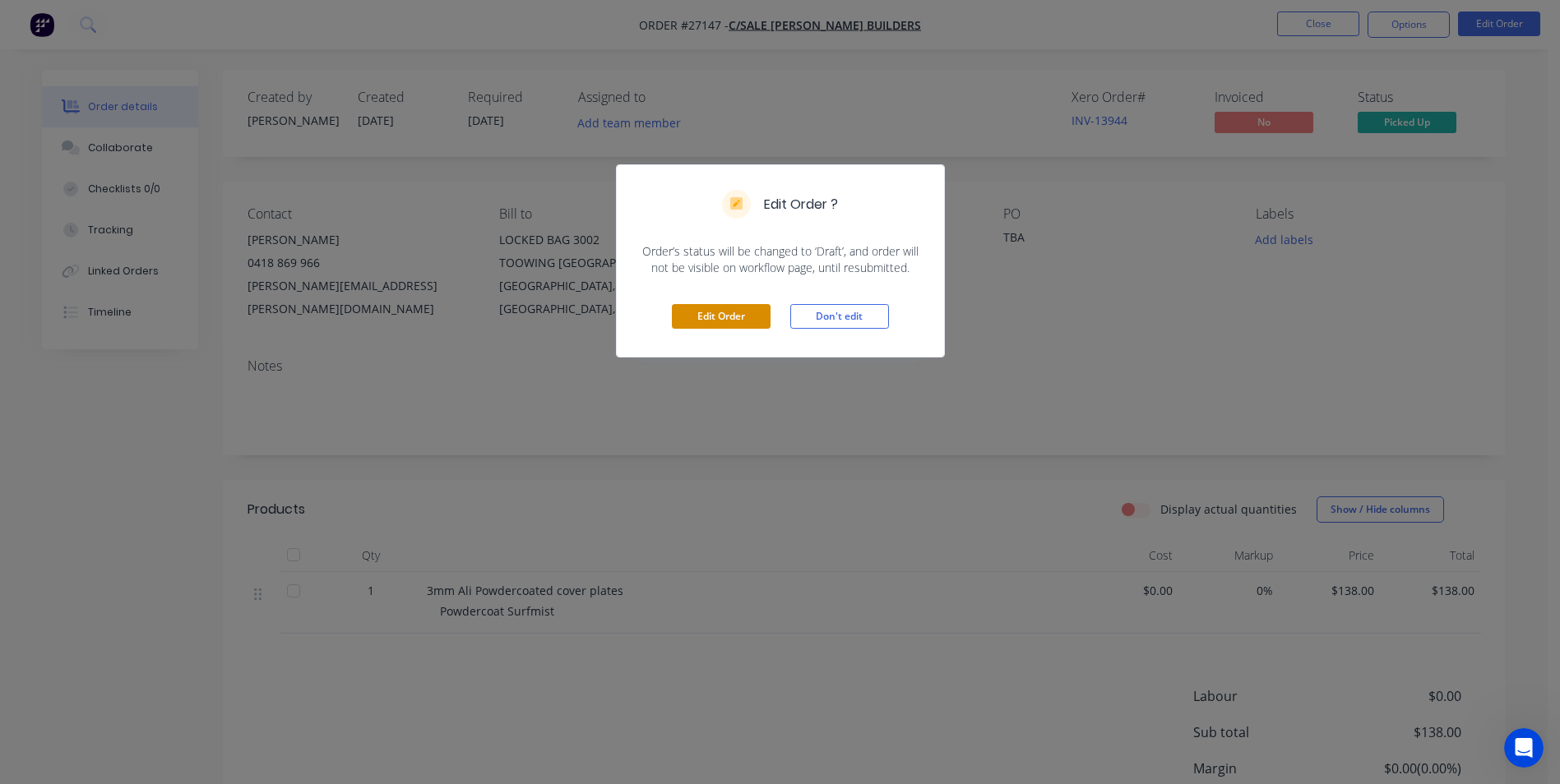
click at [678, 315] on button "Edit Order" at bounding box center [721, 316] width 99 height 24
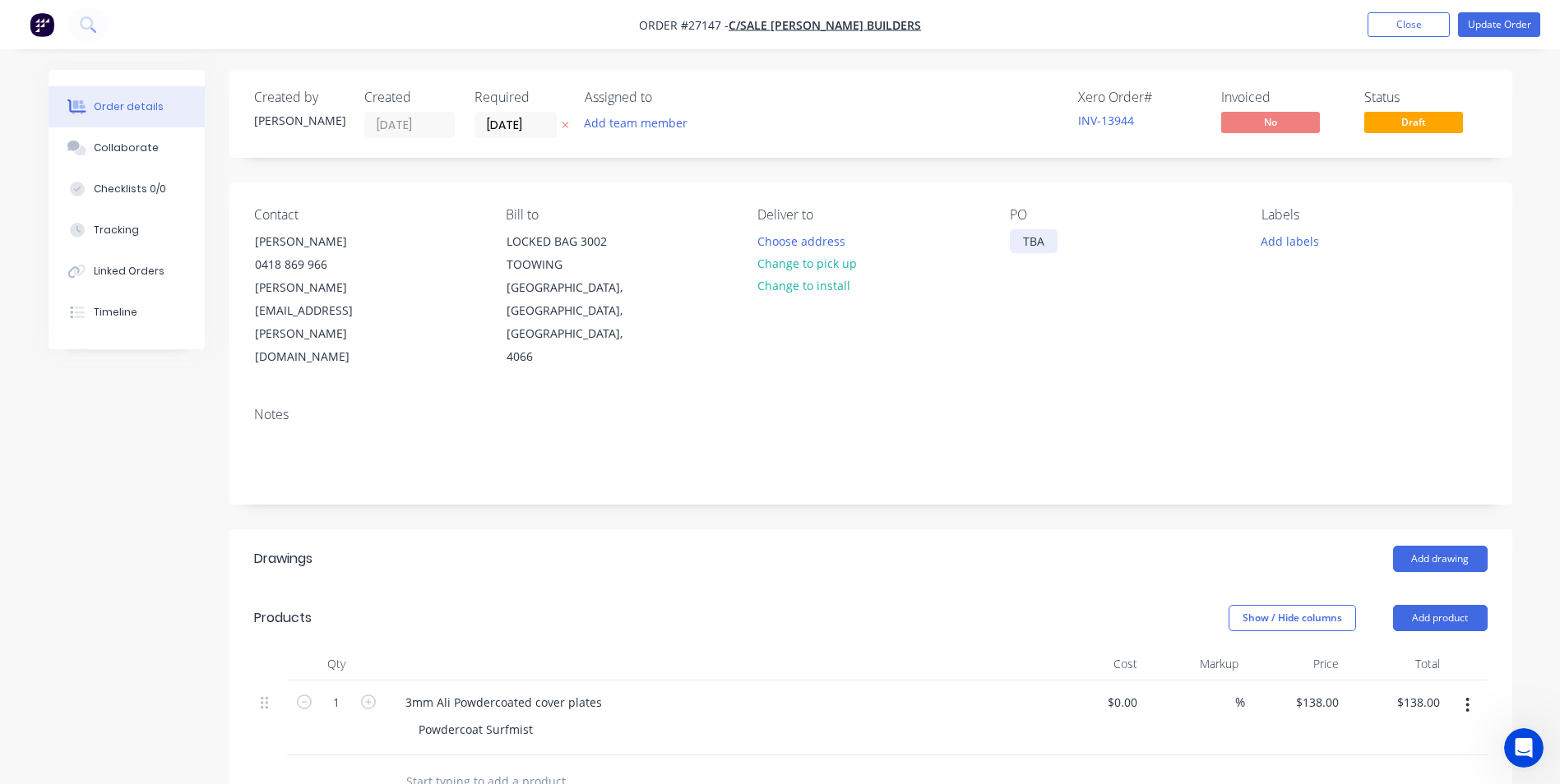
click at [1047, 241] on div "TBA" at bounding box center [1034, 241] width 48 height 24
click at [1493, 21] on button "Update Order" at bounding box center [1499, 24] width 83 height 24
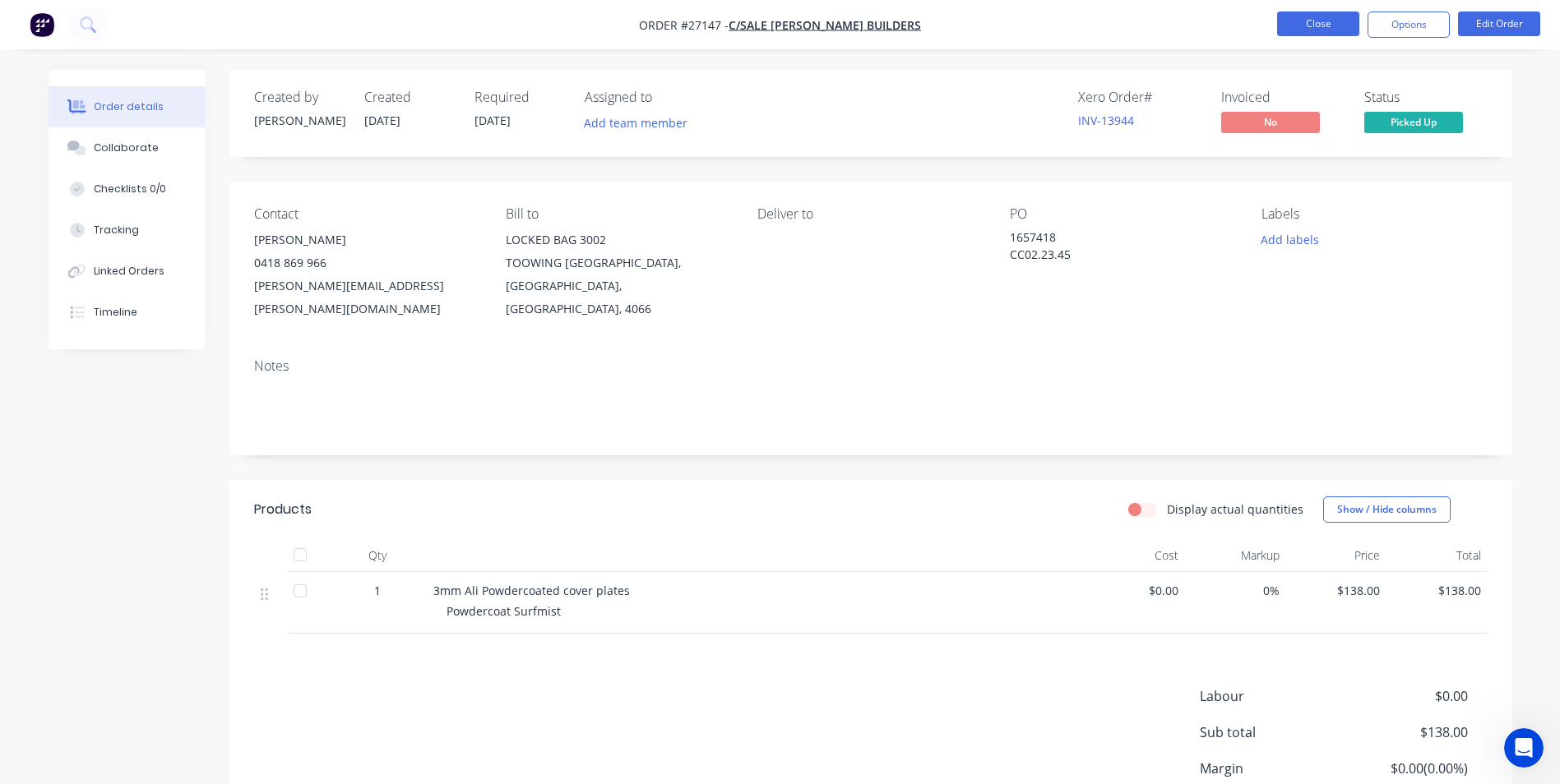
click at [1329, 29] on button "Close" at bounding box center [1318, 24] width 83 height 24
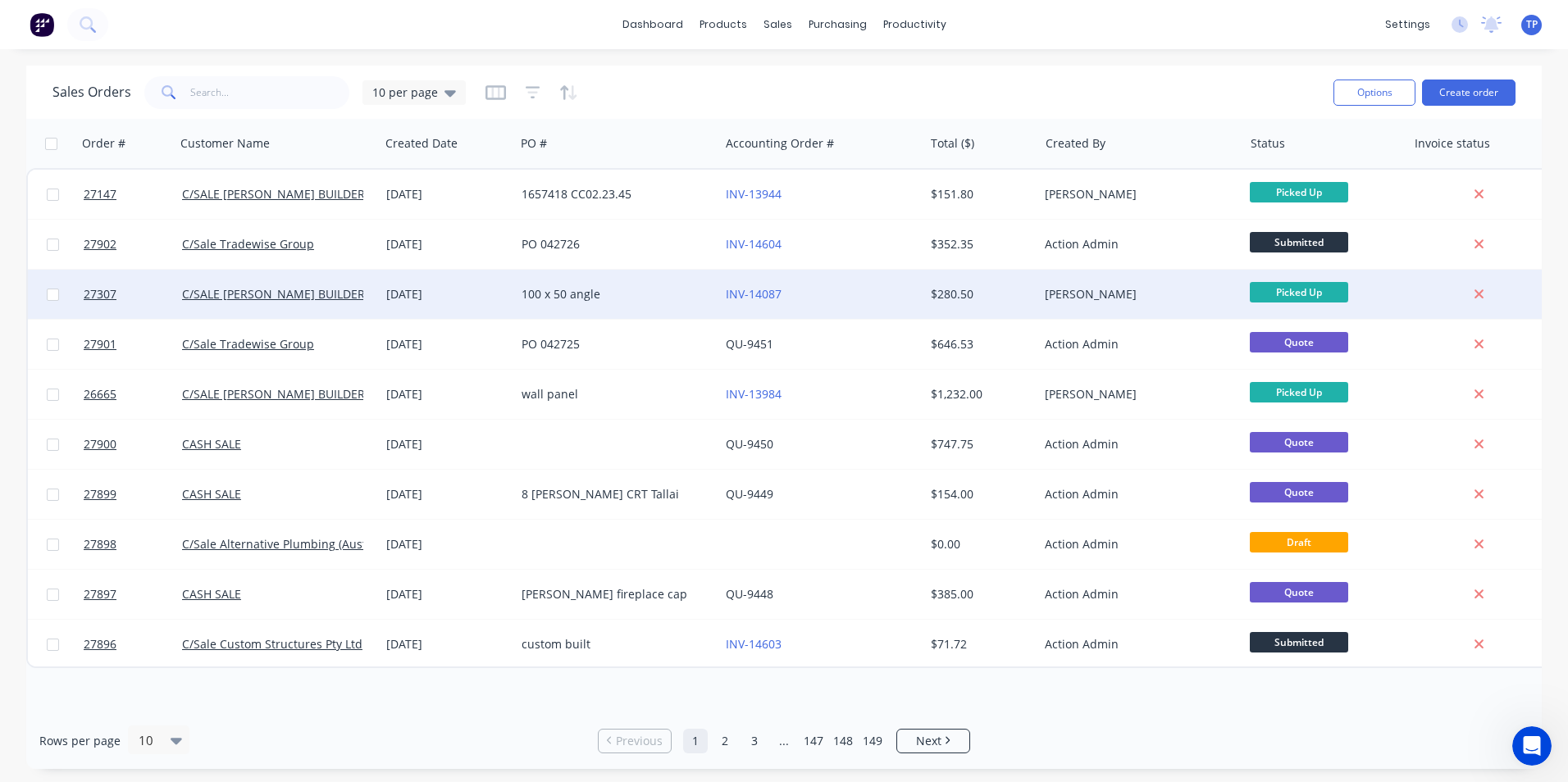
click at [871, 293] on div "INV-14087" at bounding box center [816, 295] width 182 height 17
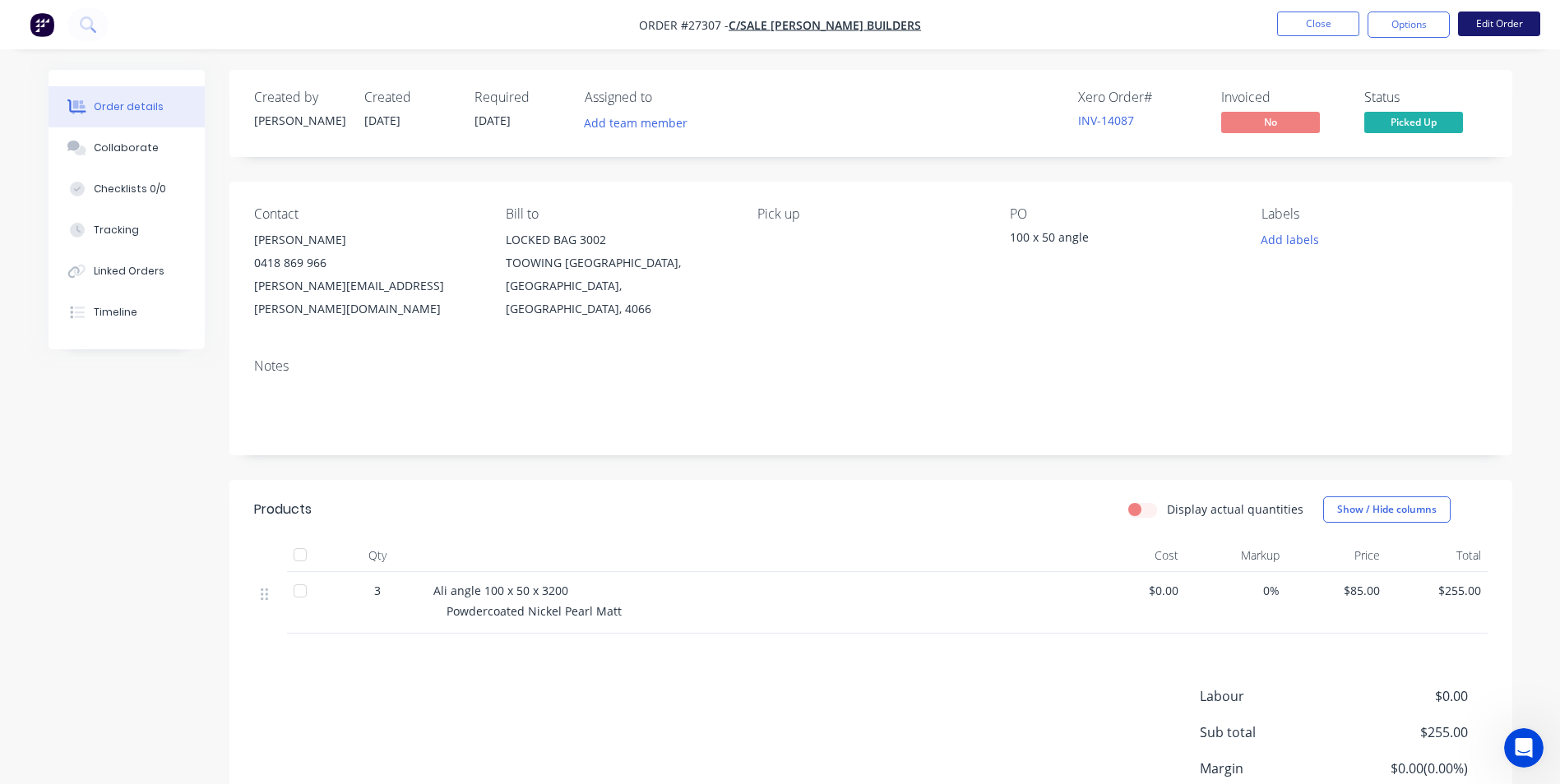
click at [1503, 19] on button "Edit Order" at bounding box center [1499, 24] width 83 height 24
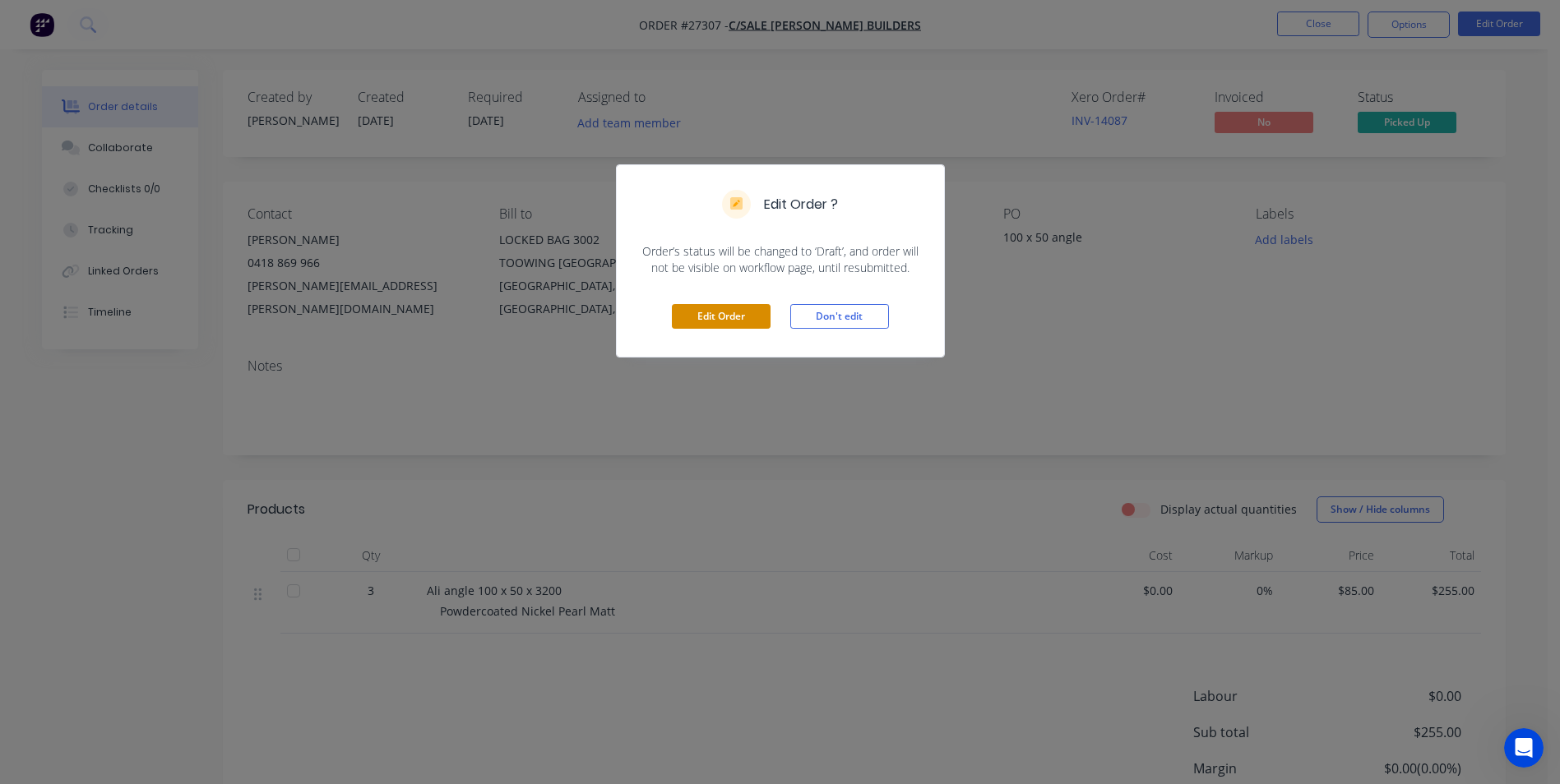
click at [742, 317] on button "Edit Order" at bounding box center [721, 316] width 99 height 24
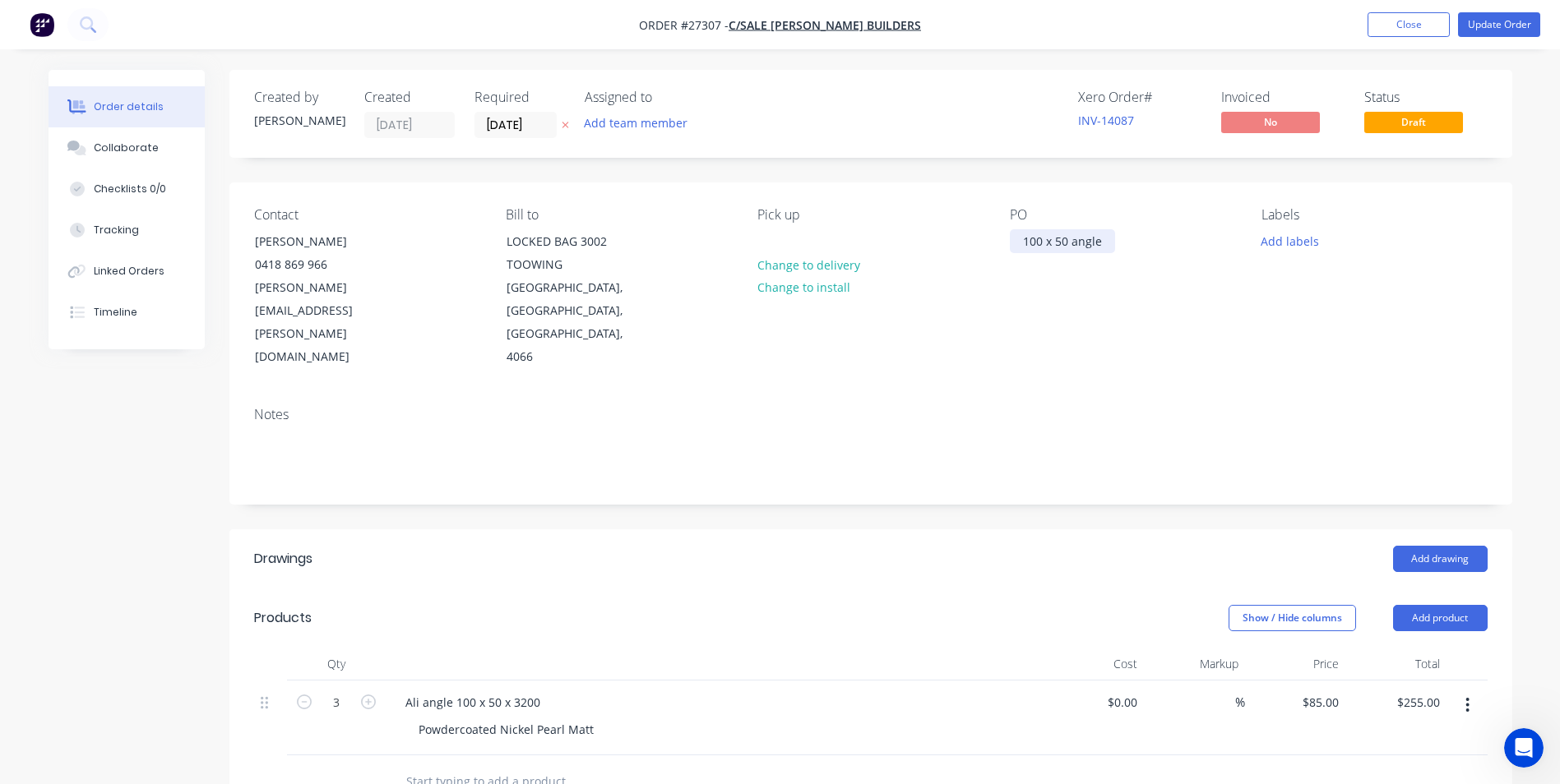
drag, startPoint x: 1110, startPoint y: 245, endPoint x: 1126, endPoint y: 253, distance: 17.9
click at [1110, 248] on div "100 x 50 angle" at bounding box center [1062, 241] width 105 height 24
click at [1498, 19] on button "Update Order" at bounding box center [1499, 24] width 83 height 24
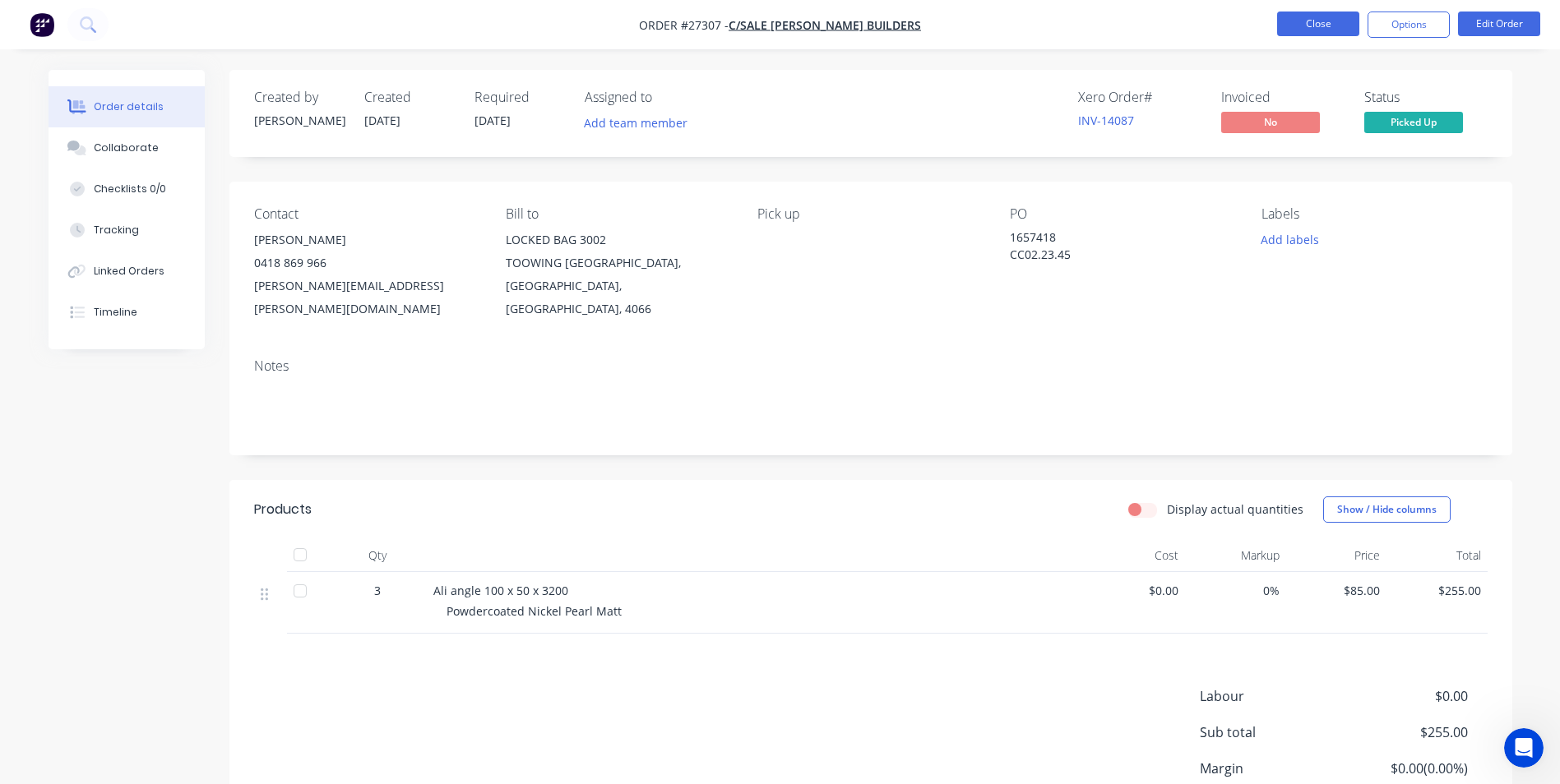
click at [1288, 23] on button "Close" at bounding box center [1318, 24] width 83 height 24
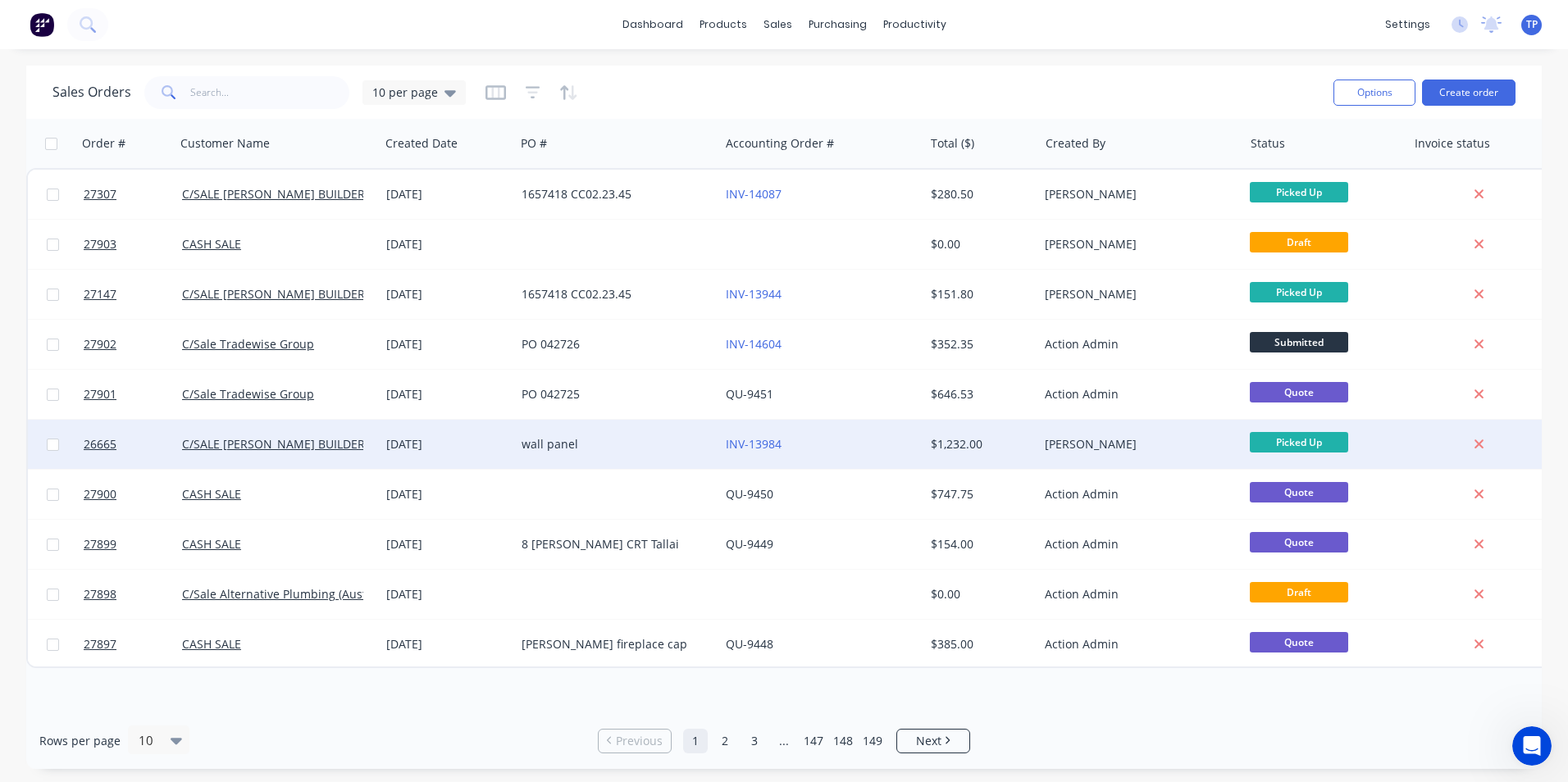
click at [657, 447] on div "wall panel" at bounding box center [612, 444] width 182 height 17
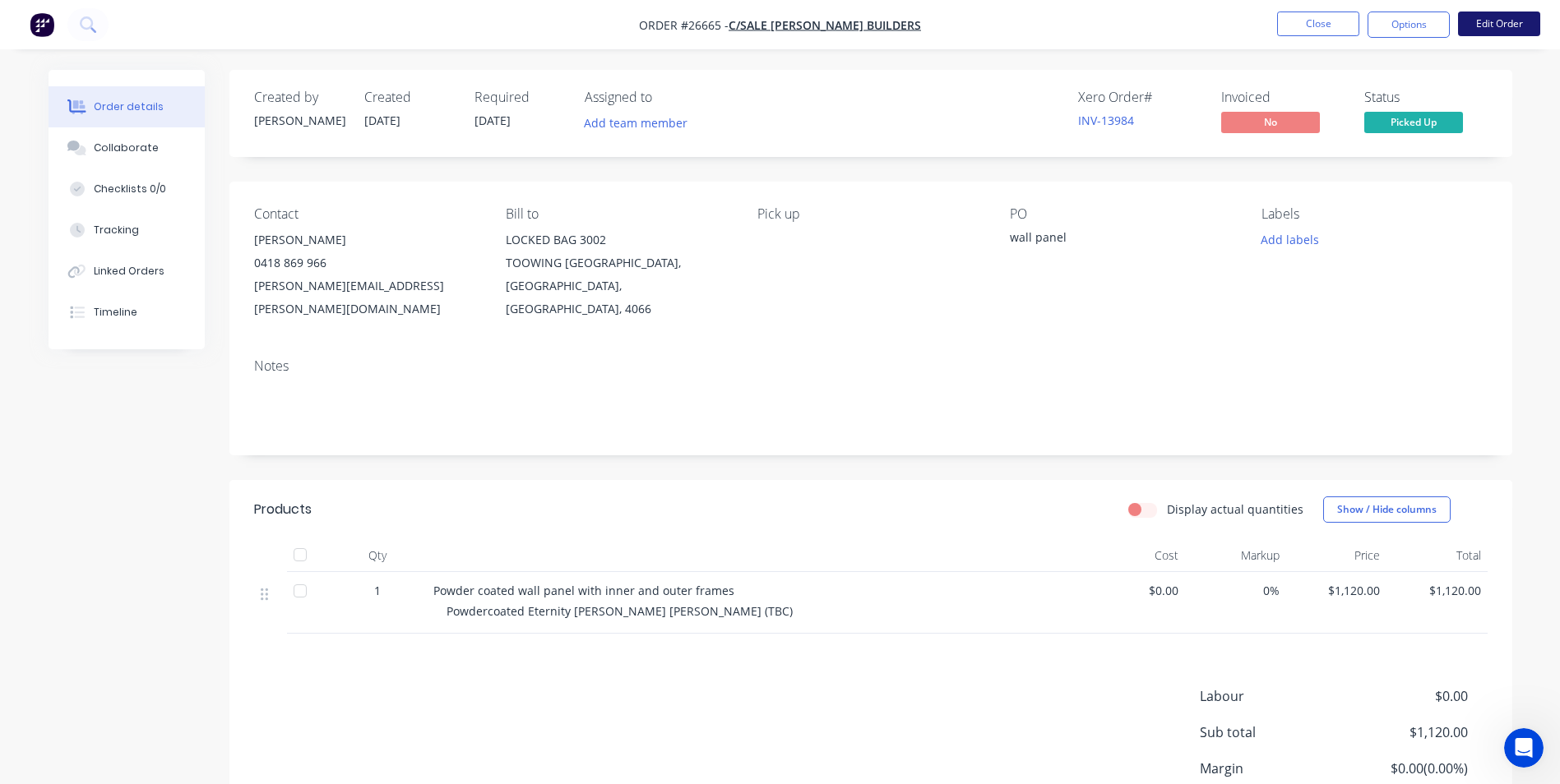
click at [1514, 26] on button "Edit Order" at bounding box center [1499, 24] width 83 height 24
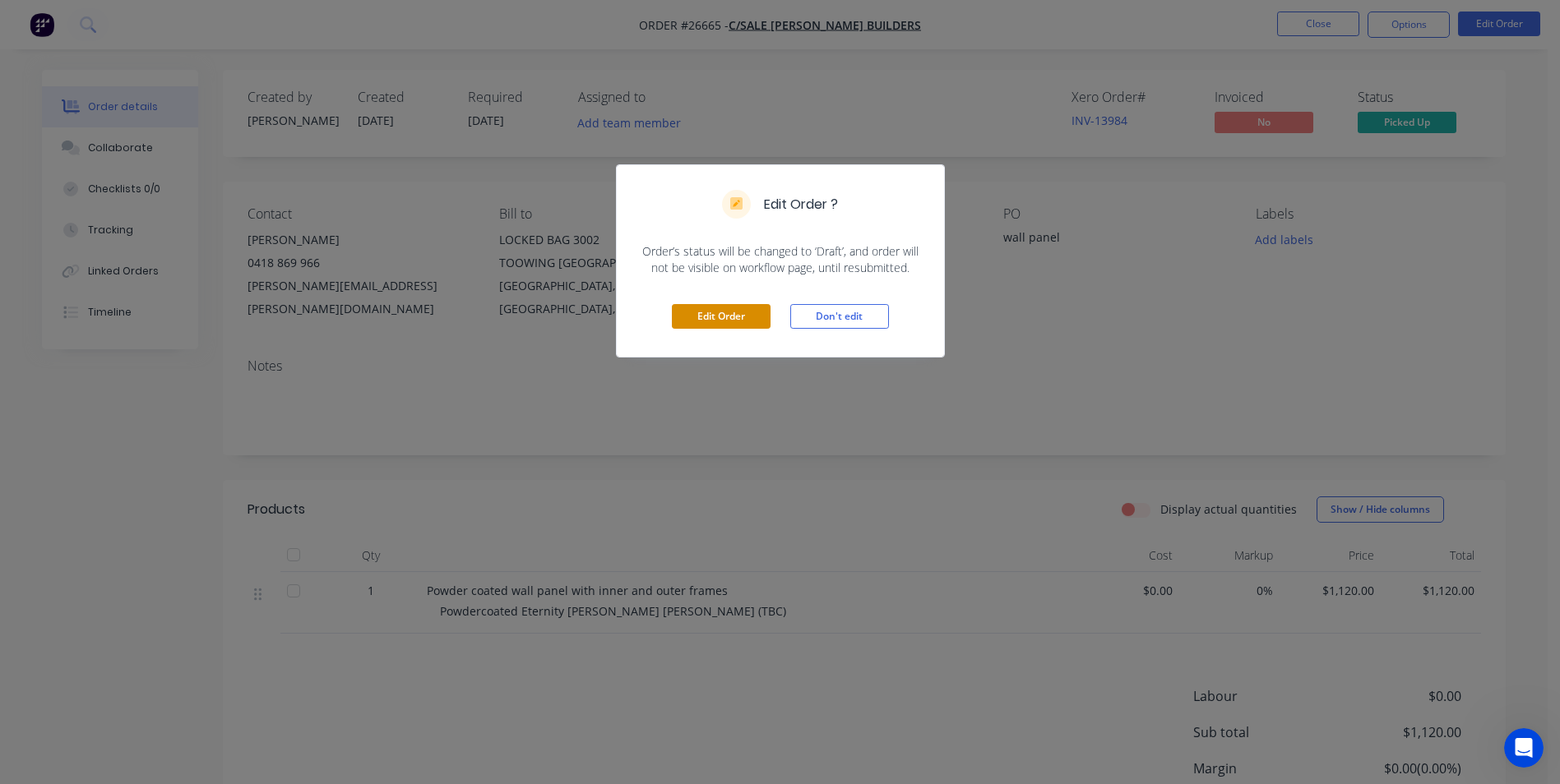
click at [710, 316] on button "Edit Order" at bounding box center [721, 316] width 99 height 24
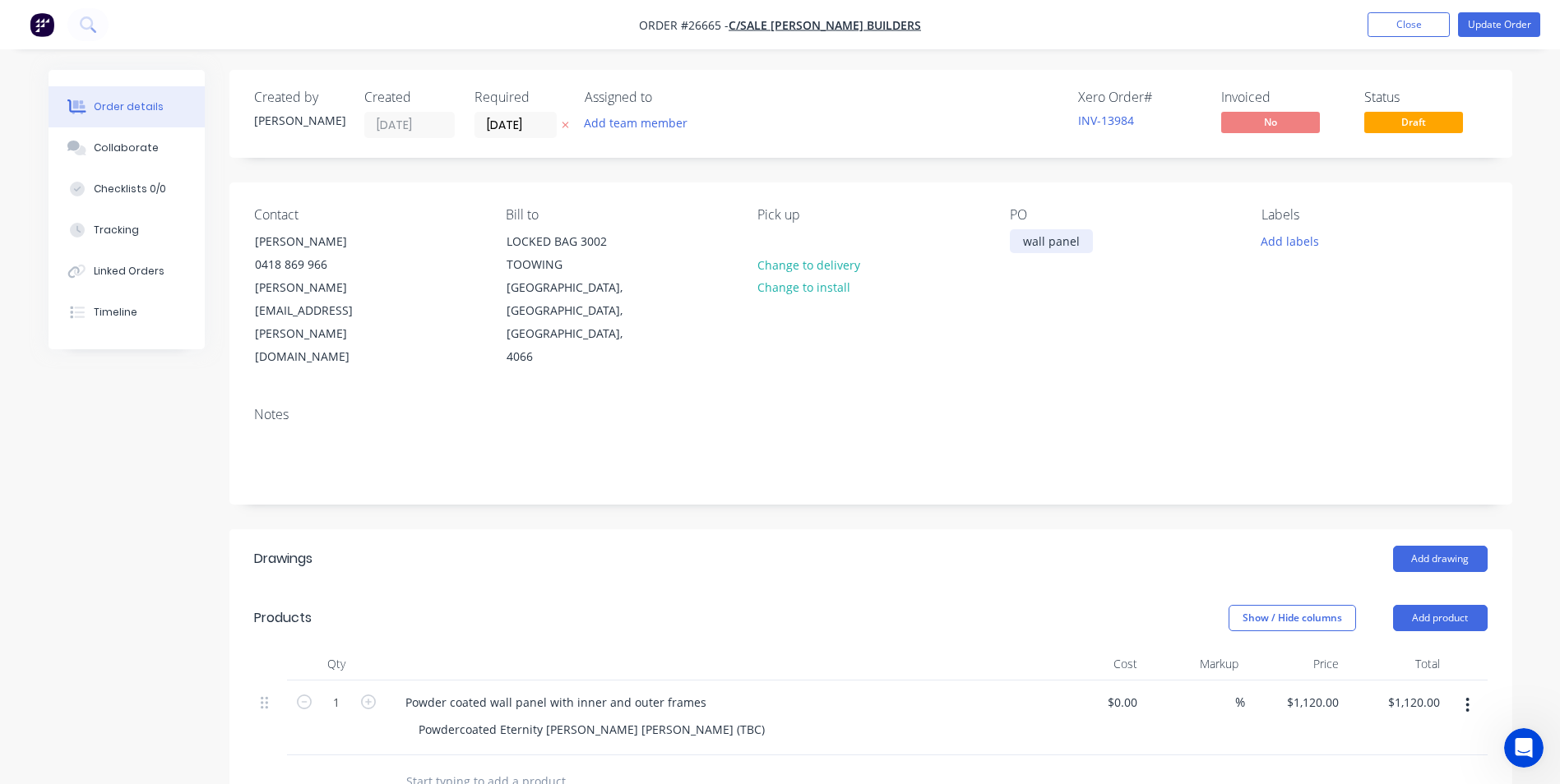
click at [1082, 240] on div "wall panel" at bounding box center [1051, 241] width 83 height 24
click at [1493, 18] on button "Update Order" at bounding box center [1499, 24] width 83 height 24
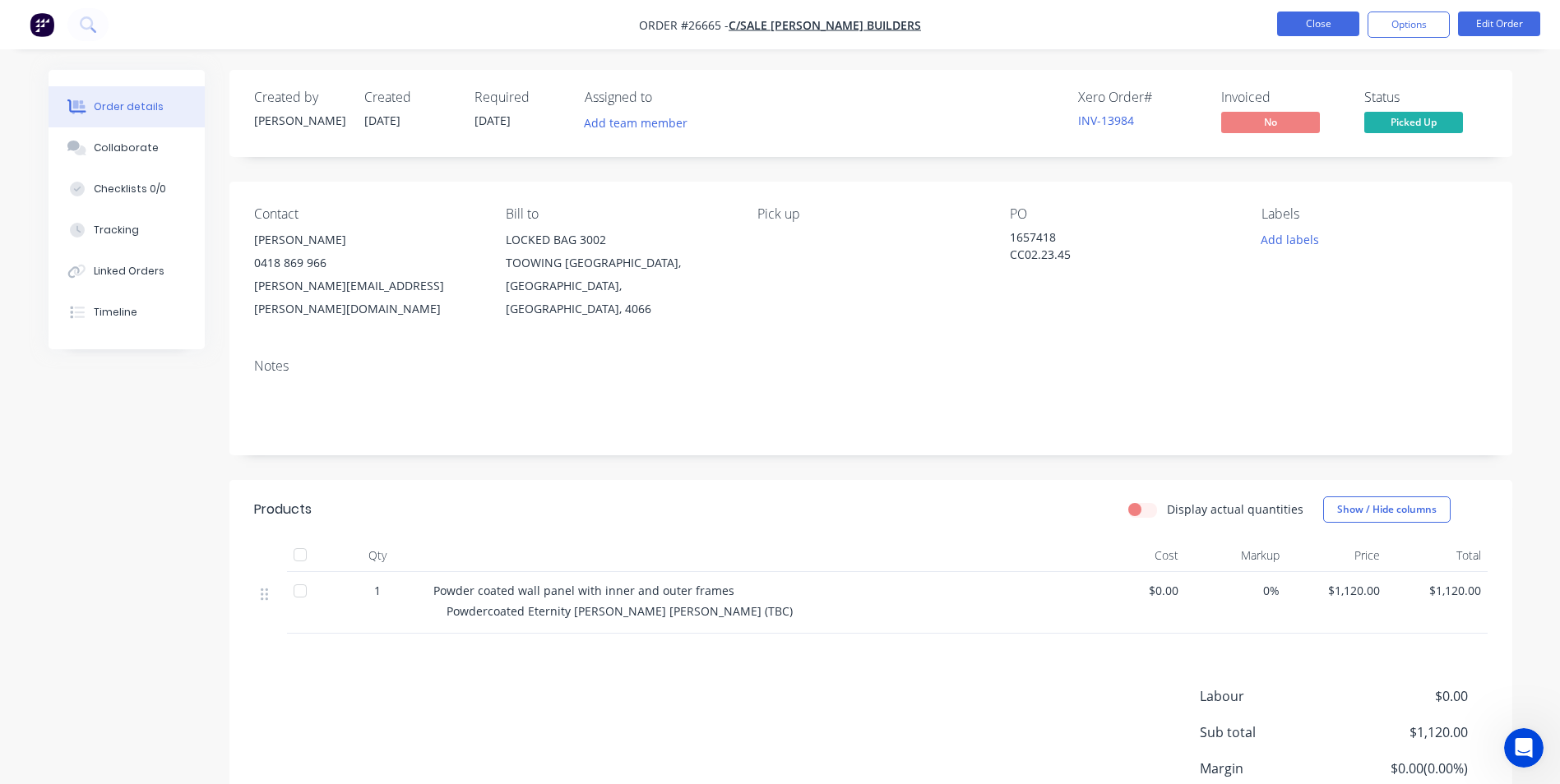
click at [1287, 24] on button "Close" at bounding box center [1318, 24] width 83 height 24
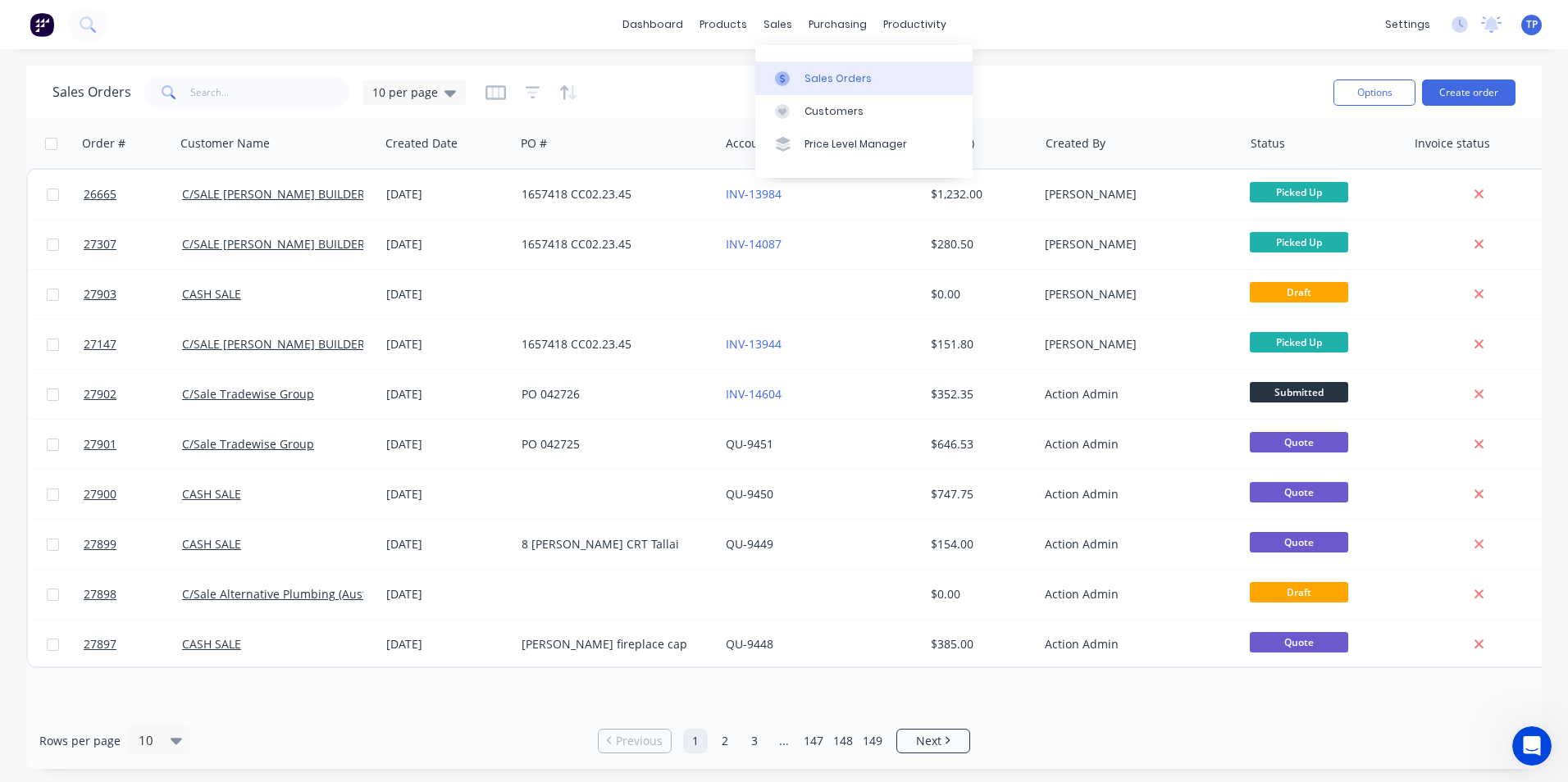
click at [836, 82] on div "Sales Orders" at bounding box center [838, 79] width 67 height 15
click at [244, 87] on input "text" at bounding box center [270, 92] width 160 height 33
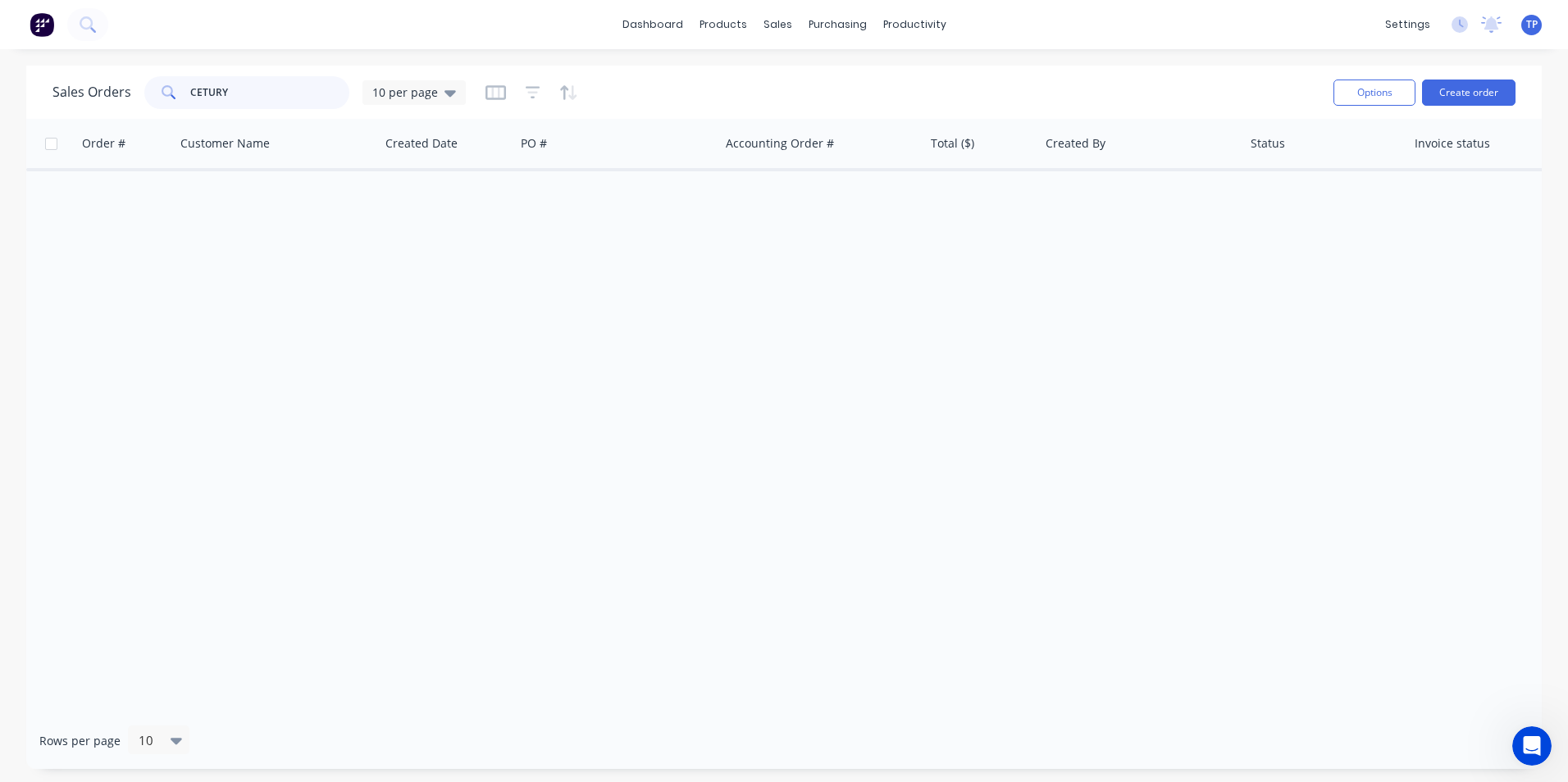
click at [202, 88] on input "CETURY" at bounding box center [270, 92] width 160 height 33
click at [244, 96] on input "CENTURY" at bounding box center [270, 92] width 160 height 33
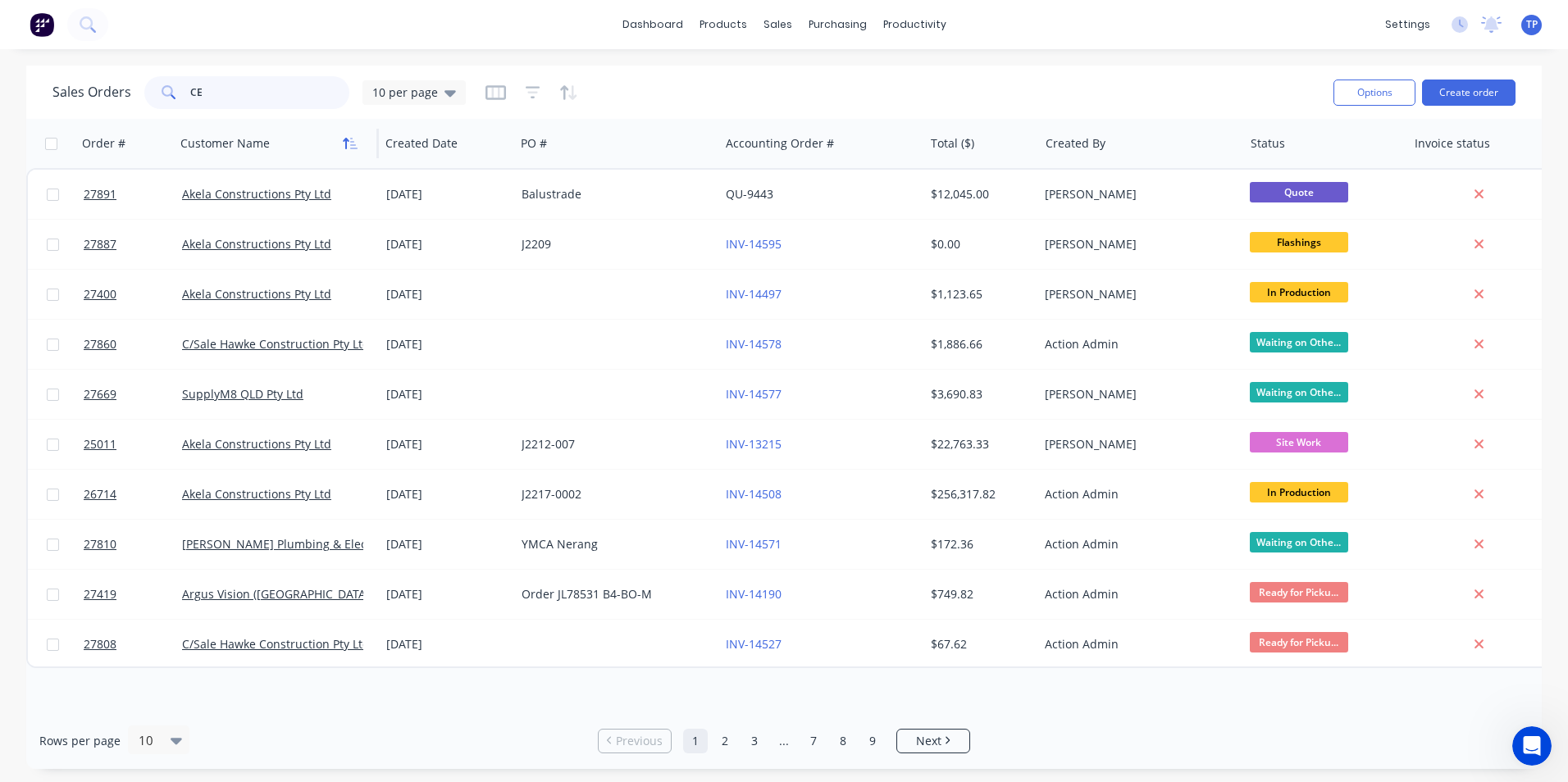
type input "C"
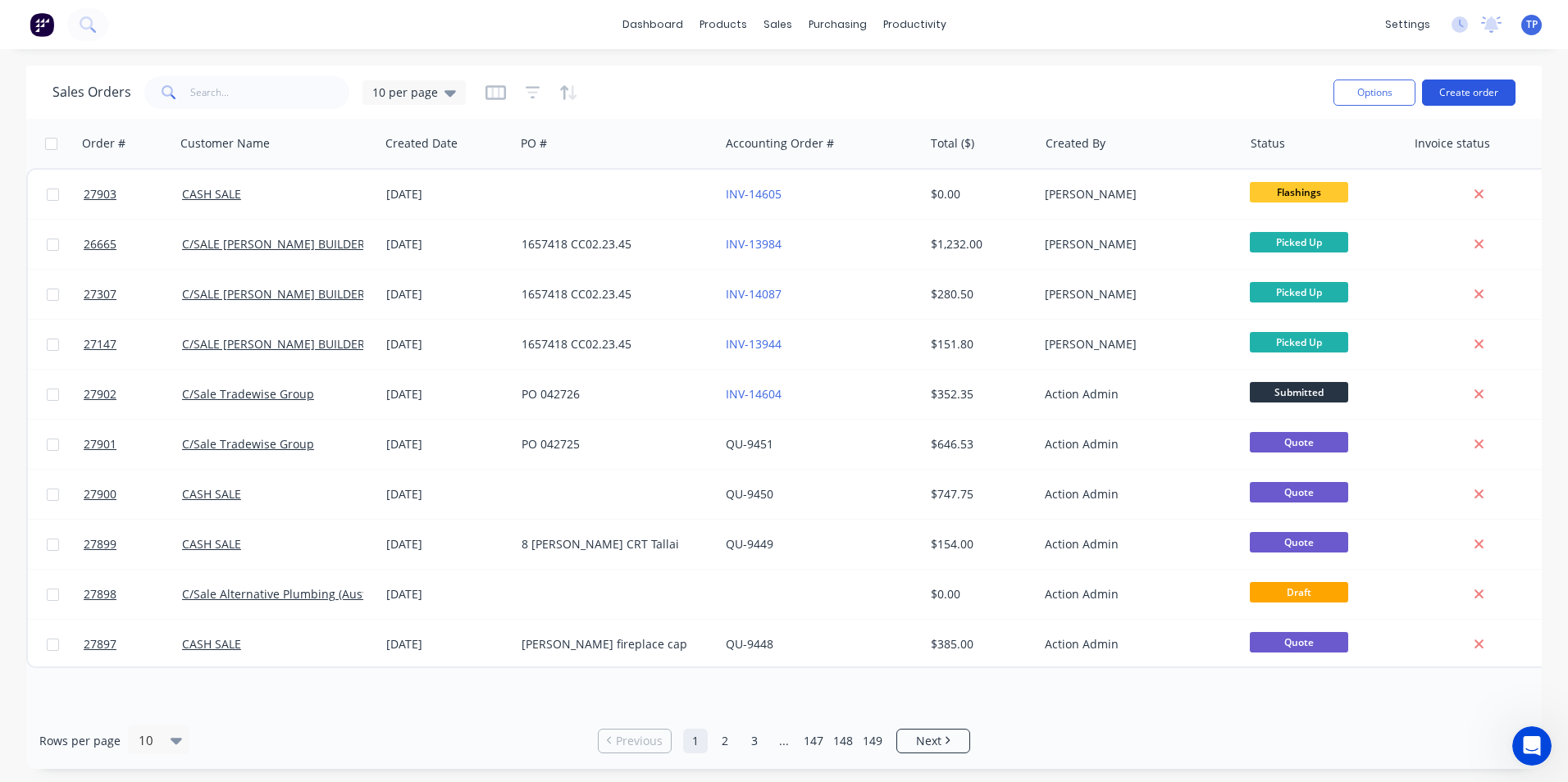
click at [1470, 88] on button "Create order" at bounding box center [1468, 92] width 93 height 26
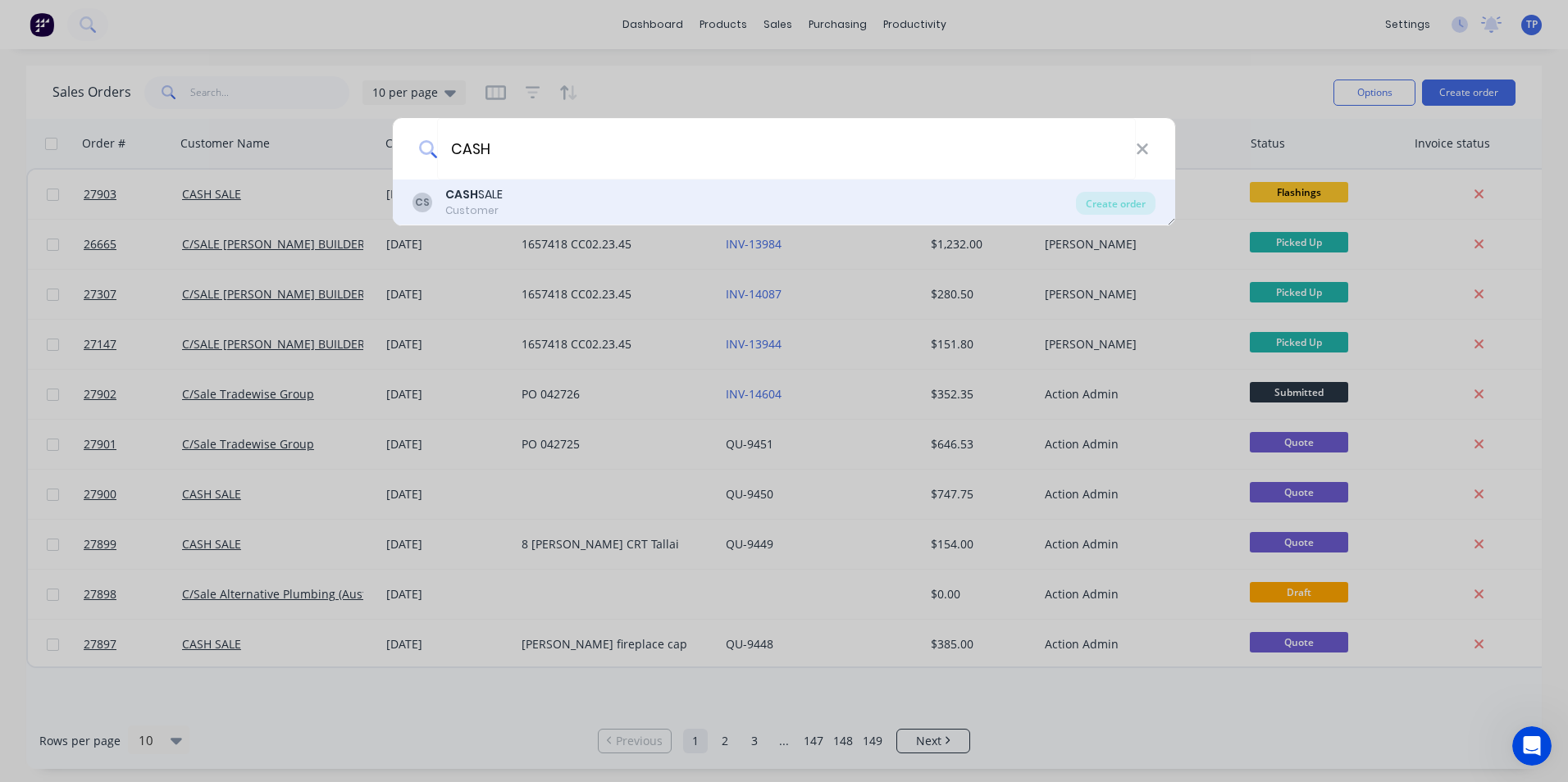
type input "CASH"
click at [509, 197] on div "CS CASH SALE Customer" at bounding box center [744, 202] width 663 height 32
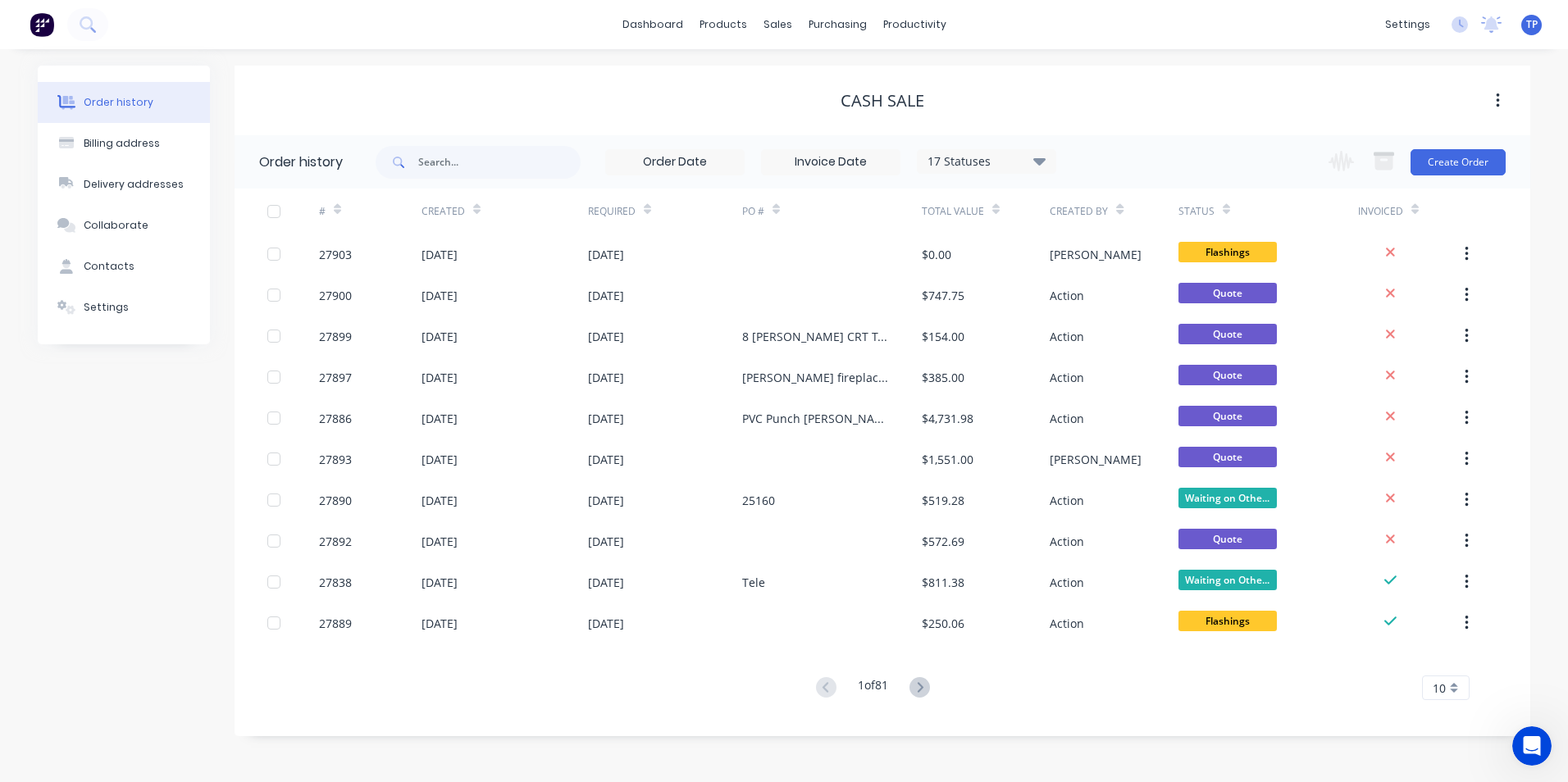
click at [1046, 158] on icon at bounding box center [1039, 160] width 13 height 8
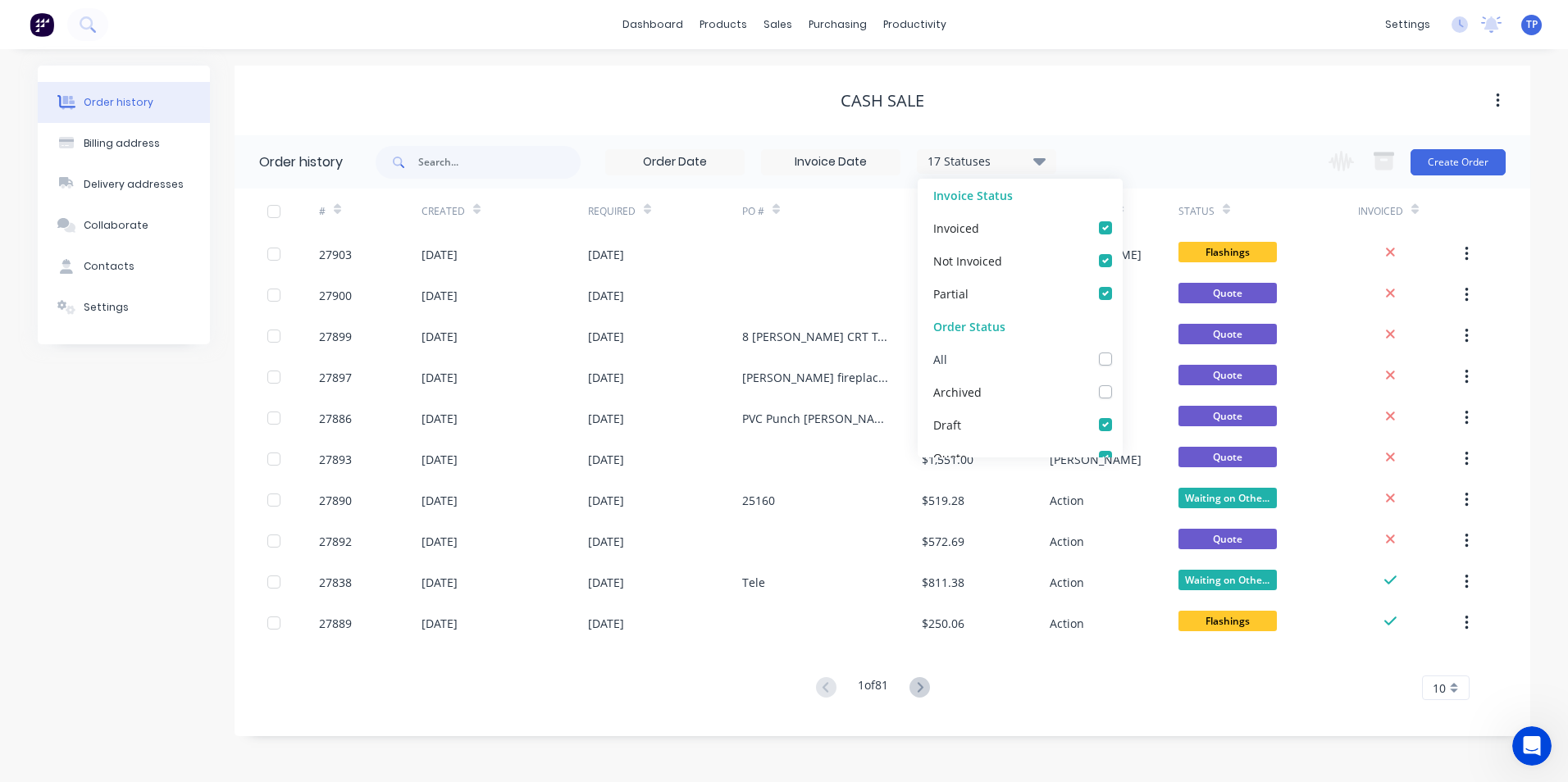
click at [1122, 350] on label at bounding box center [1122, 350] width 0 height 0
click at [1122, 356] on input "checkbox" at bounding box center [1129, 358] width 13 height 16
checkbox input "true"
click at [683, 748] on div "Order history Billing address Delivery addresses Collaborate Contacts Settings …" at bounding box center [784, 416] width 1568 height 733
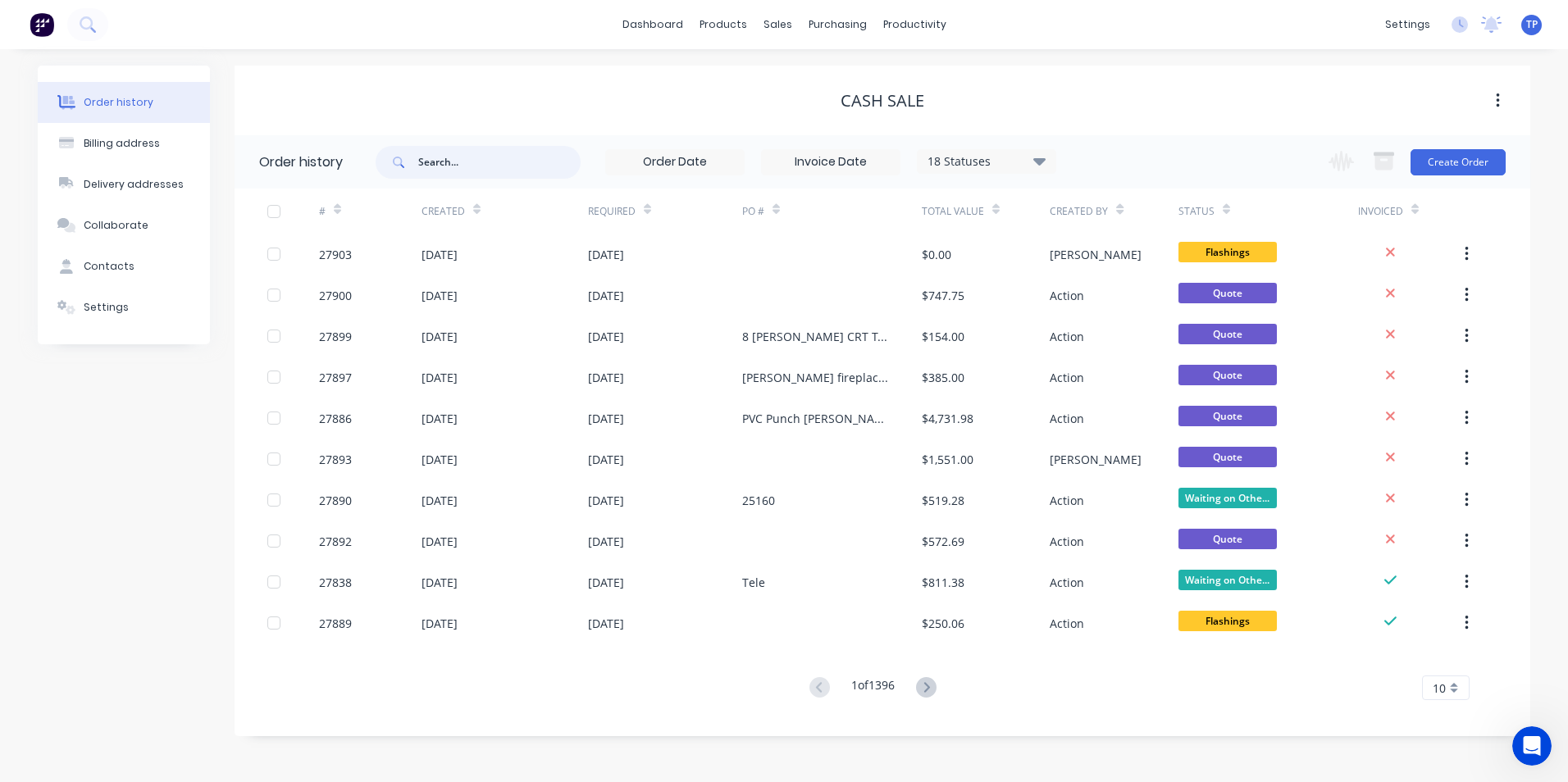
click at [447, 163] on input "text" at bounding box center [499, 162] width 162 height 33
type input "CENT"
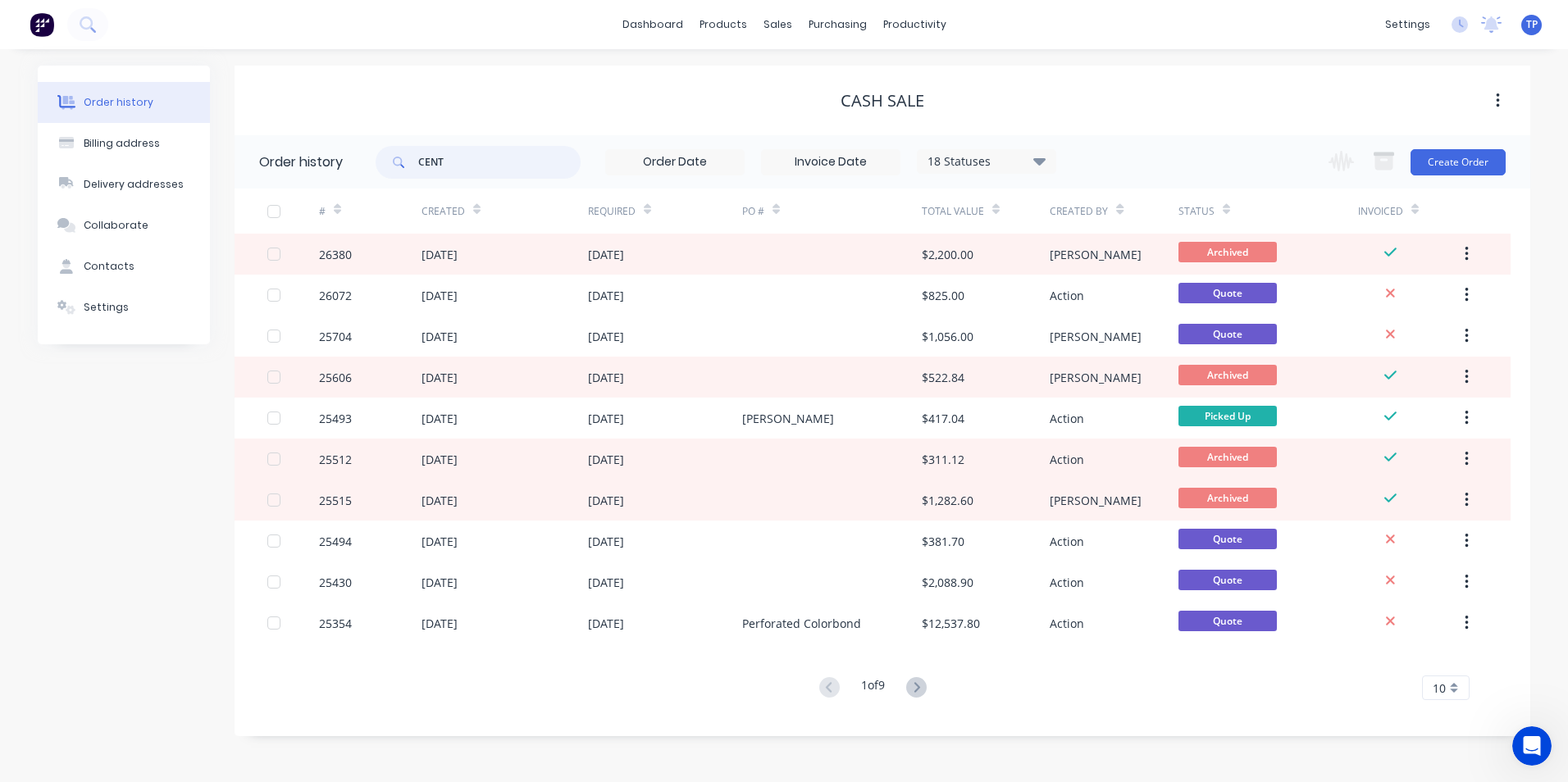
click at [454, 161] on input "CENT" at bounding box center [499, 162] width 162 height 33
type input "CENTU"
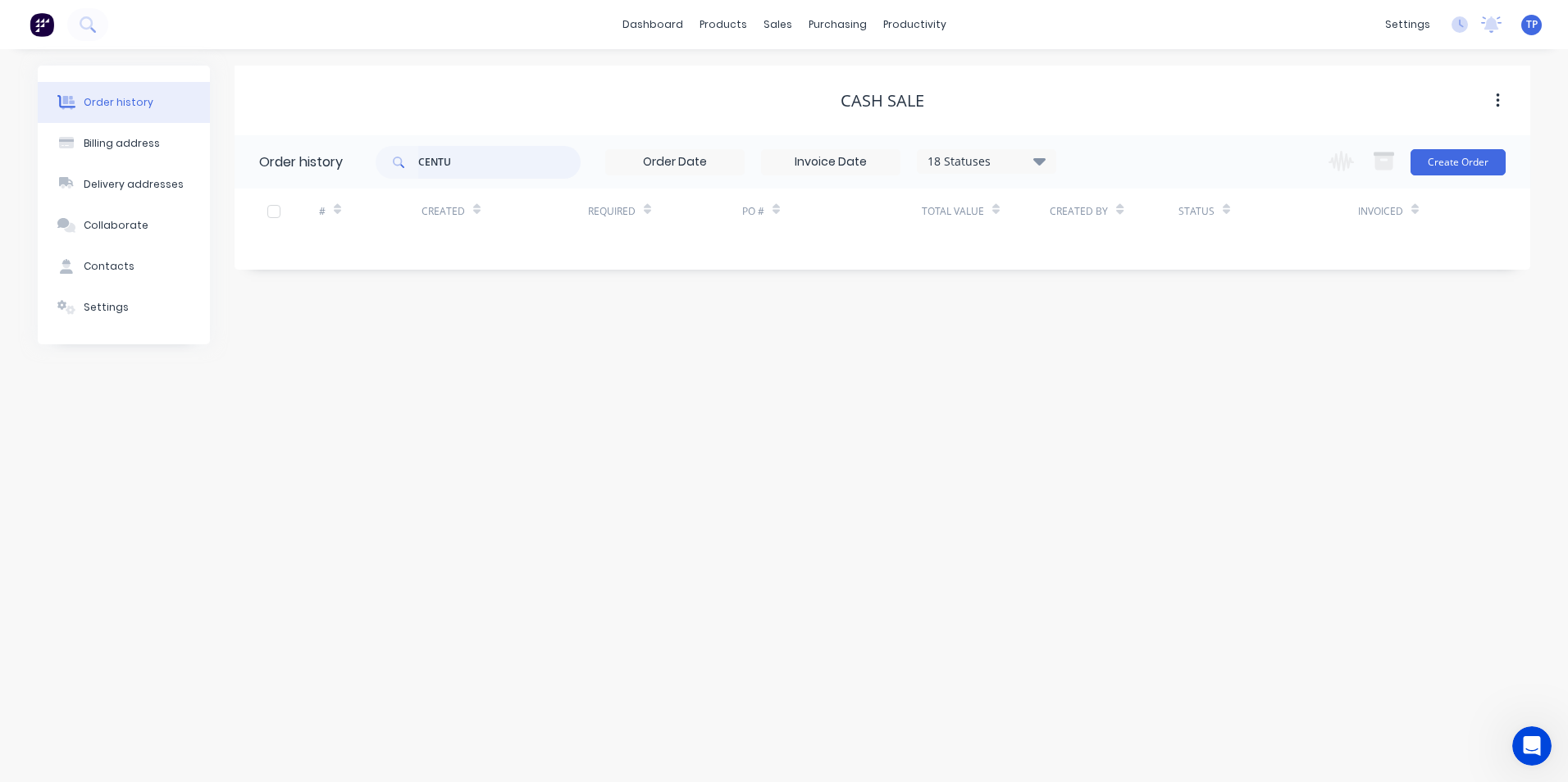
click at [456, 156] on input "CENTU" at bounding box center [499, 162] width 162 height 33
type input "CENTR"
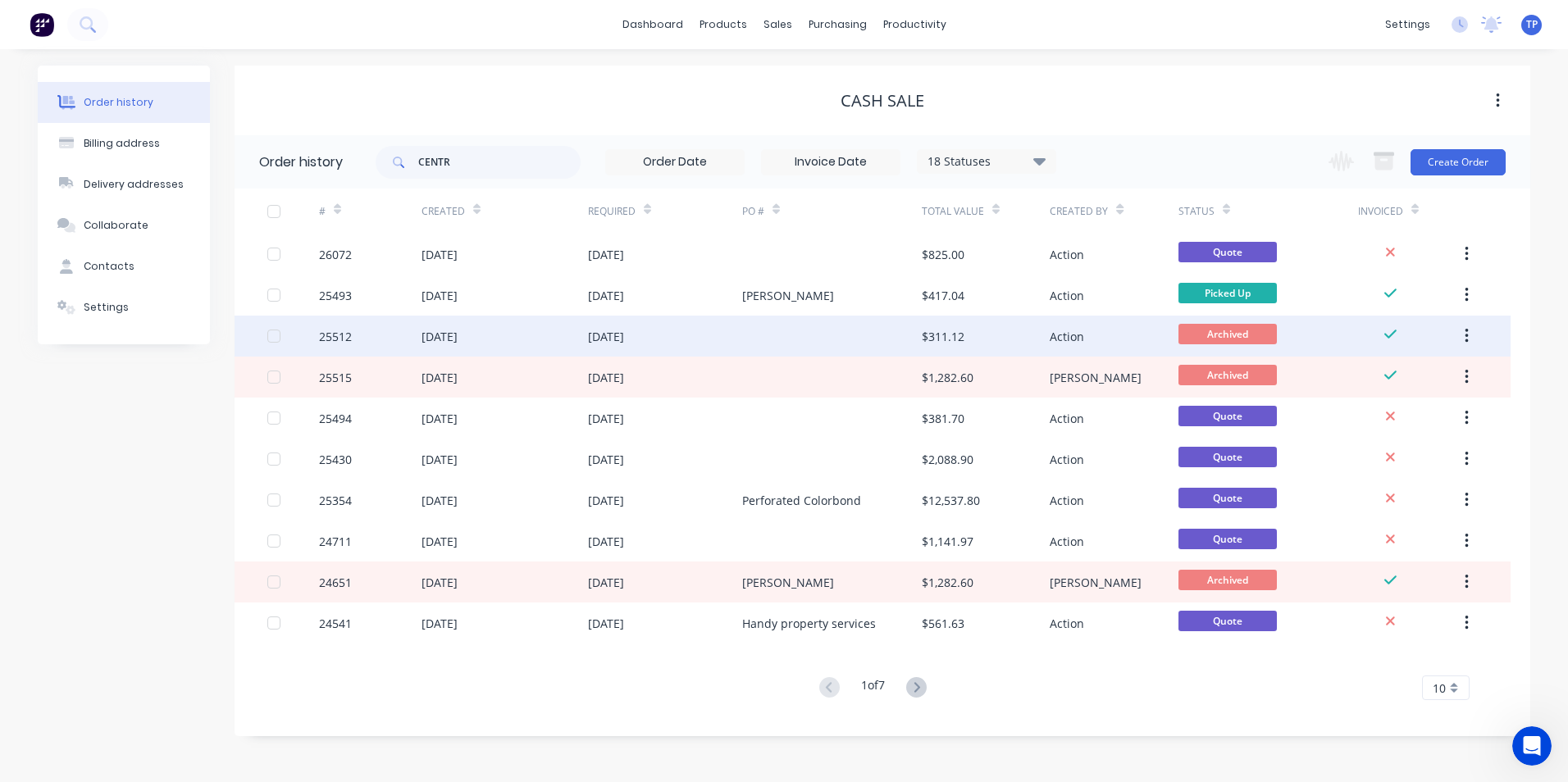
click at [723, 333] on div "[DATE]" at bounding box center [665, 336] width 155 height 41
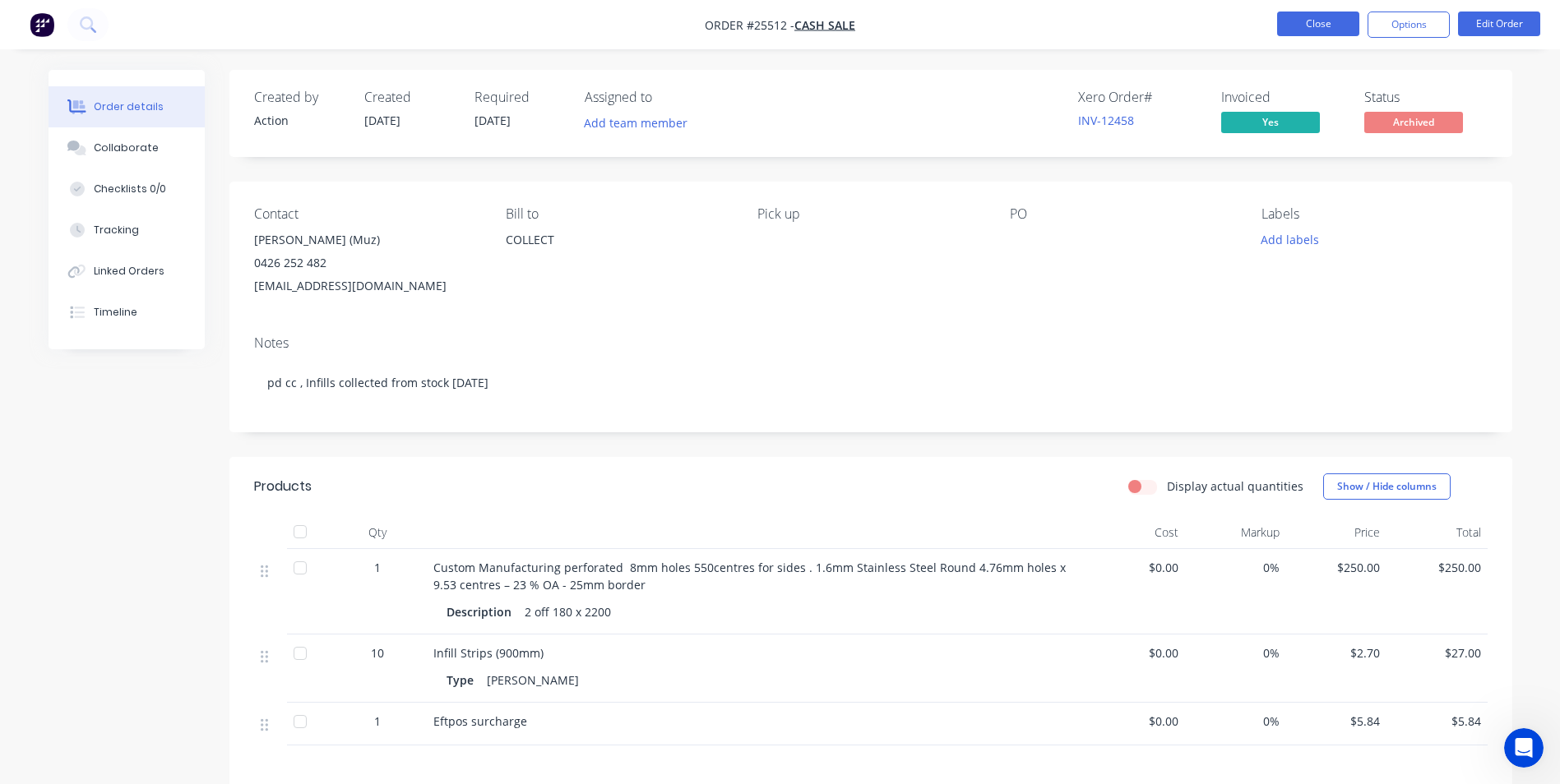
click at [1291, 22] on button "Close" at bounding box center [1318, 24] width 83 height 24
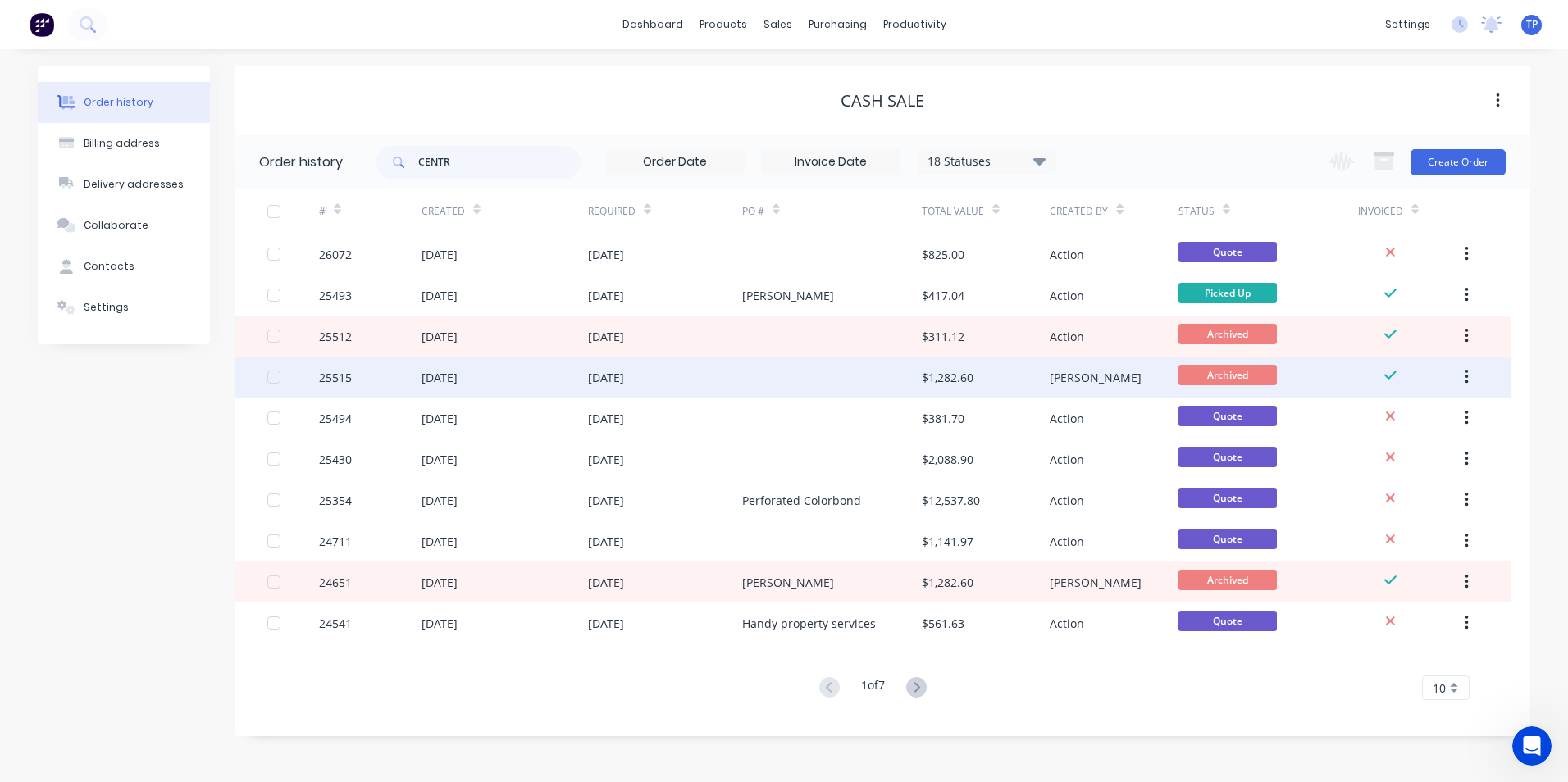
click at [805, 379] on div at bounding box center [832, 377] width 180 height 41
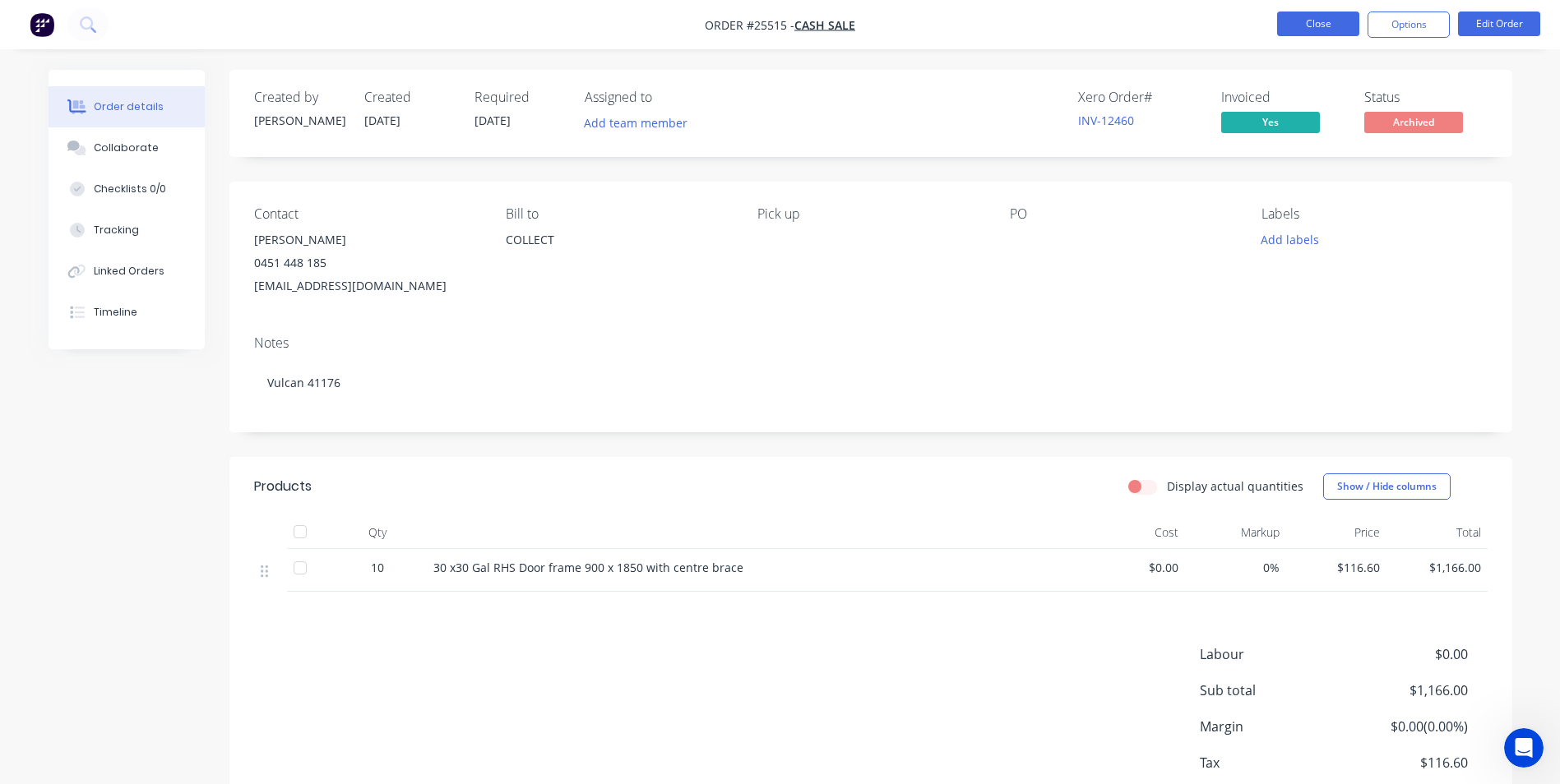
click at [1305, 18] on button "Close" at bounding box center [1318, 24] width 83 height 24
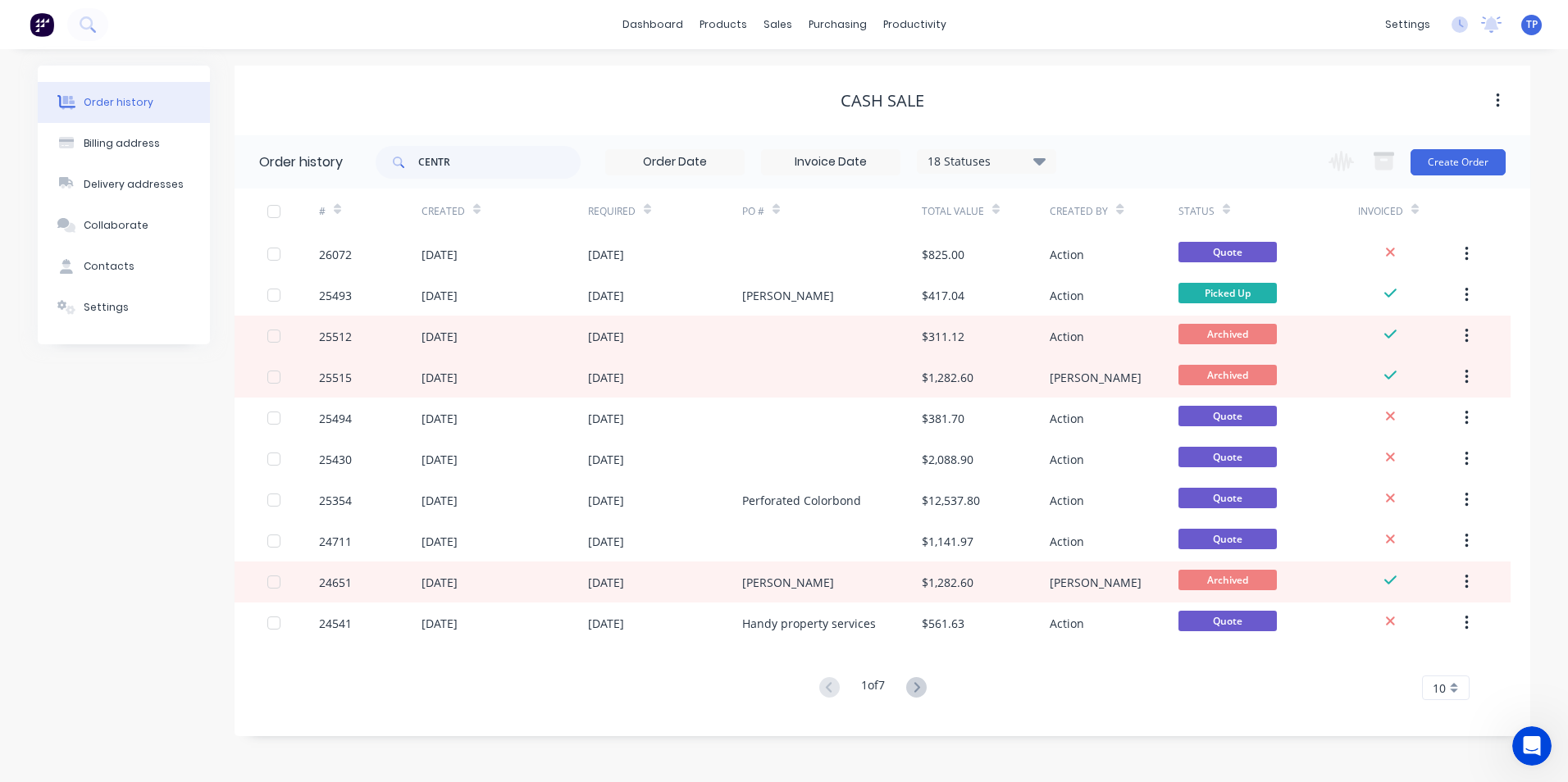
click at [925, 683] on icon at bounding box center [916, 687] width 20 height 20
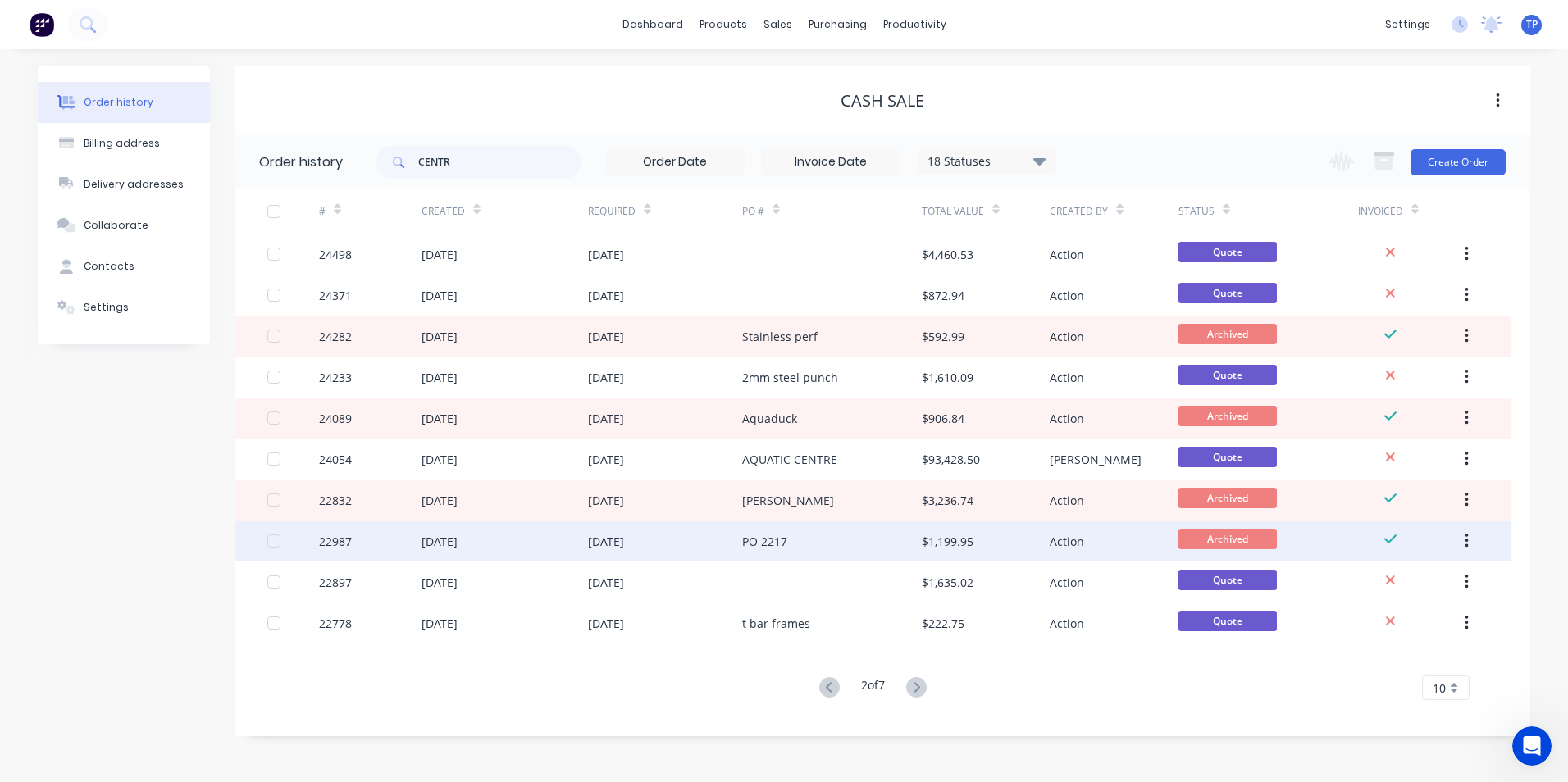
click at [843, 544] on div "PO 2217" at bounding box center [832, 541] width 180 height 41
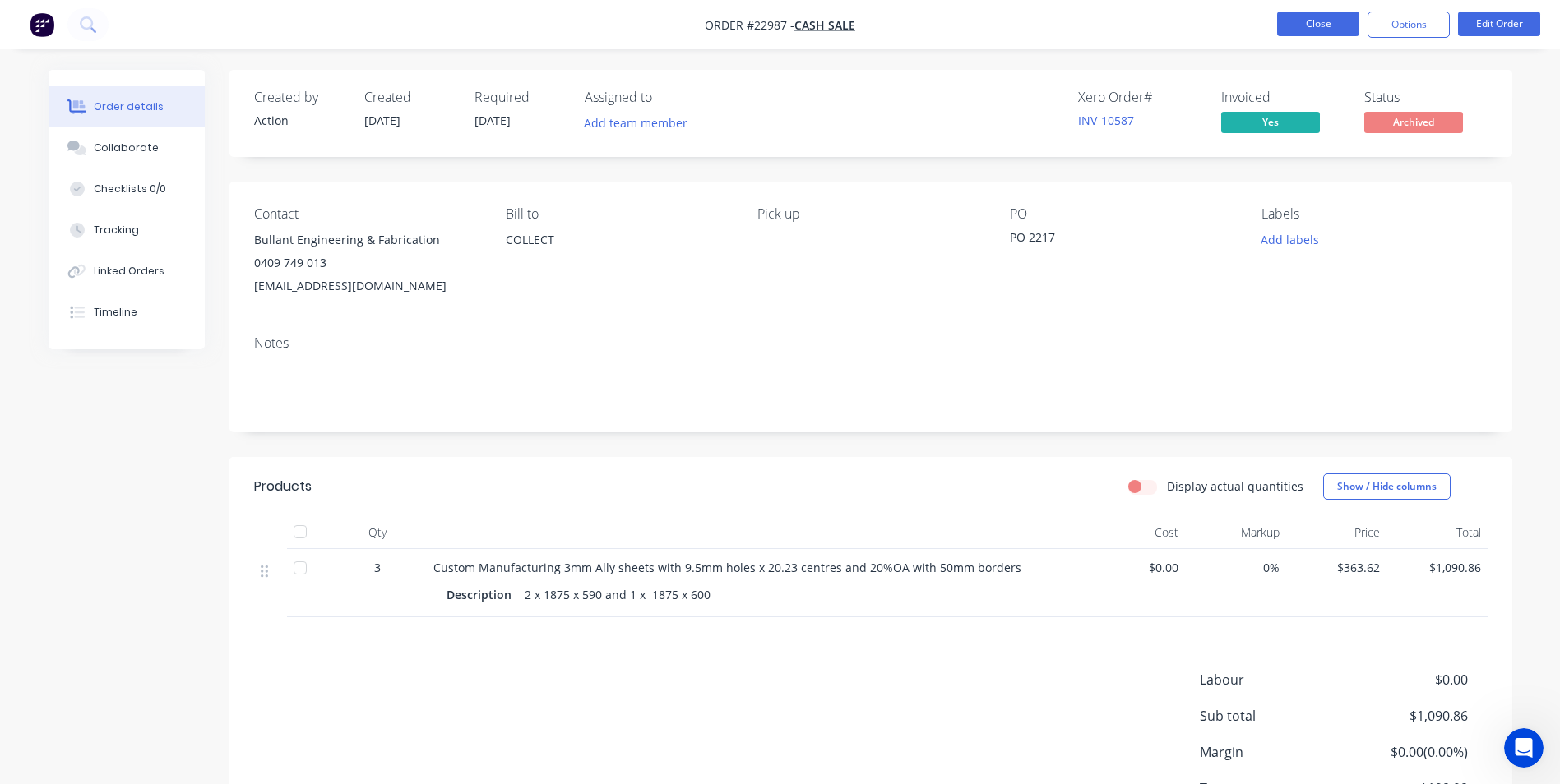
click at [1290, 23] on button "Close" at bounding box center [1318, 24] width 83 height 24
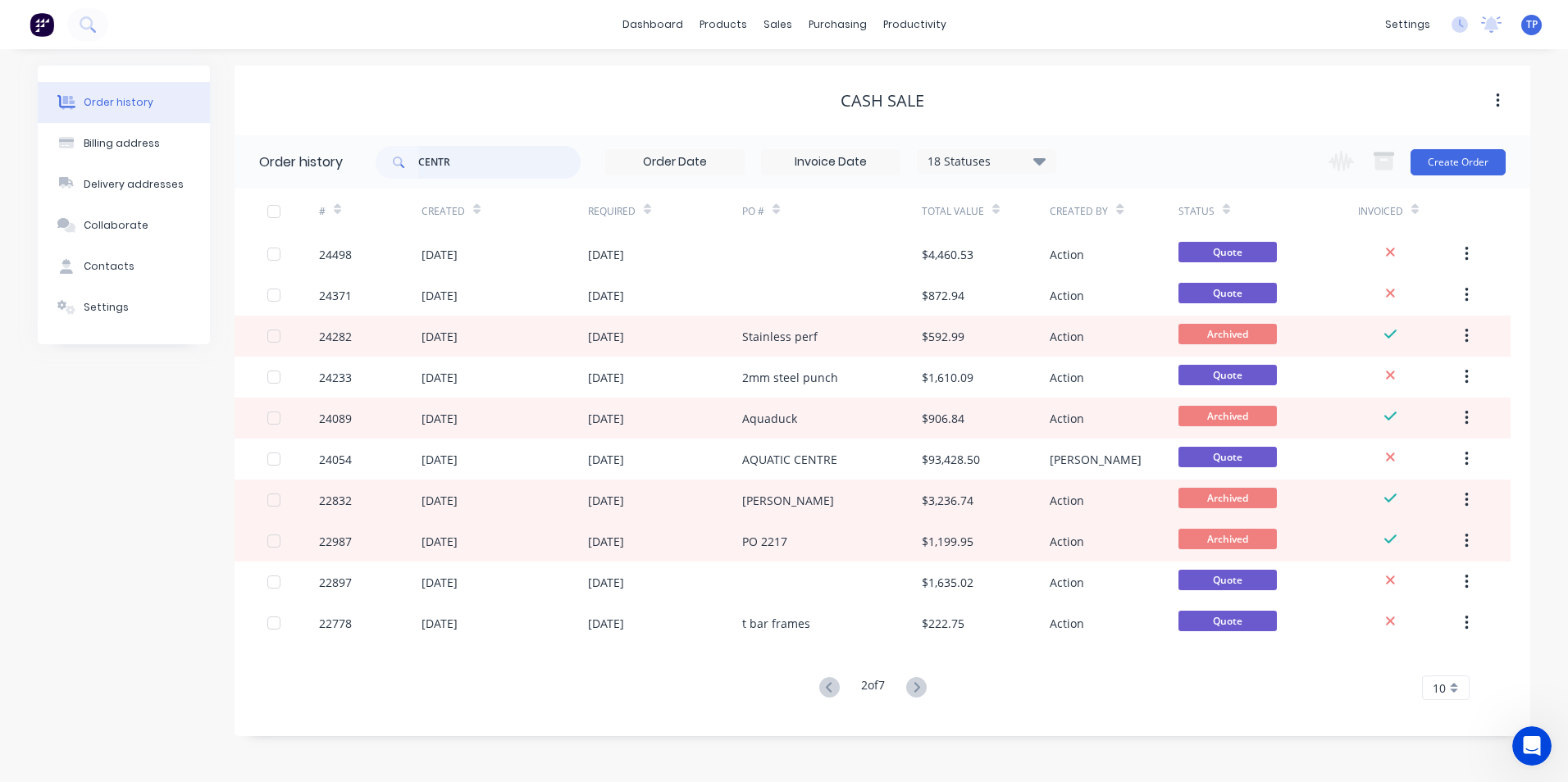
click at [463, 157] on input "CENTR" at bounding box center [499, 162] width 162 height 33
type input "CENTURY"
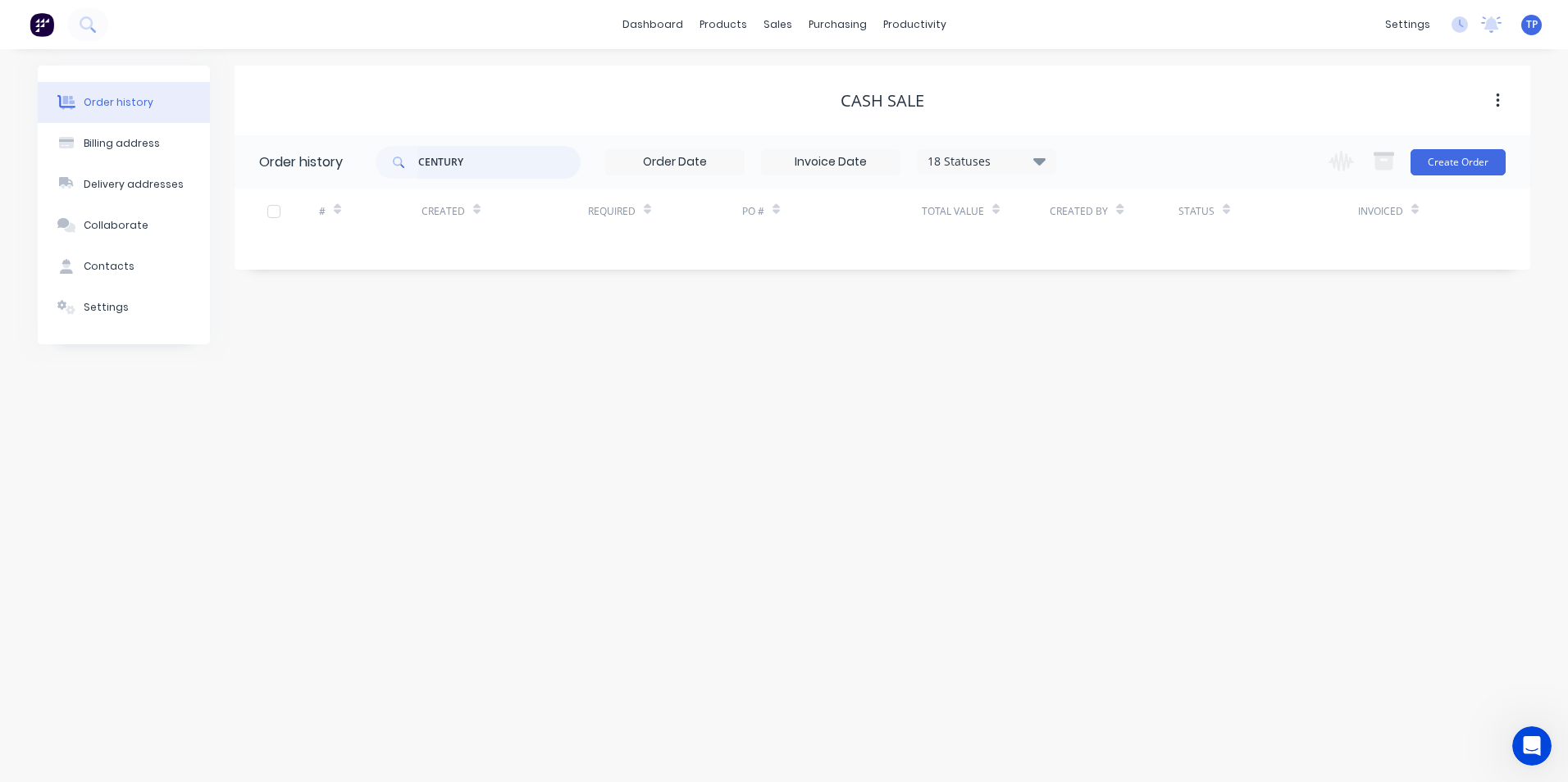
click at [471, 160] on input "CENTURY" at bounding box center [499, 162] width 162 height 33
type input "CENTURY 28"
click at [1047, 160] on div "18 Statuses" at bounding box center [987, 161] width 138 height 18
click at [1122, 350] on label at bounding box center [1122, 350] width 0 height 0
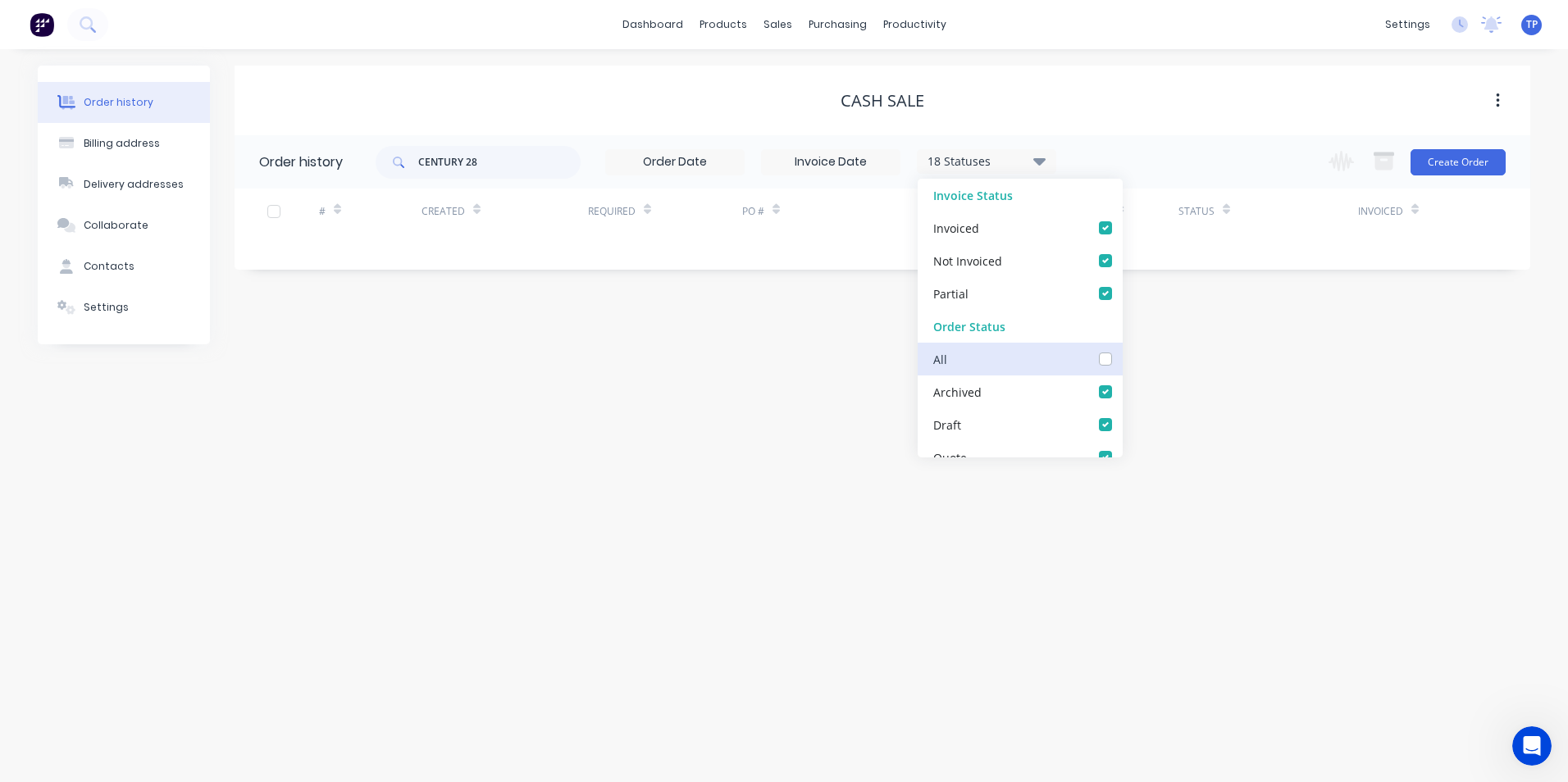
click at [1122, 356] on input "checkbox" at bounding box center [1129, 358] width 13 height 16
checkbox input "true"
click at [778, 527] on div "Order history Billing address Delivery addresses Collaborate Contacts Settings …" at bounding box center [784, 416] width 1568 height 733
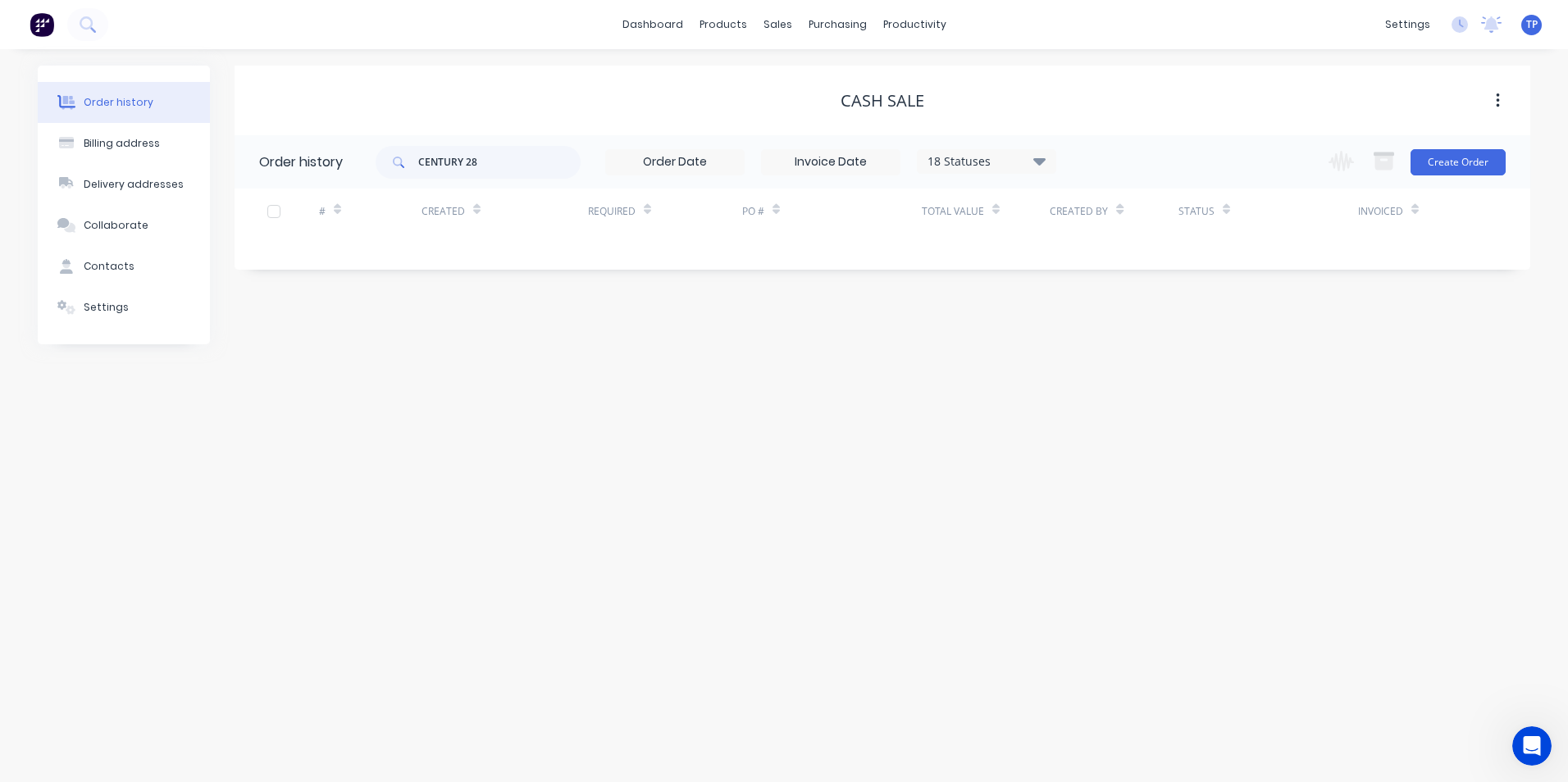
click at [1041, 155] on icon at bounding box center [1039, 160] width 13 height 19
click at [779, 437] on div "Order history Billing address Delivery addresses Collaborate Contacts Settings …" at bounding box center [784, 416] width 1568 height 733
click at [514, 160] on input "CENTURY 28" at bounding box center [499, 162] width 162 height 33
type input "CENTURY"
click at [501, 160] on input "CENTURY" at bounding box center [499, 162] width 162 height 33
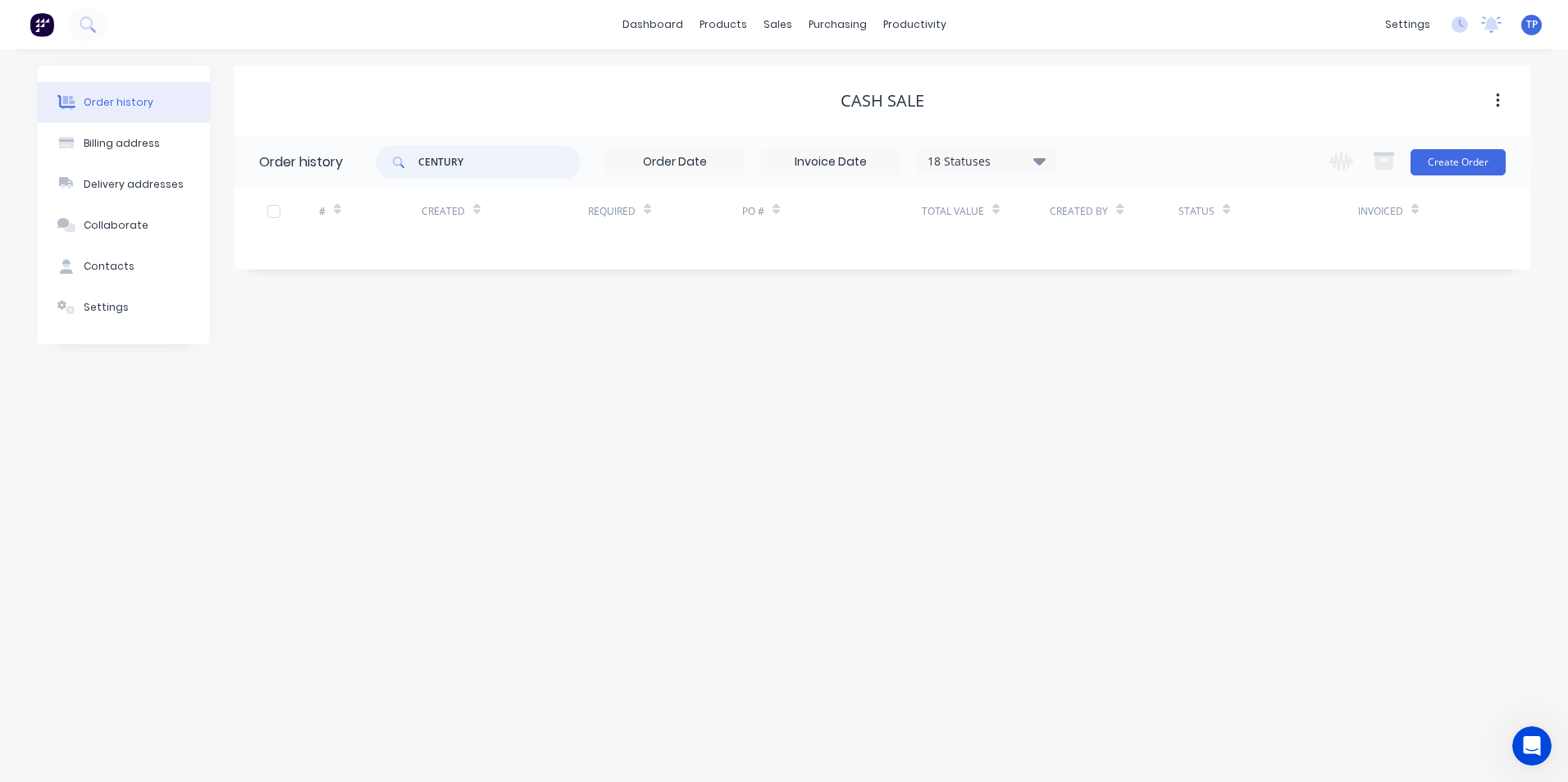
type input "CENTURY"
click at [509, 159] on input "CENTURY" at bounding box center [499, 162] width 162 height 33
type input "CENTU"
click at [496, 161] on input "CENTU" at bounding box center [499, 162] width 162 height 33
type input "CENT"
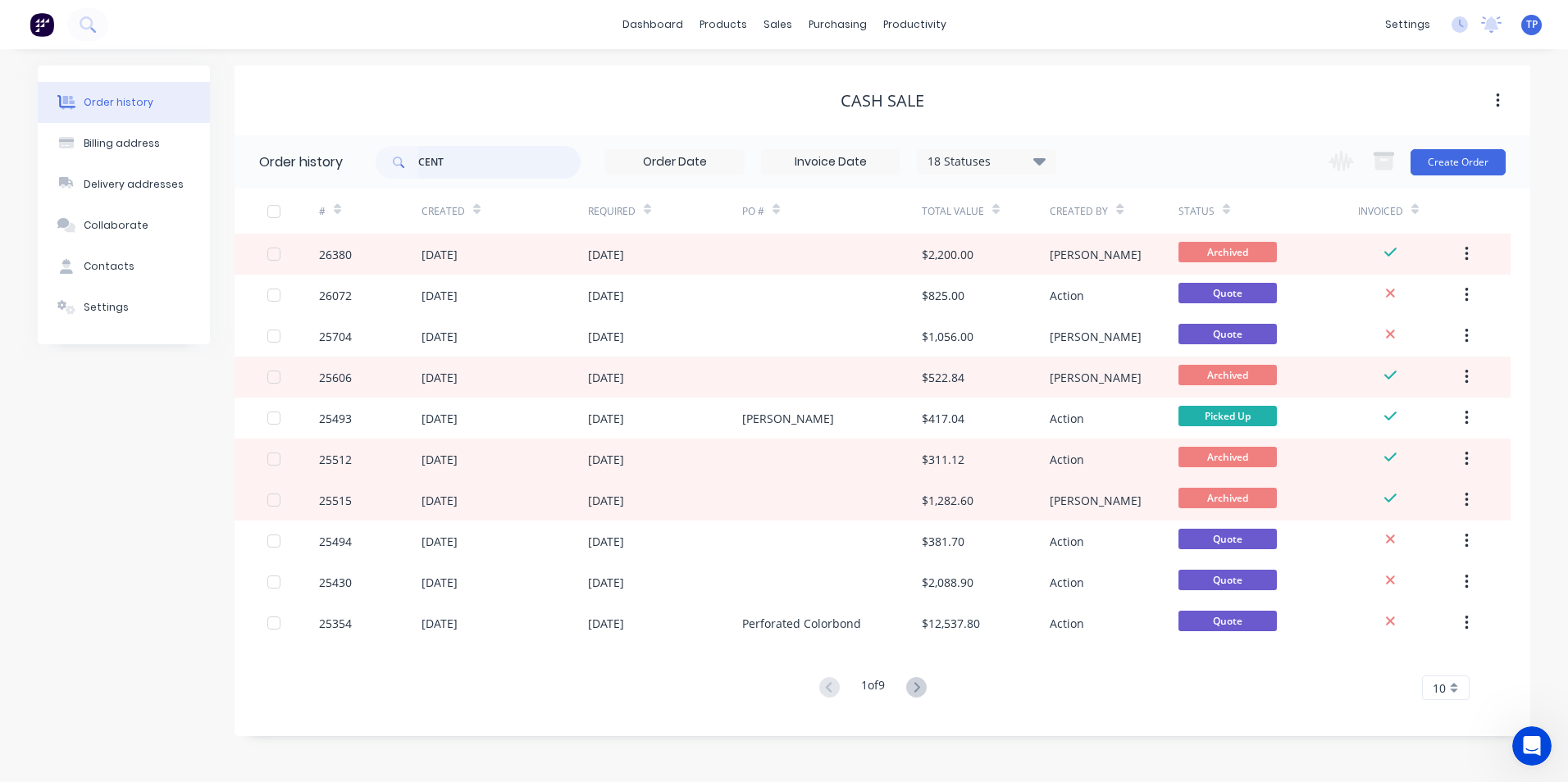
click at [496, 180] on div "CENT 18 Statuses Invoice Status Invoiced Not Invoiced Partial Order Status All …" at bounding box center [716, 161] width 680 height 53
type input "C"
type input "ALI"
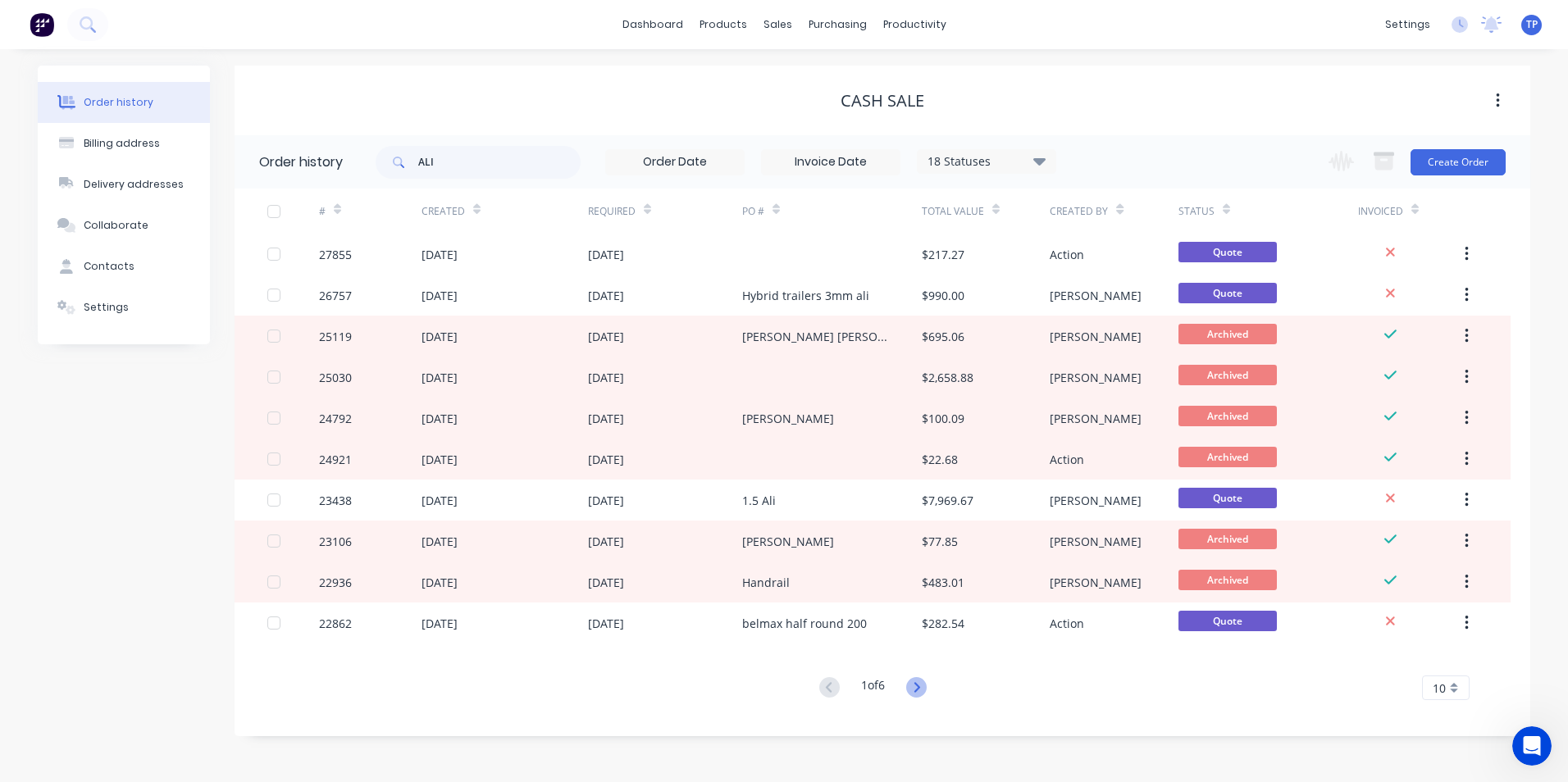
click at [920, 685] on icon at bounding box center [916, 687] width 6 height 10
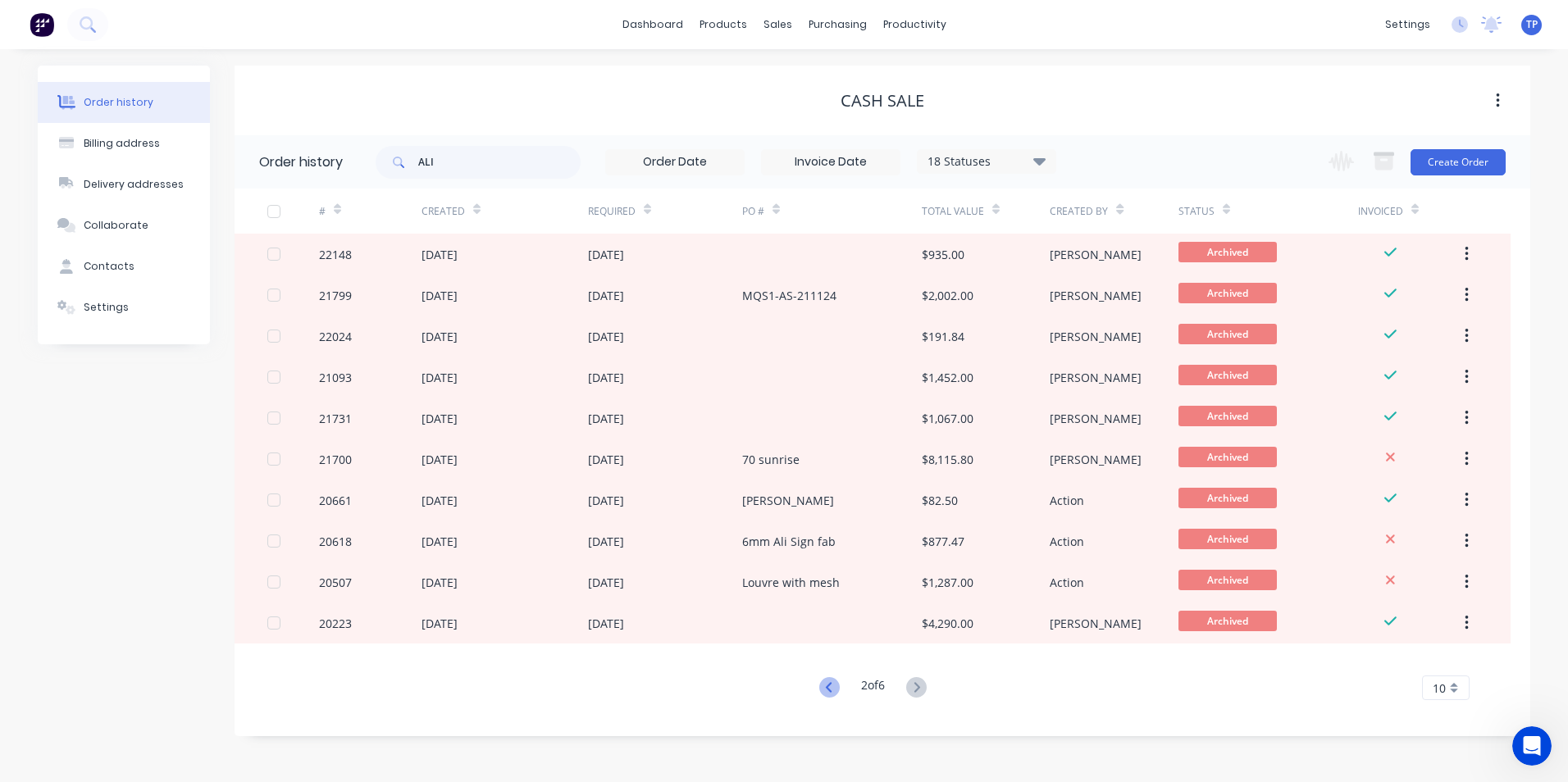
click at [825, 688] on icon at bounding box center [829, 687] width 20 height 20
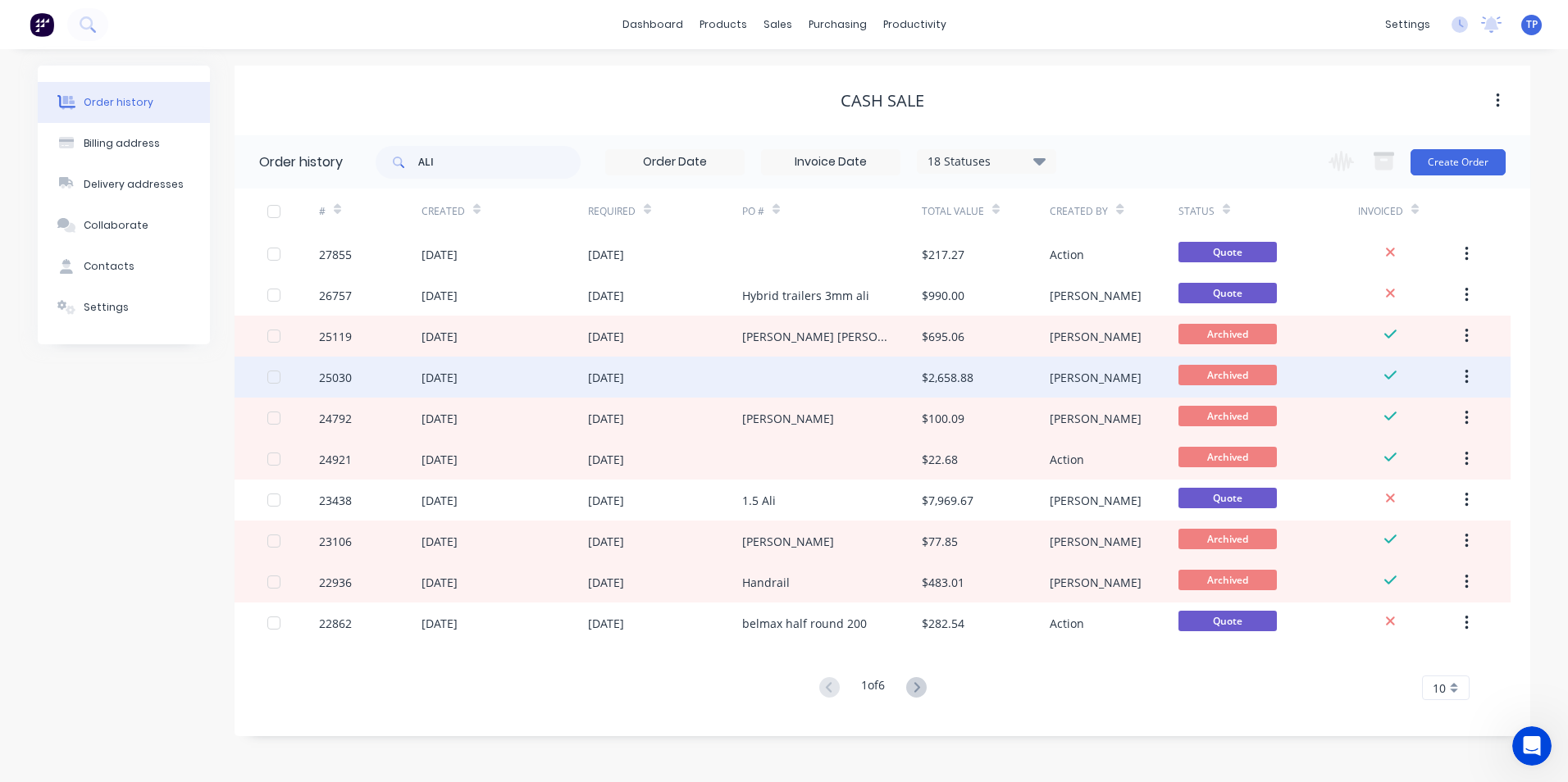
click at [712, 373] on div "[DATE]" at bounding box center [665, 377] width 155 height 41
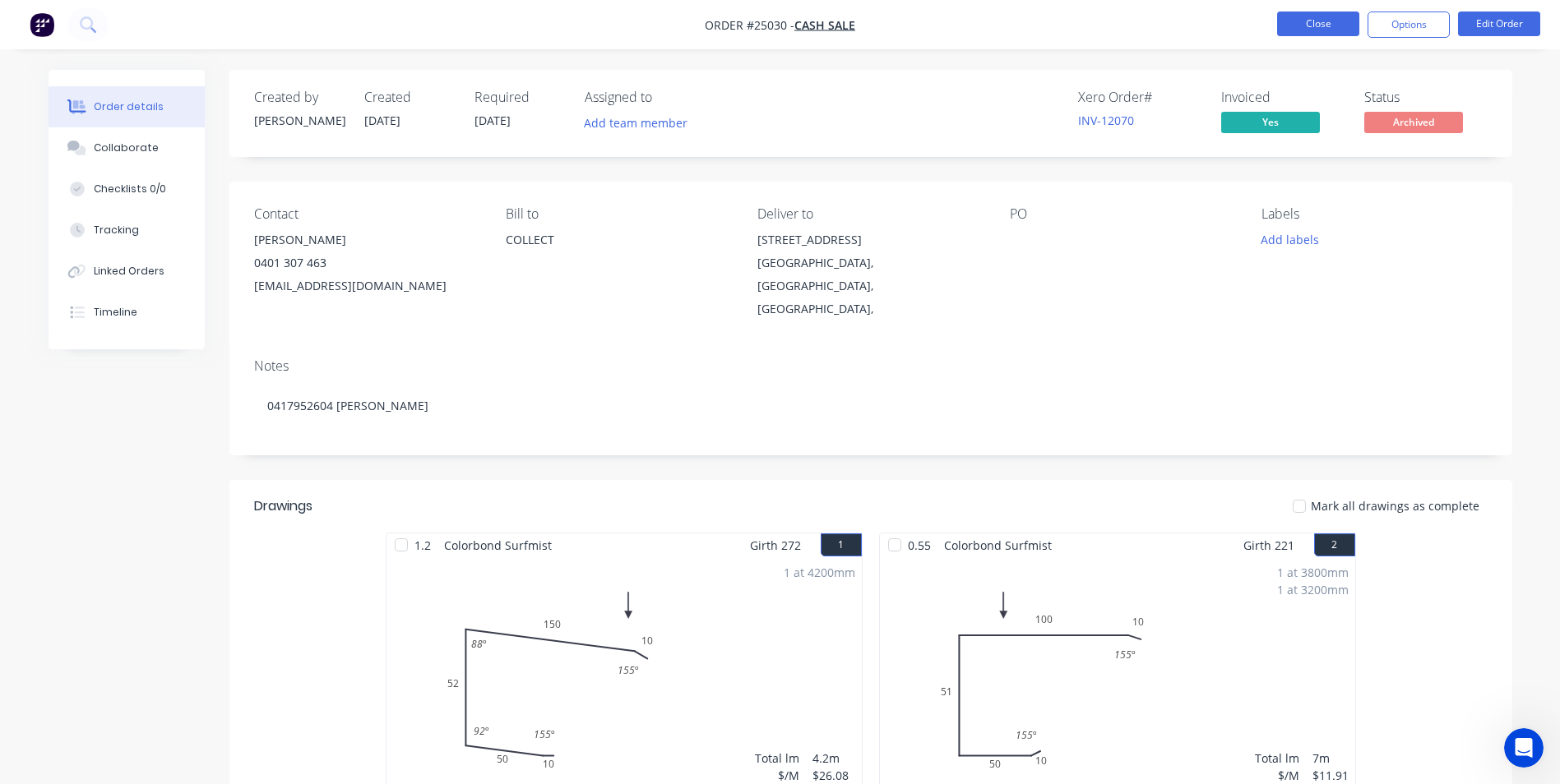
click at [1292, 24] on button "Close" at bounding box center [1318, 24] width 83 height 24
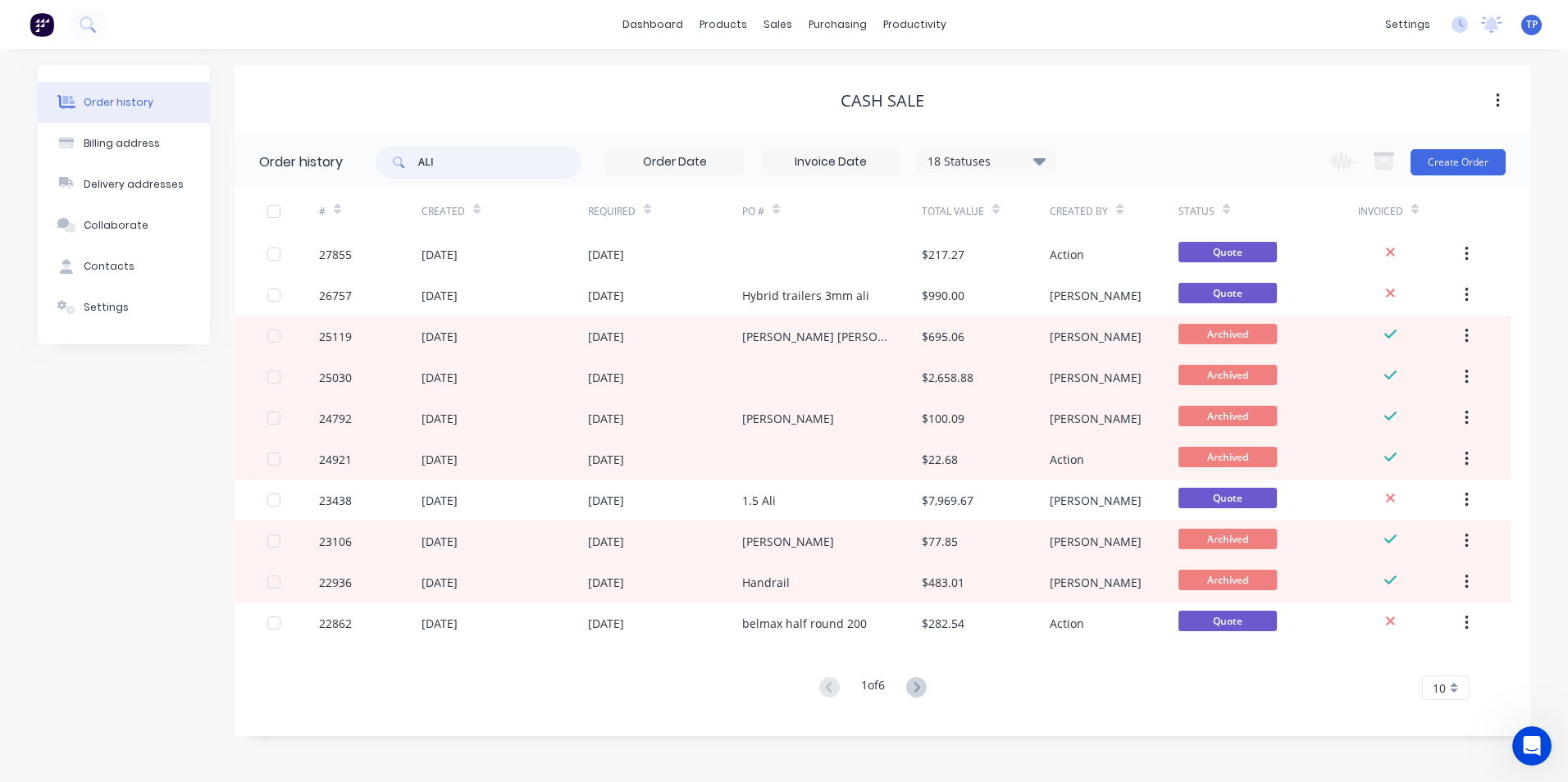
click at [450, 163] on input "ALI" at bounding box center [499, 162] width 162 height 33
type input "ALI STRIPS"
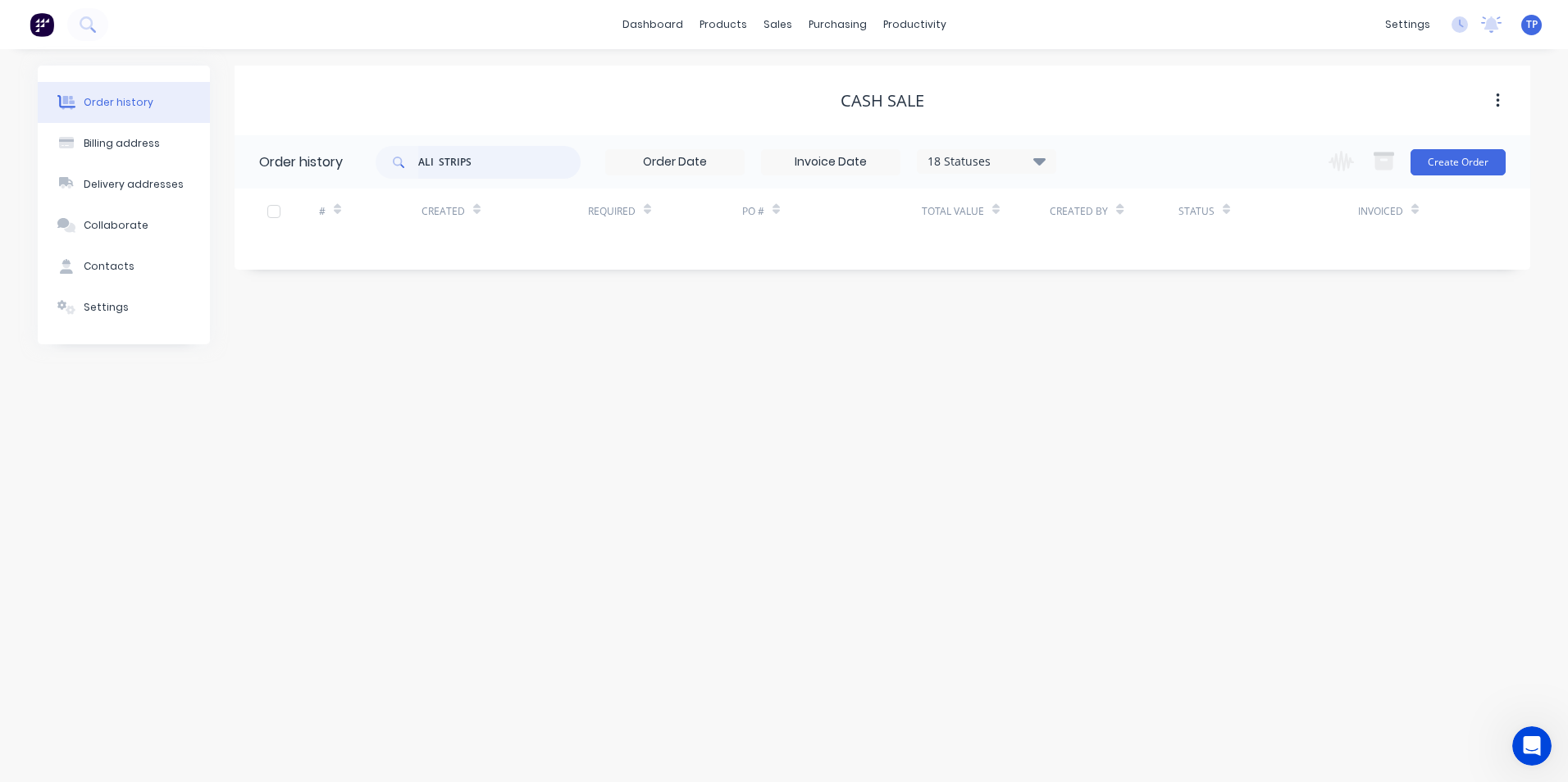
click at [439, 160] on input "ALI STRIPS" at bounding box center [499, 162] width 162 height 33
type input "ALI STRIPS"
click at [514, 158] on input "ALI STRIPS" at bounding box center [499, 162] width 162 height 33
type input "A"
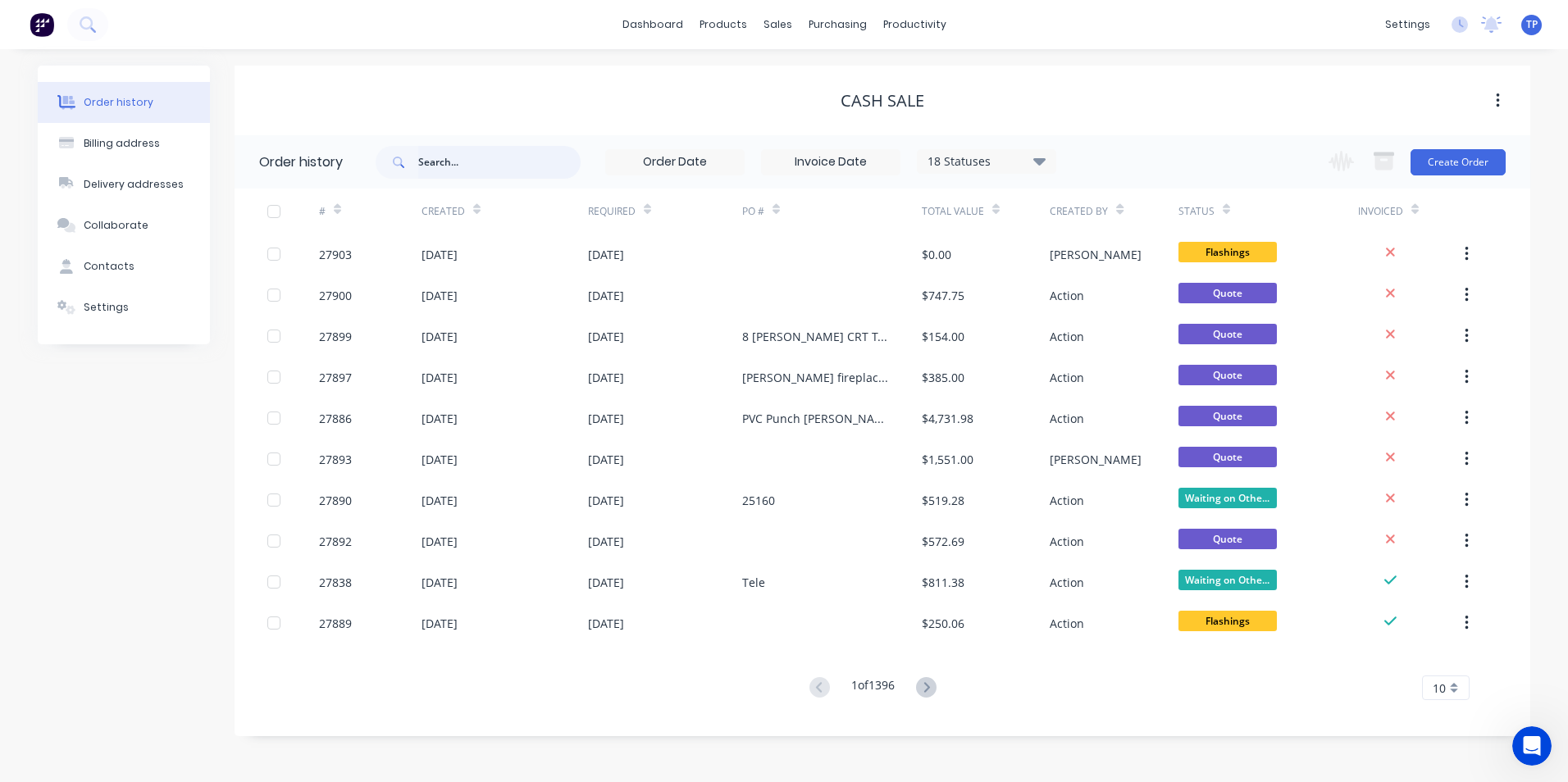
click at [487, 160] on input "text" at bounding box center [499, 162] width 162 height 33
type input "04"
click at [461, 159] on input "04" at bounding box center [499, 162] width 162 height 33
type input "04004889"
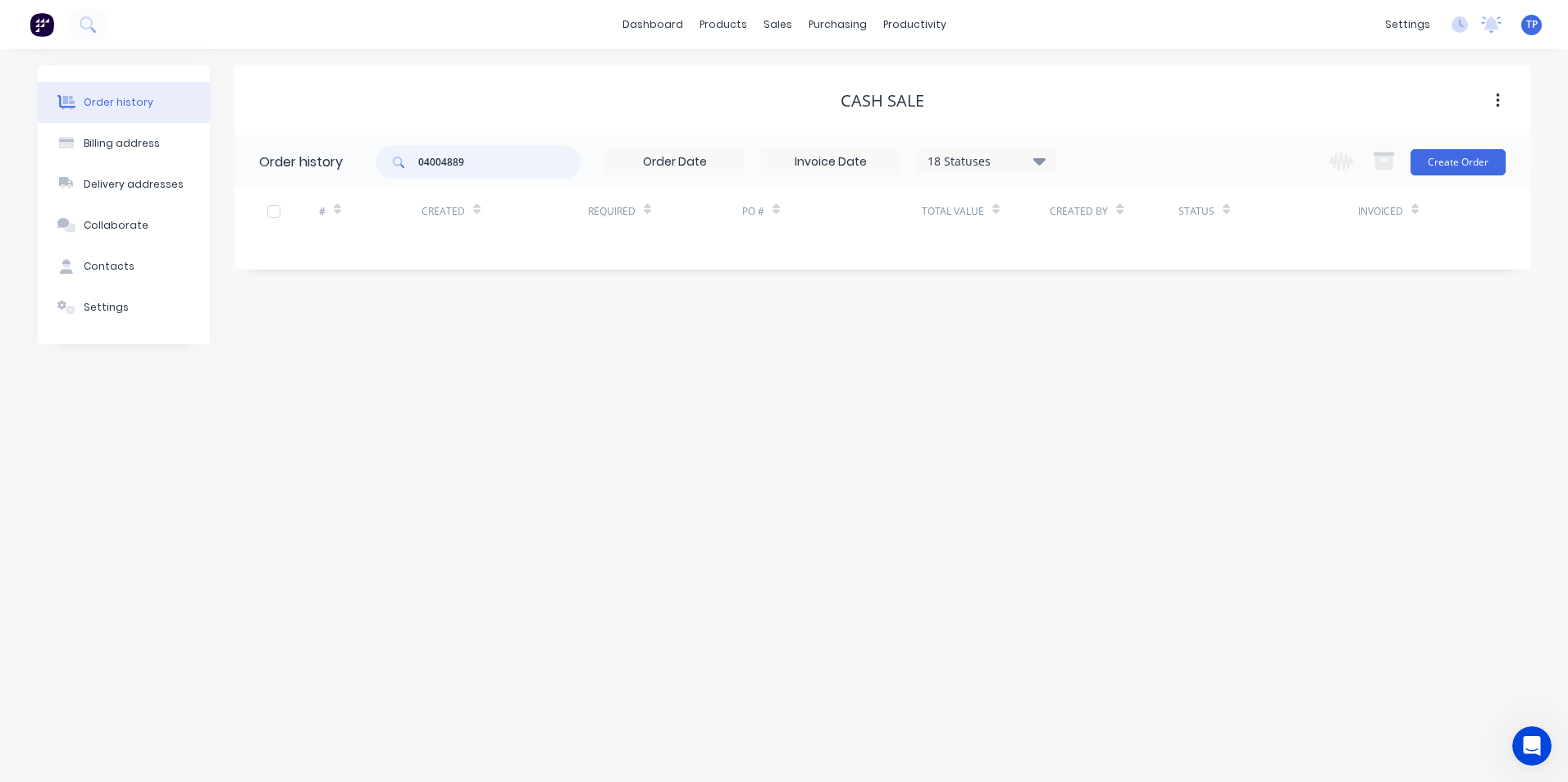
click at [465, 162] on input "04004889" at bounding box center [499, 162] width 162 height 33
type input "0400488940"
click at [1036, 157] on icon at bounding box center [1039, 160] width 13 height 19
click at [1122, 350] on label at bounding box center [1122, 350] width 0 height 0
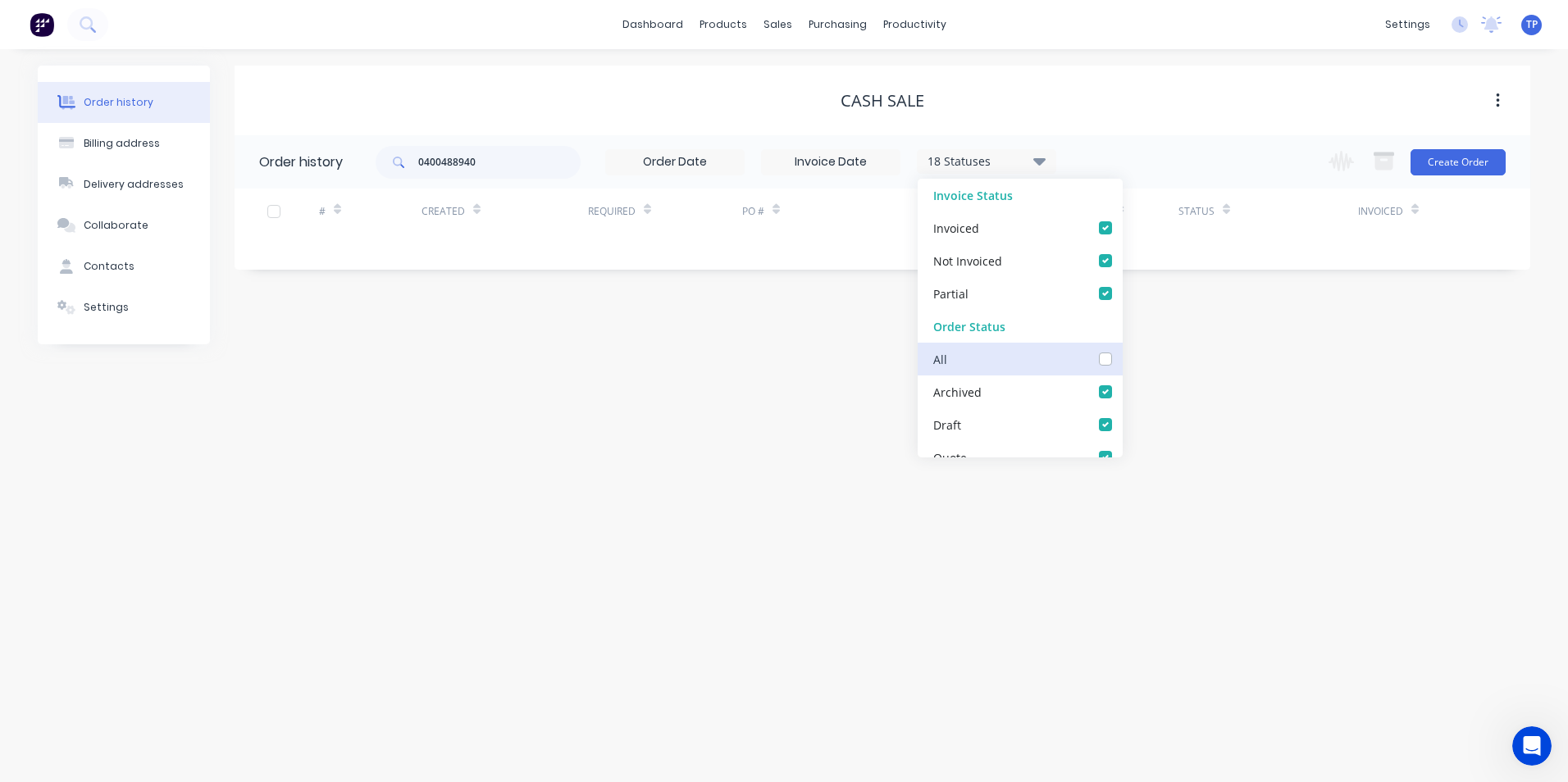
click at [1122, 360] on input "checkbox" at bounding box center [1129, 358] width 13 height 16
checkbox input "true"
click at [779, 589] on div "Order history Billing address Delivery addresses Collaborate Contacts Settings …" at bounding box center [784, 416] width 1568 height 733
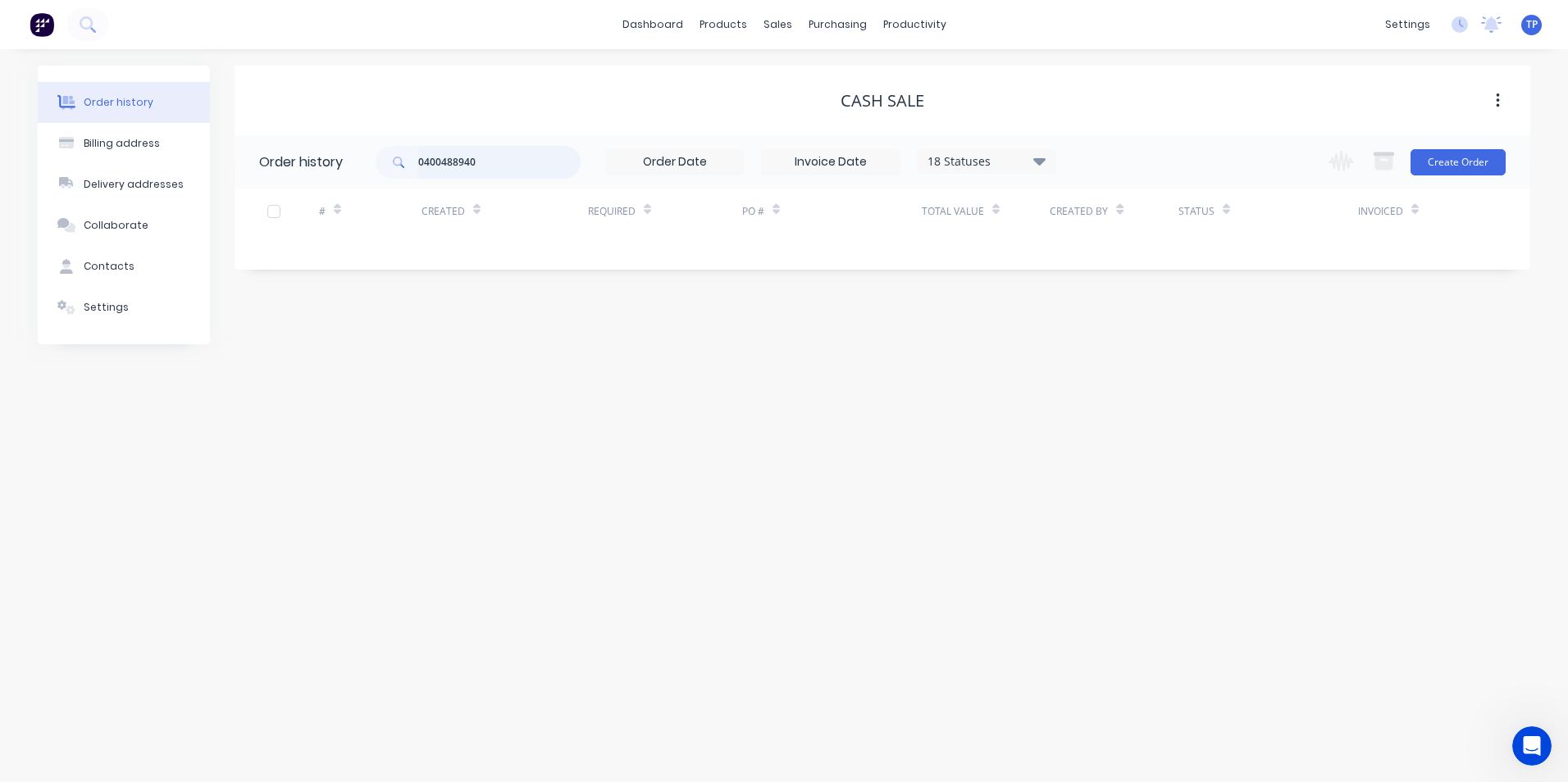
click at [510, 156] on input "0400488940" at bounding box center [499, 162] width 162 height 33
type input "0"
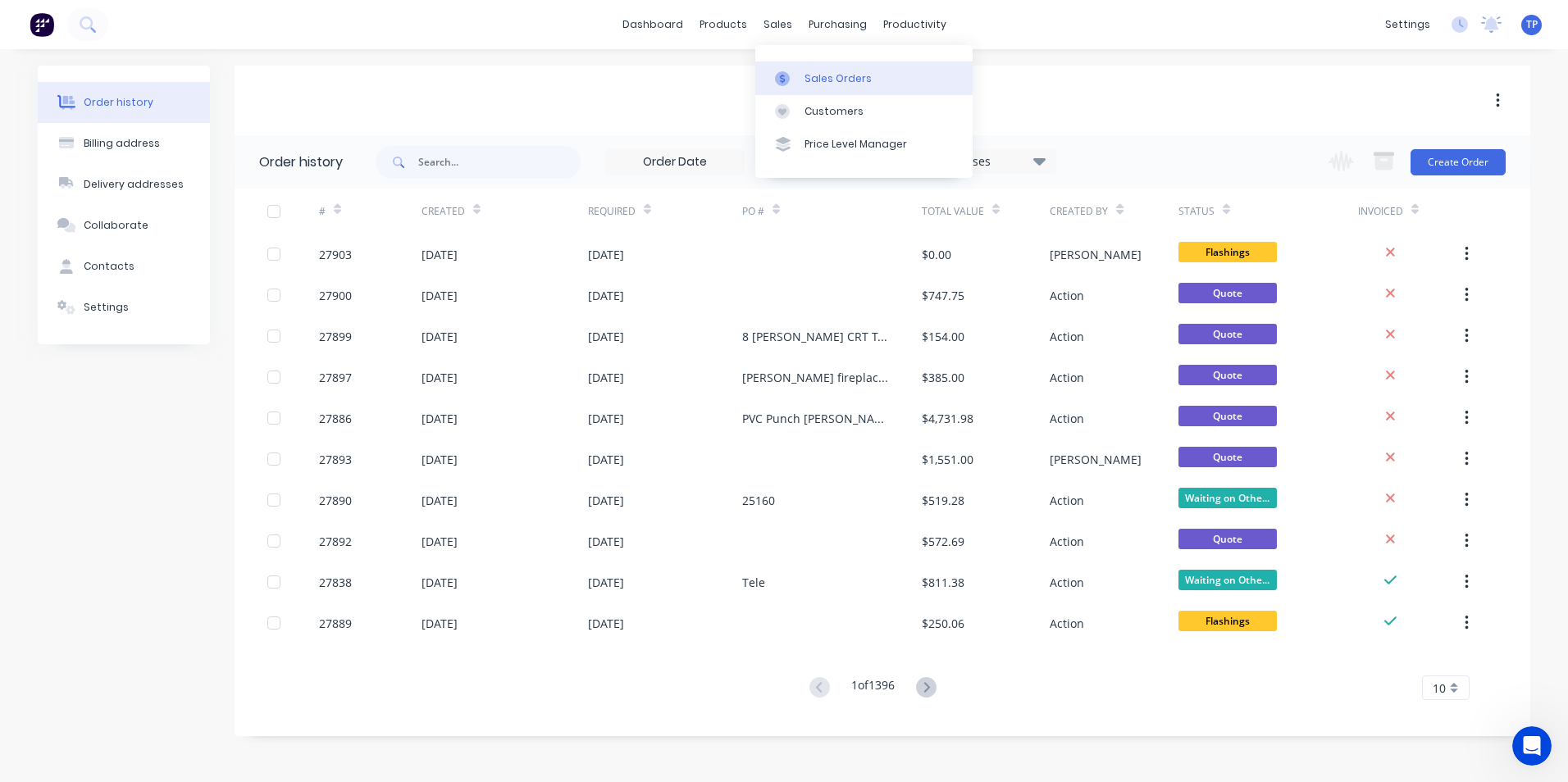
click at [846, 75] on div "Sales Orders" at bounding box center [838, 79] width 67 height 15
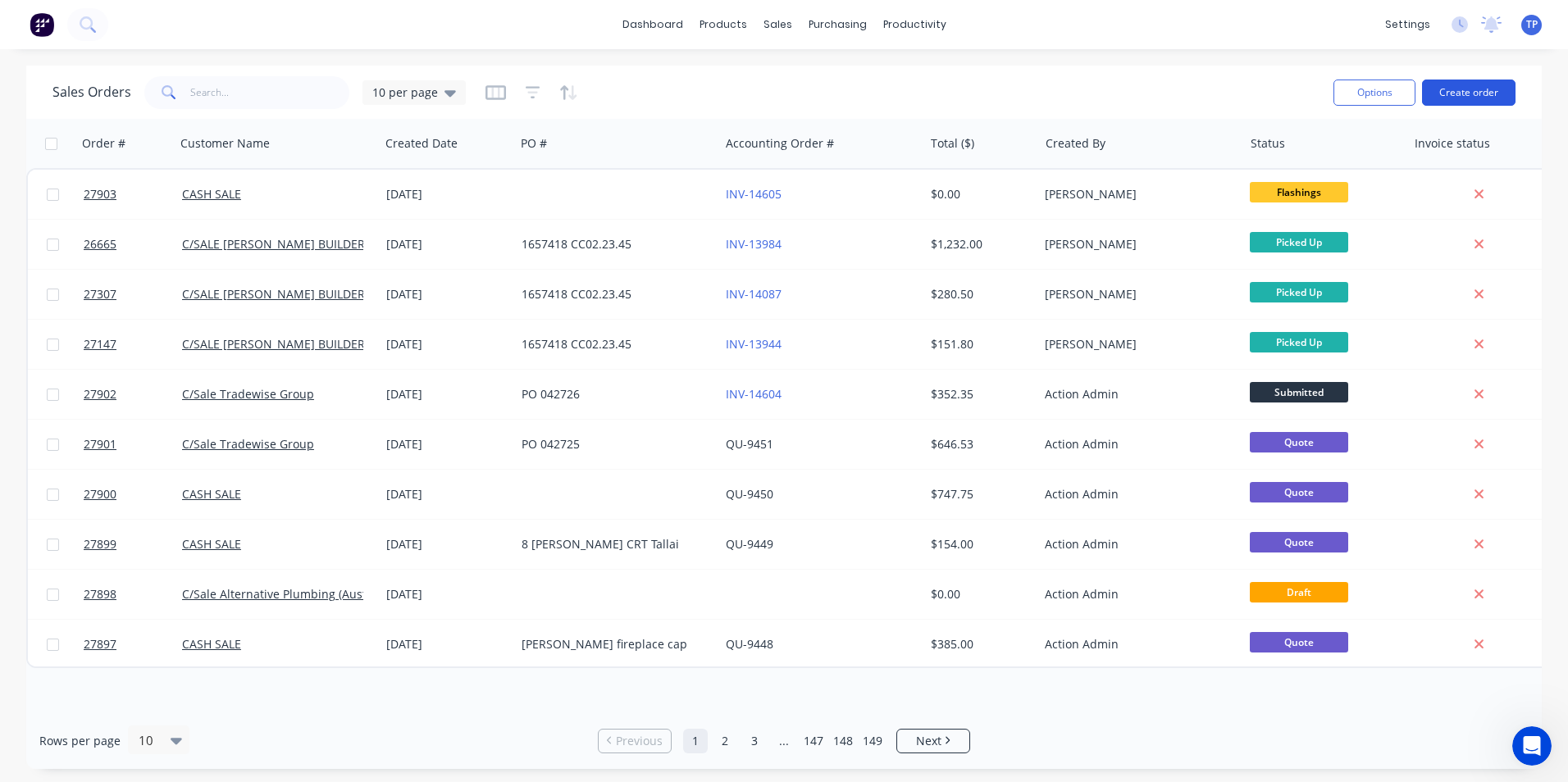
click at [1444, 88] on button "Create order" at bounding box center [1468, 92] width 93 height 26
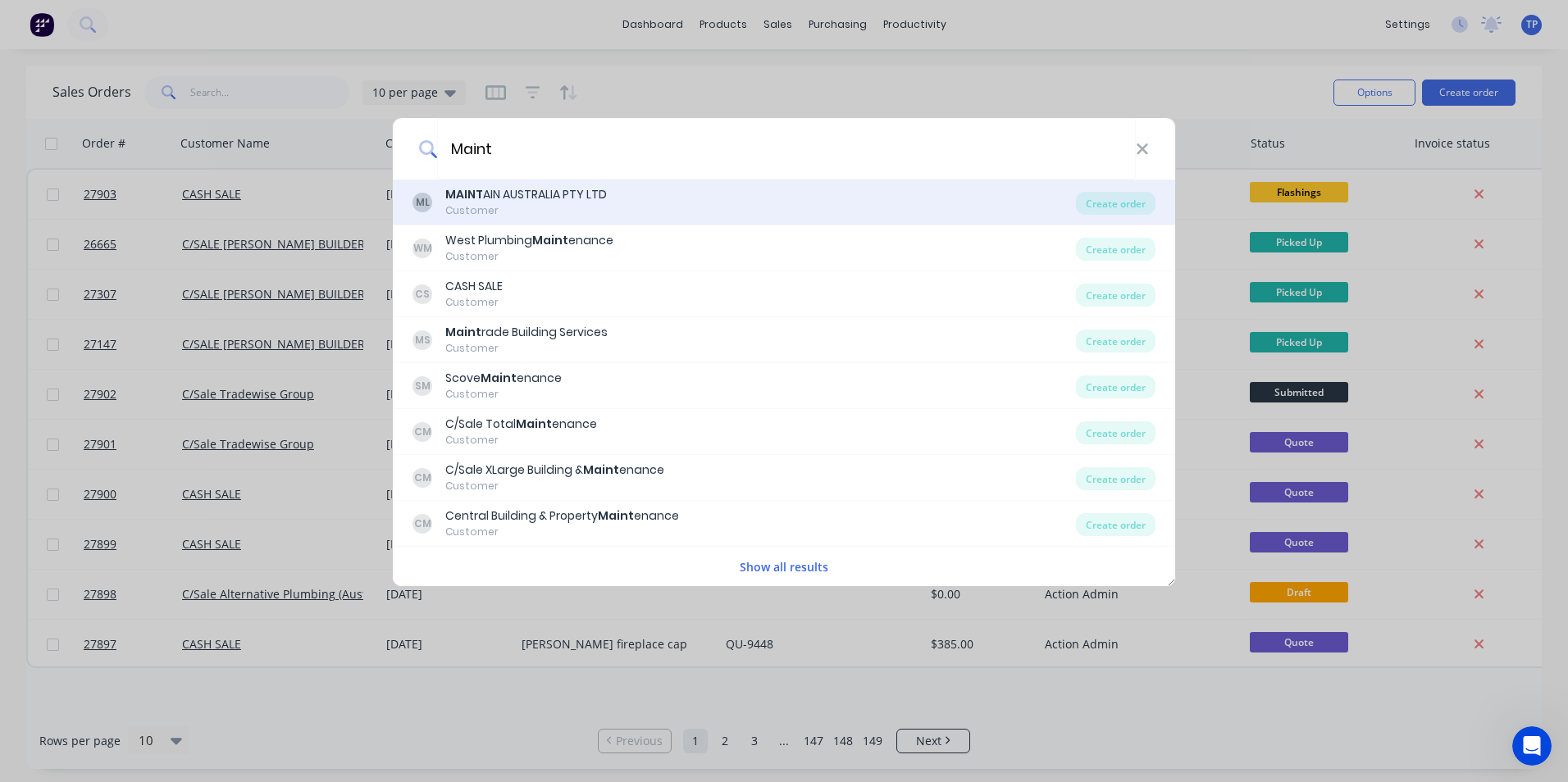
type input "Maint"
click at [565, 202] on div "MAINT AIN AUSTRALIA PTY LTD" at bounding box center [526, 195] width 161 height 18
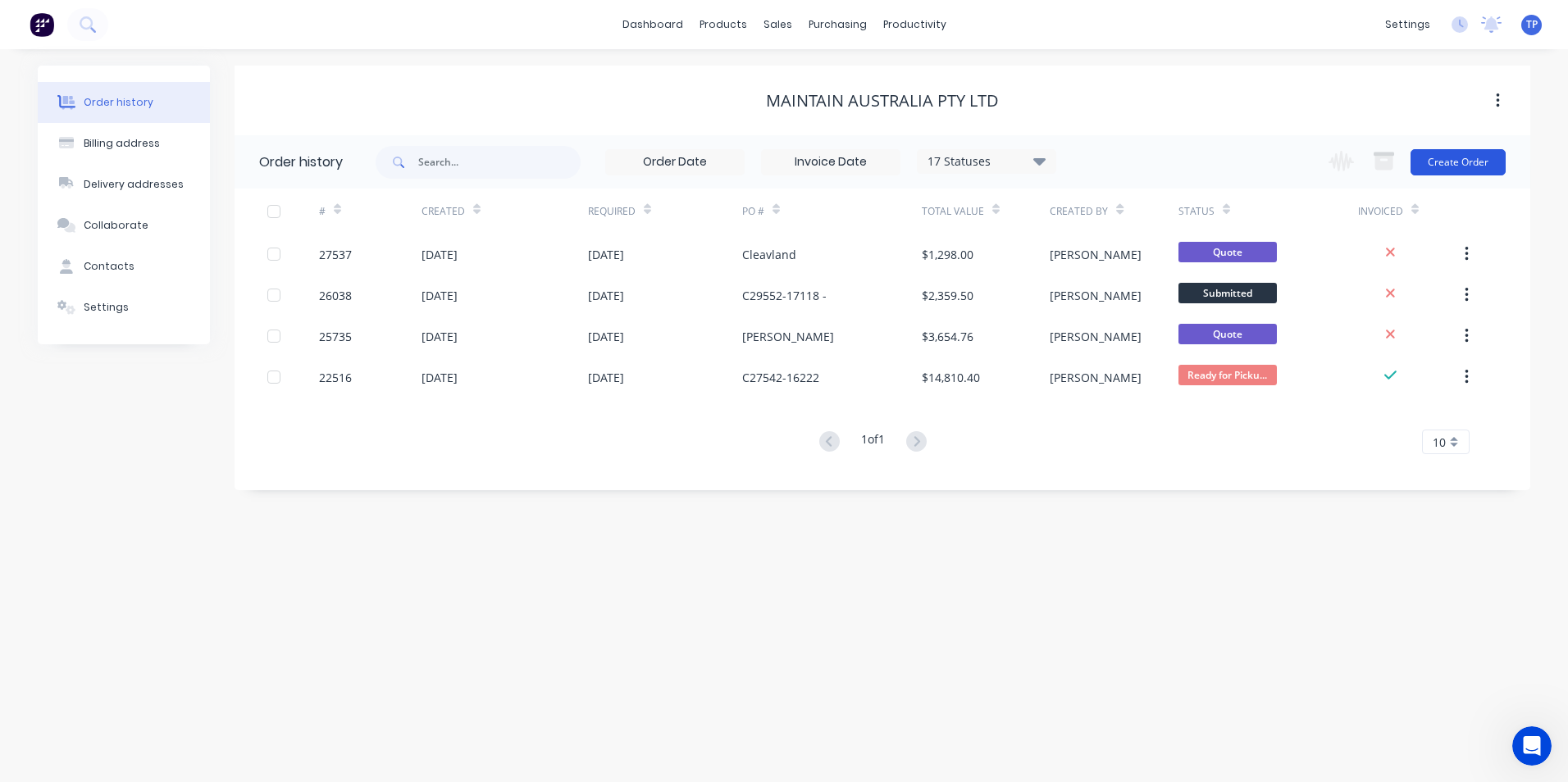
click at [1439, 160] on button "Create Order" at bounding box center [1457, 162] width 95 height 26
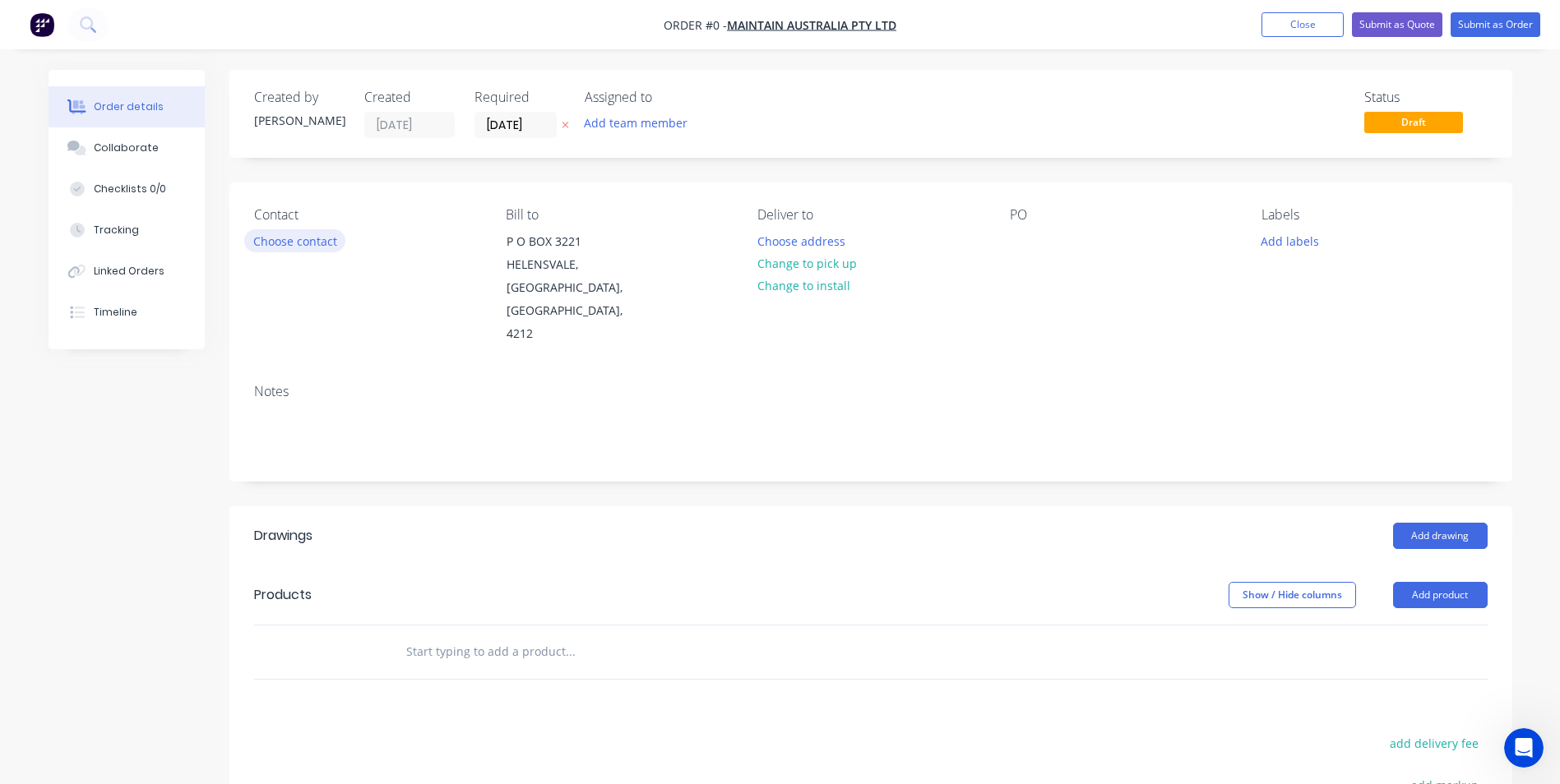
click at [281, 244] on button "Choose contact" at bounding box center [295, 240] width 101 height 22
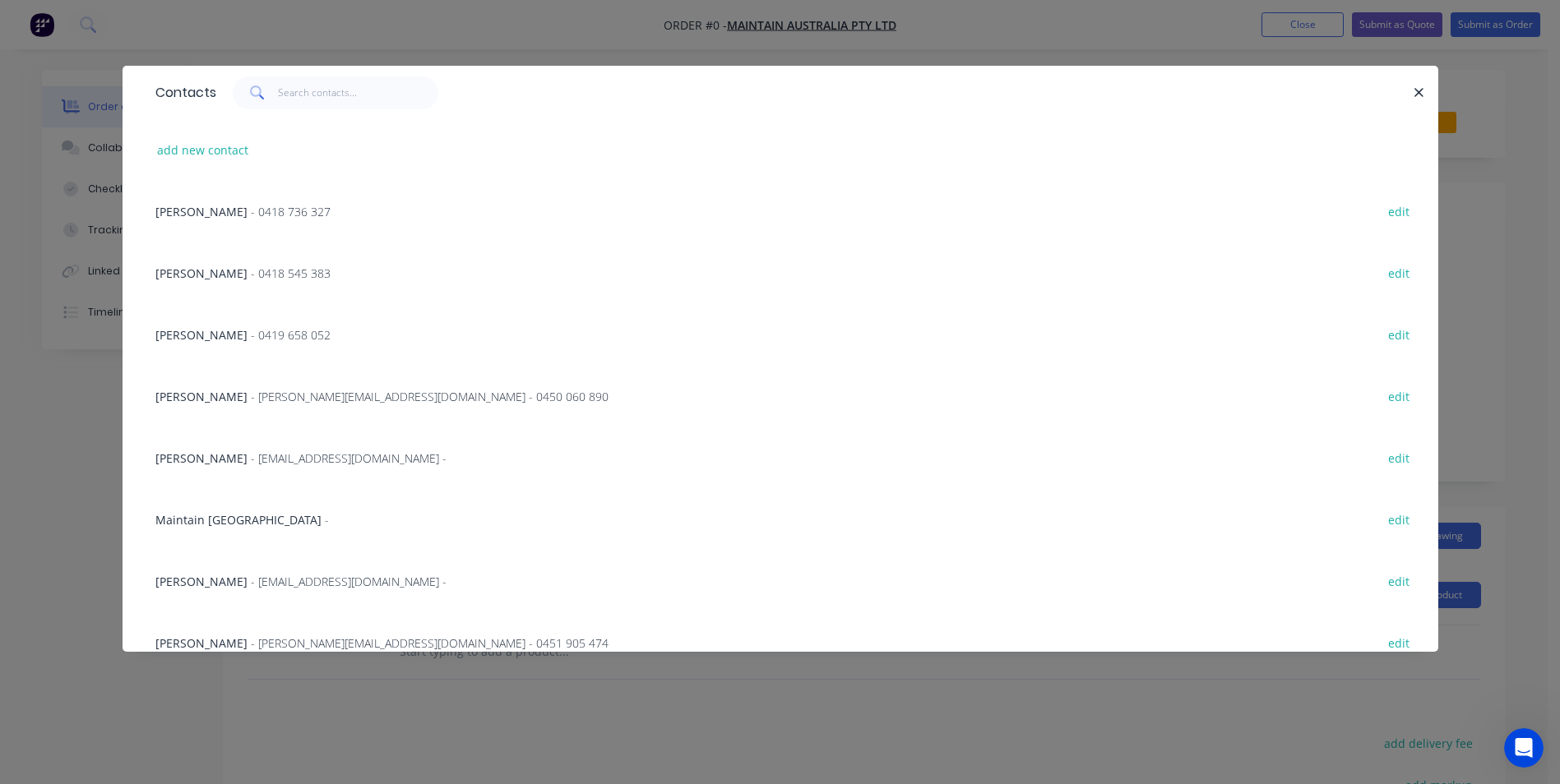
scroll to position [393, 0]
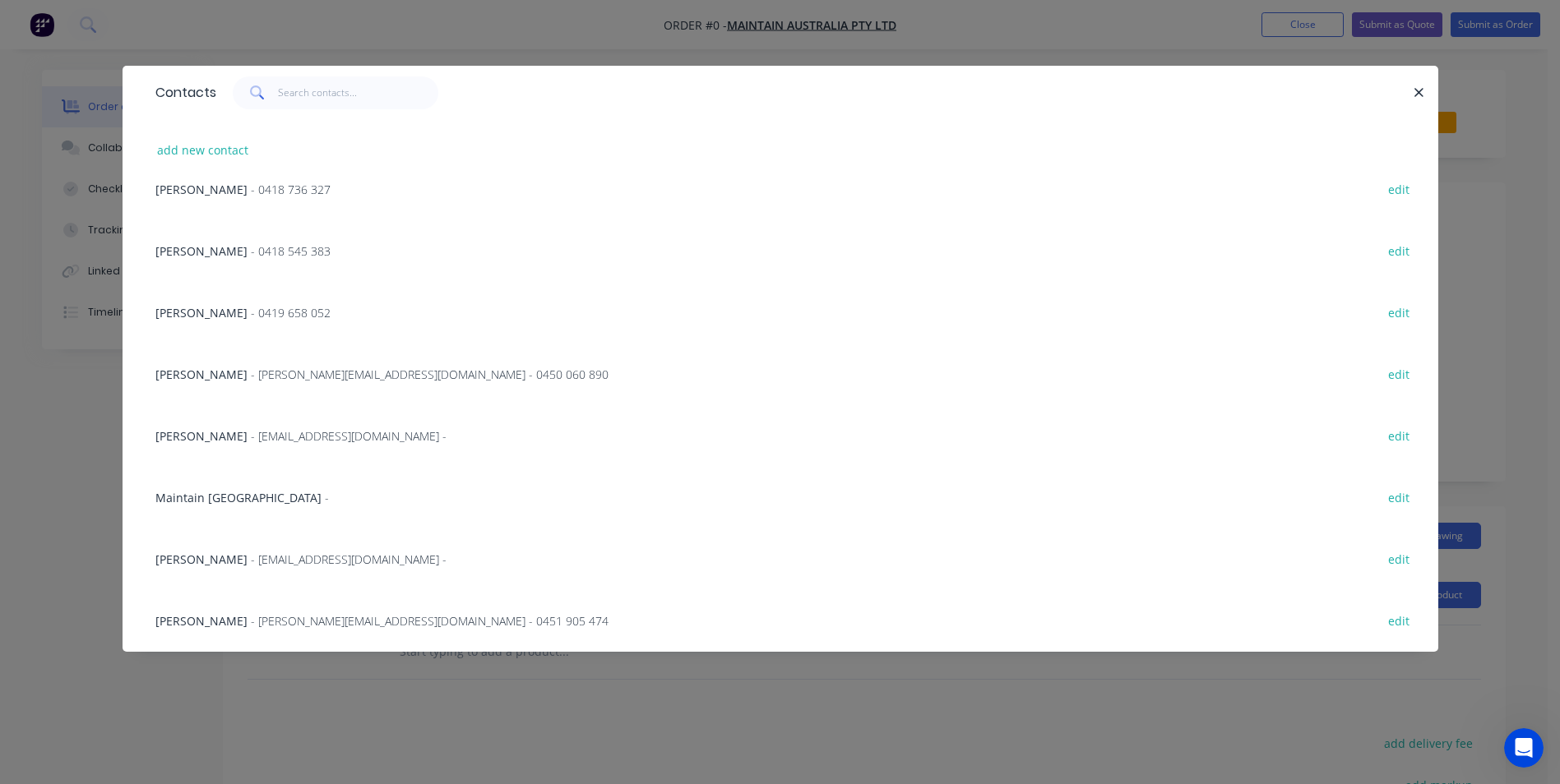
click at [211, 562] on span "[PERSON_NAME]" at bounding box center [201, 559] width 92 height 16
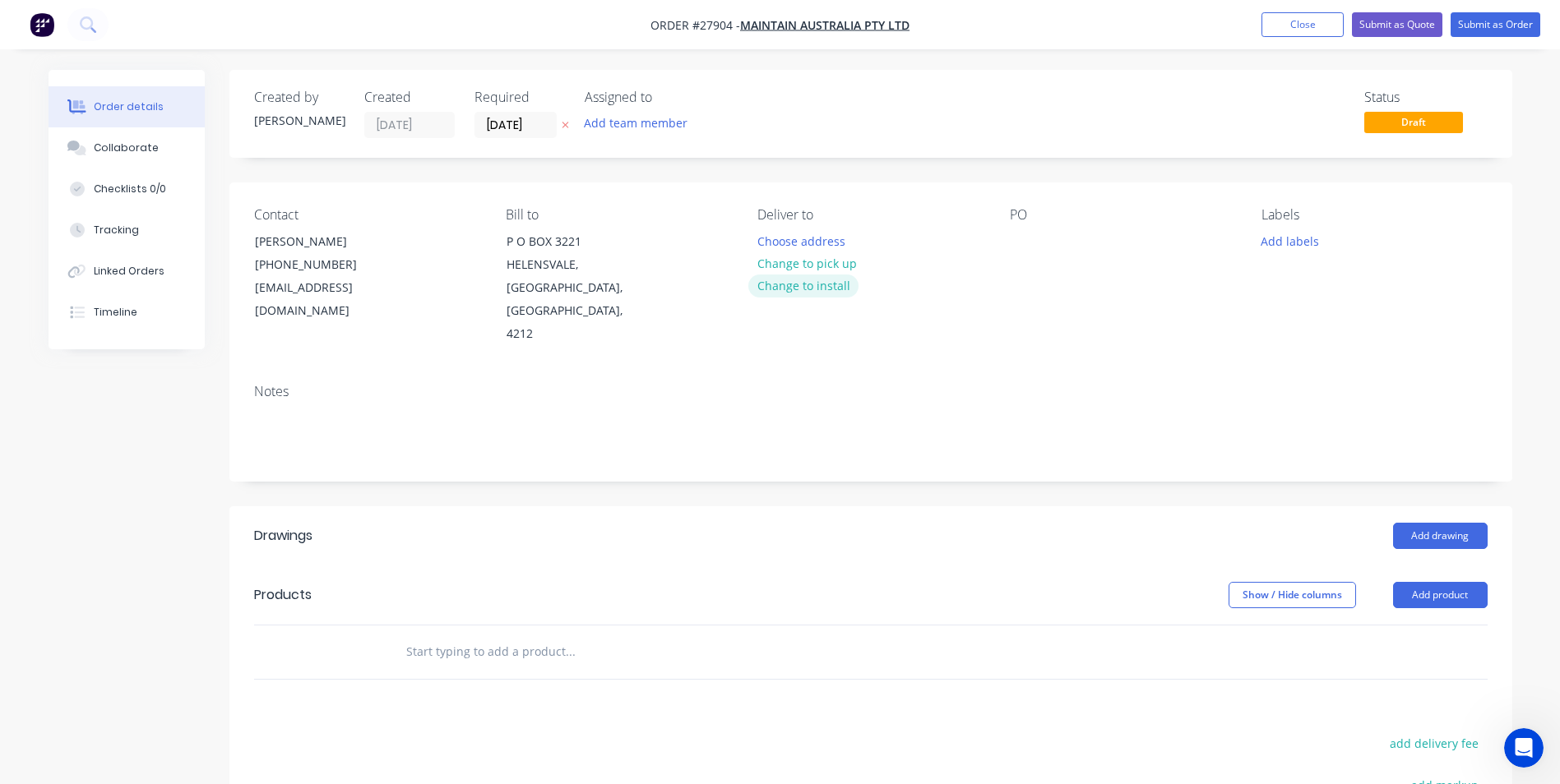
click at [837, 280] on button "Change to install" at bounding box center [804, 285] width 110 height 22
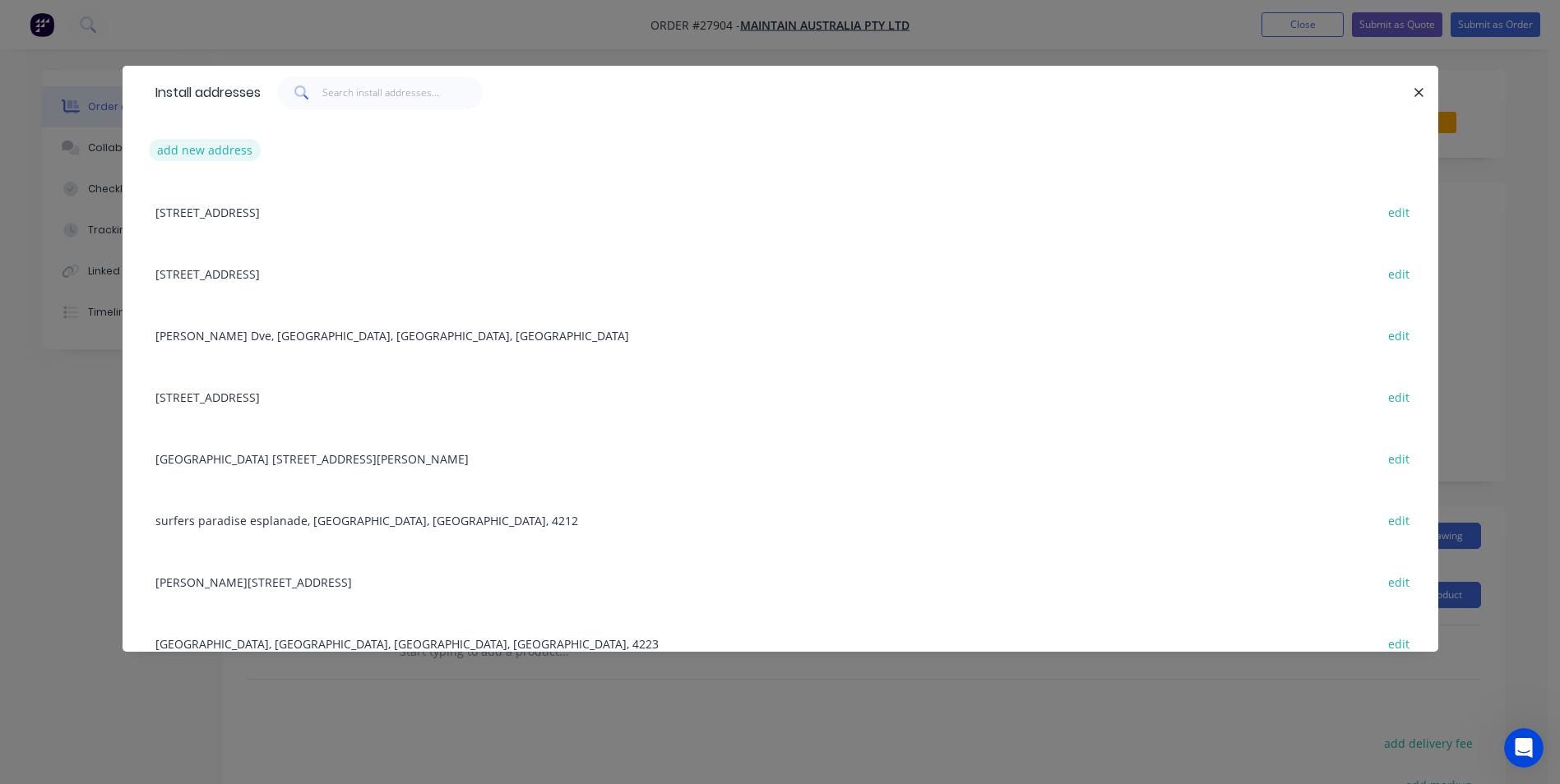
click at [207, 147] on button "add new address" at bounding box center [206, 150] width 113 height 22
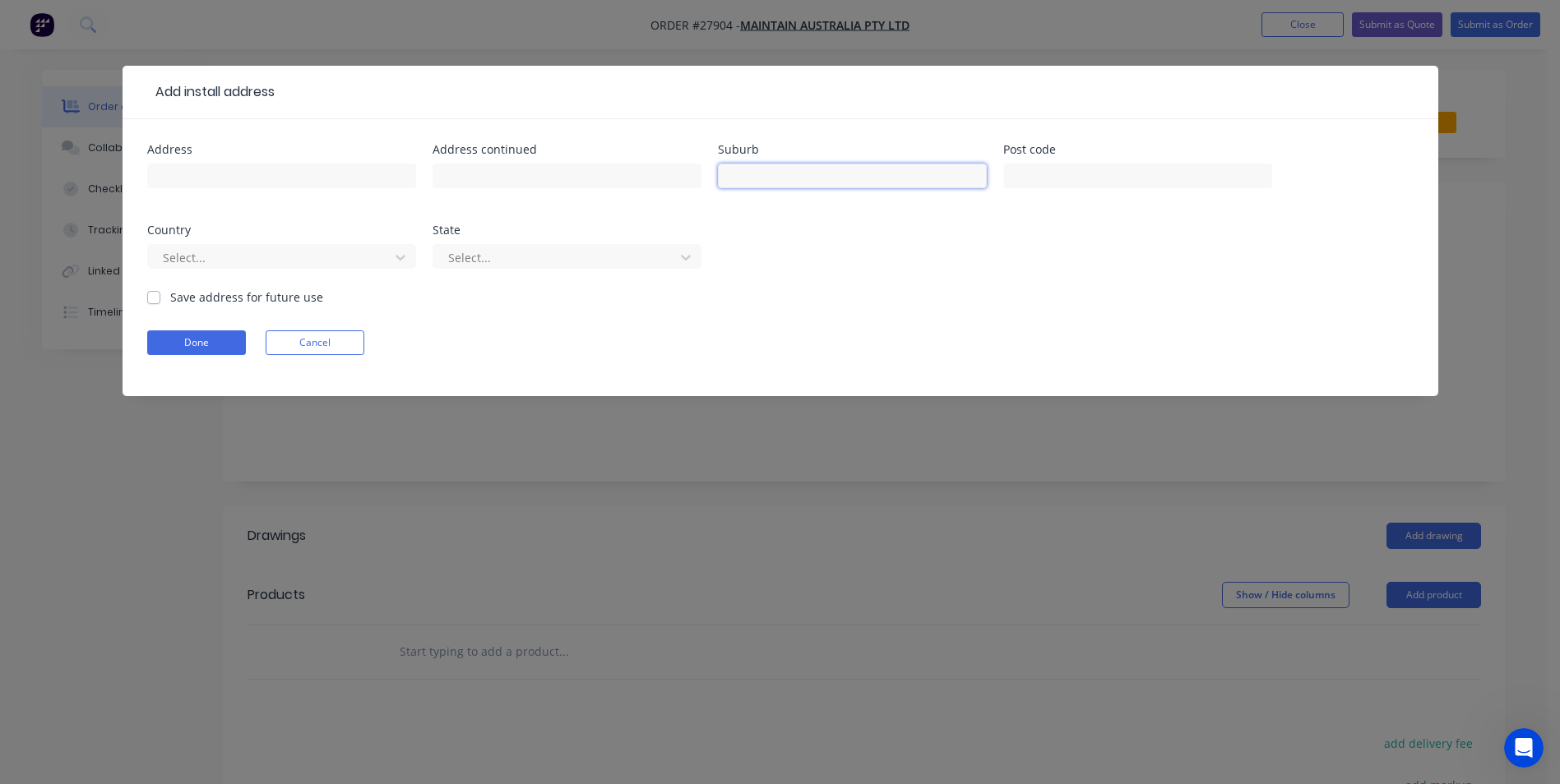
click at [767, 171] on input "text" at bounding box center [852, 175] width 269 height 24
type input "Broadbeach"
click at [170, 297] on label "Save address for future use" at bounding box center [247, 297] width 153 height 18
click at [154, 297] on input "Save address for future use" at bounding box center [154, 296] width 13 height 16
checkbox input "true"
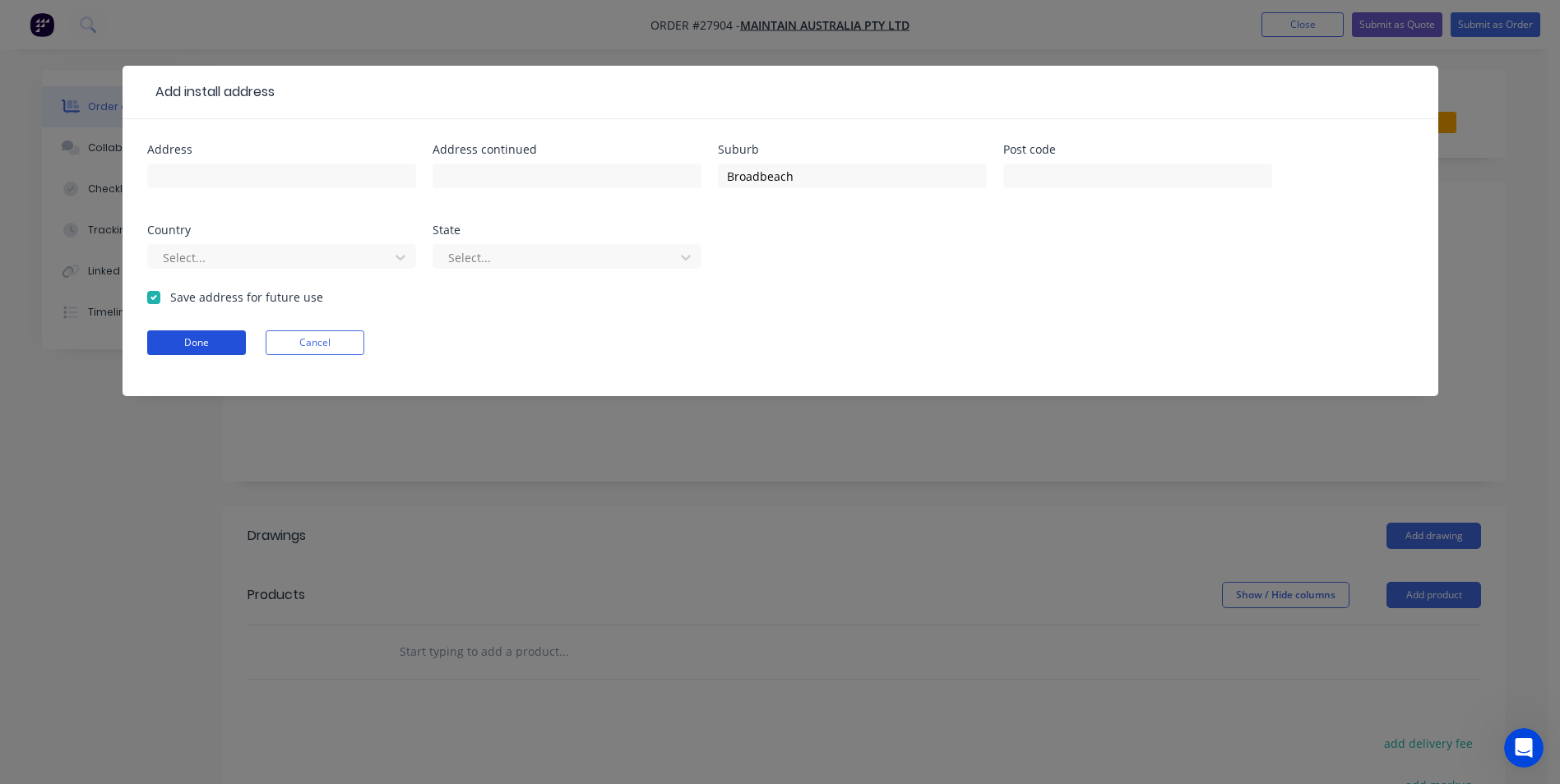
click at [172, 348] on button "Done" at bounding box center [196, 343] width 99 height 24
